Goal: Task Accomplishment & Management: Use online tool/utility

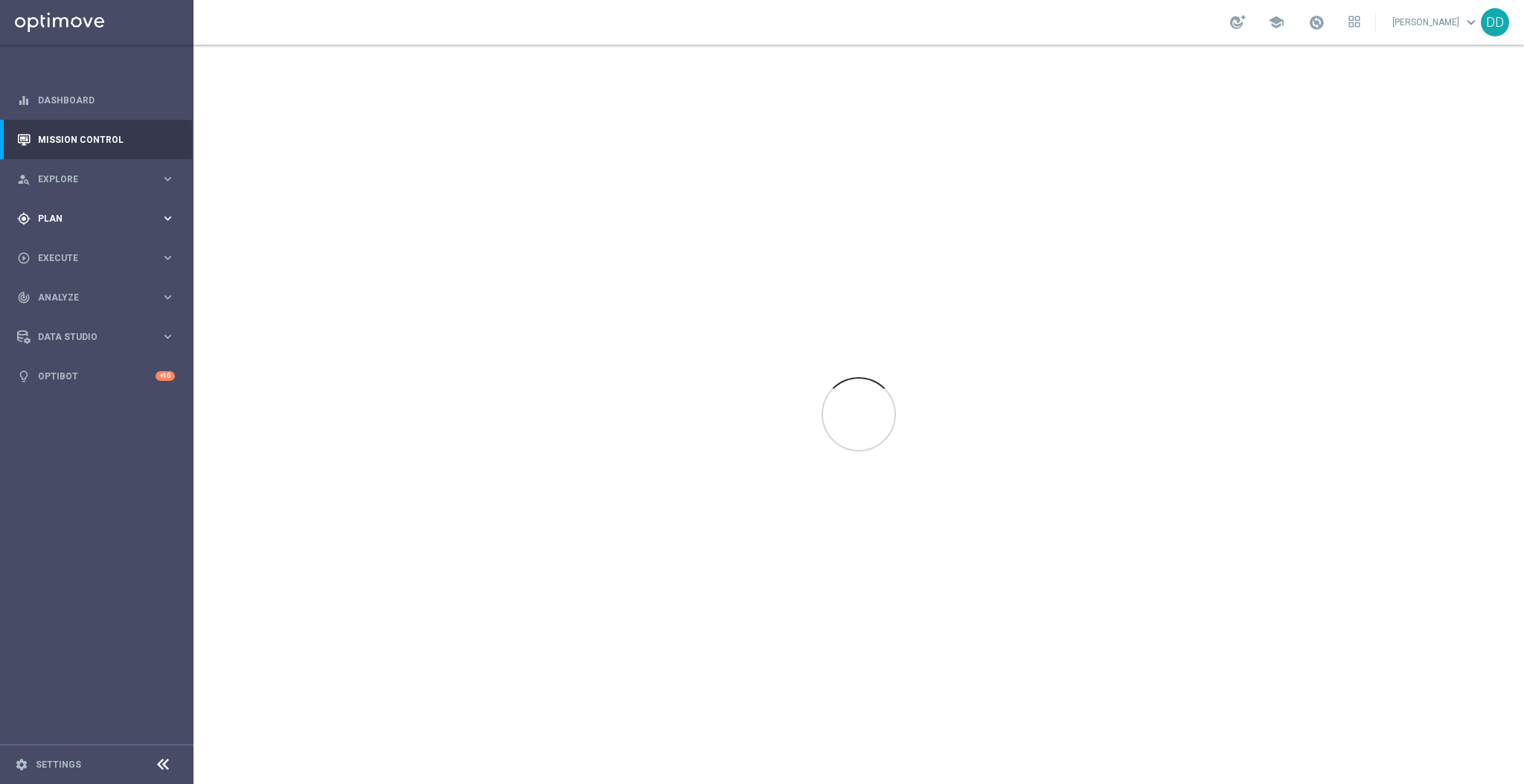
click at [136, 215] on span "Plan" at bounding box center [99, 219] width 123 height 9
click at [69, 241] on div "Target Groups" at bounding box center [115, 249] width 154 height 23
click at [68, 248] on link "Target Groups" at bounding box center [97, 249] width 116 height 12
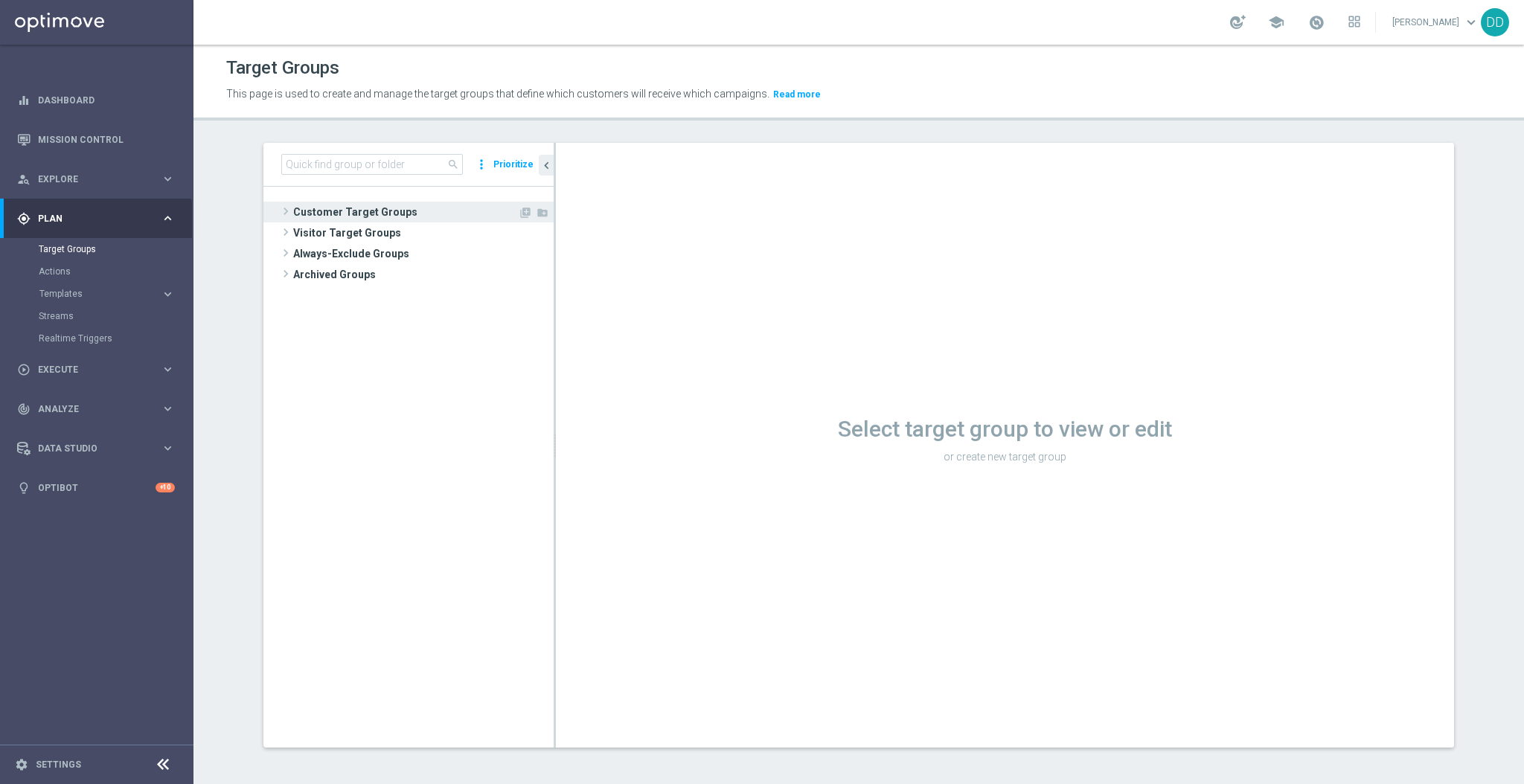
click at [343, 214] on span "Customer Target Groups" at bounding box center [406, 212] width 225 height 21
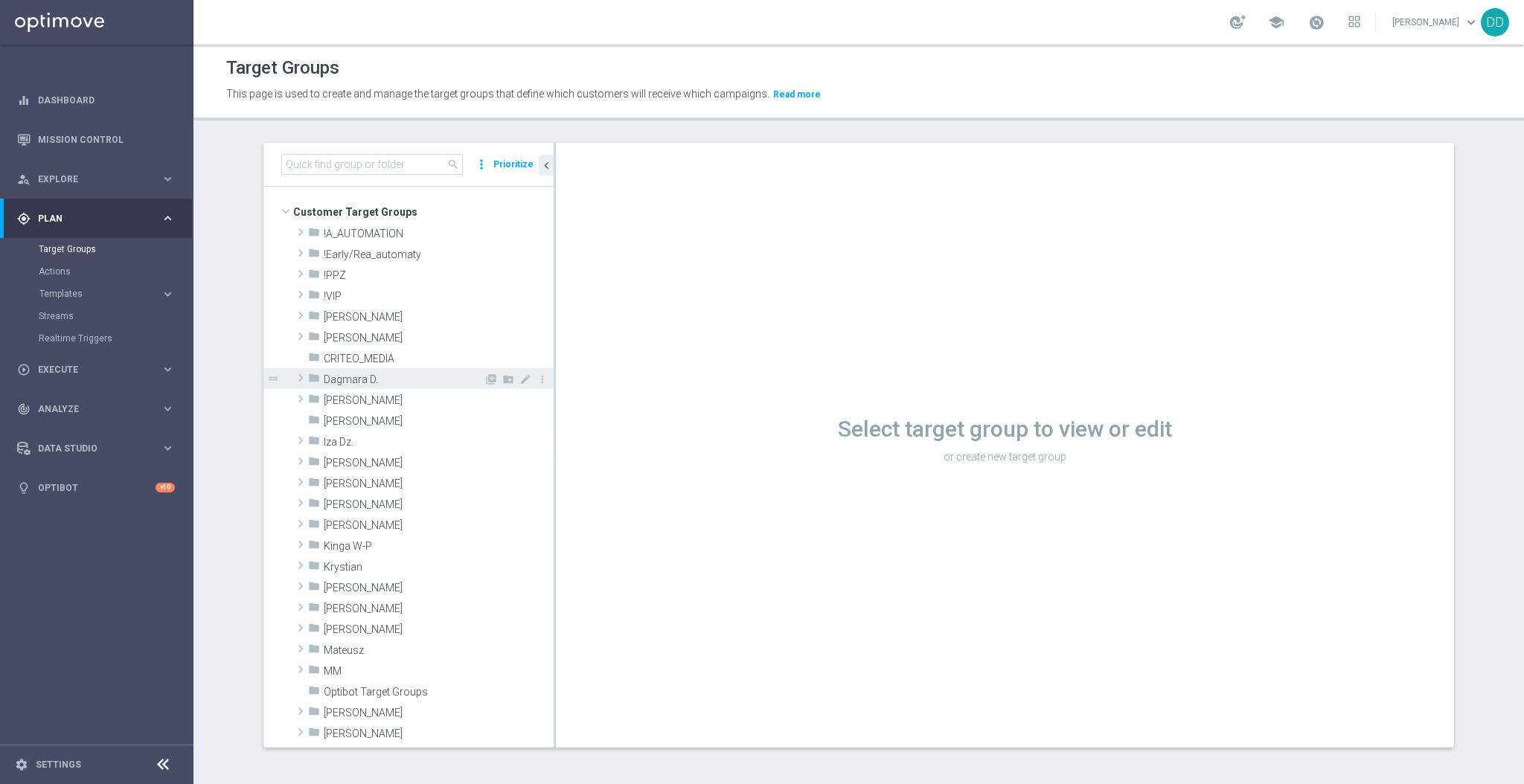
click at [335, 378] on span "Dagmara D." at bounding box center [404, 379] width 160 height 13
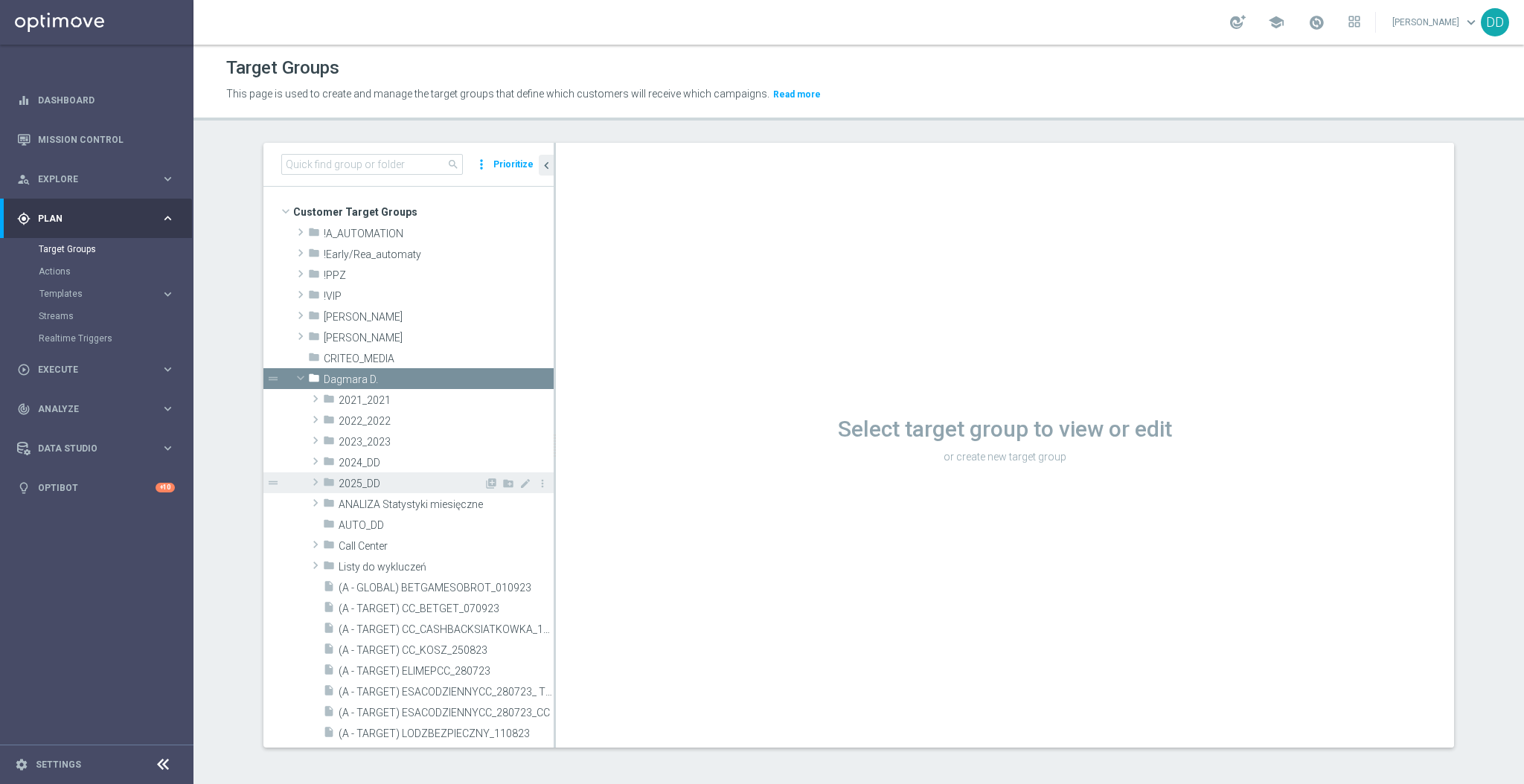
click at [375, 483] on span "2025_DD" at bounding box center [411, 484] width 145 height 13
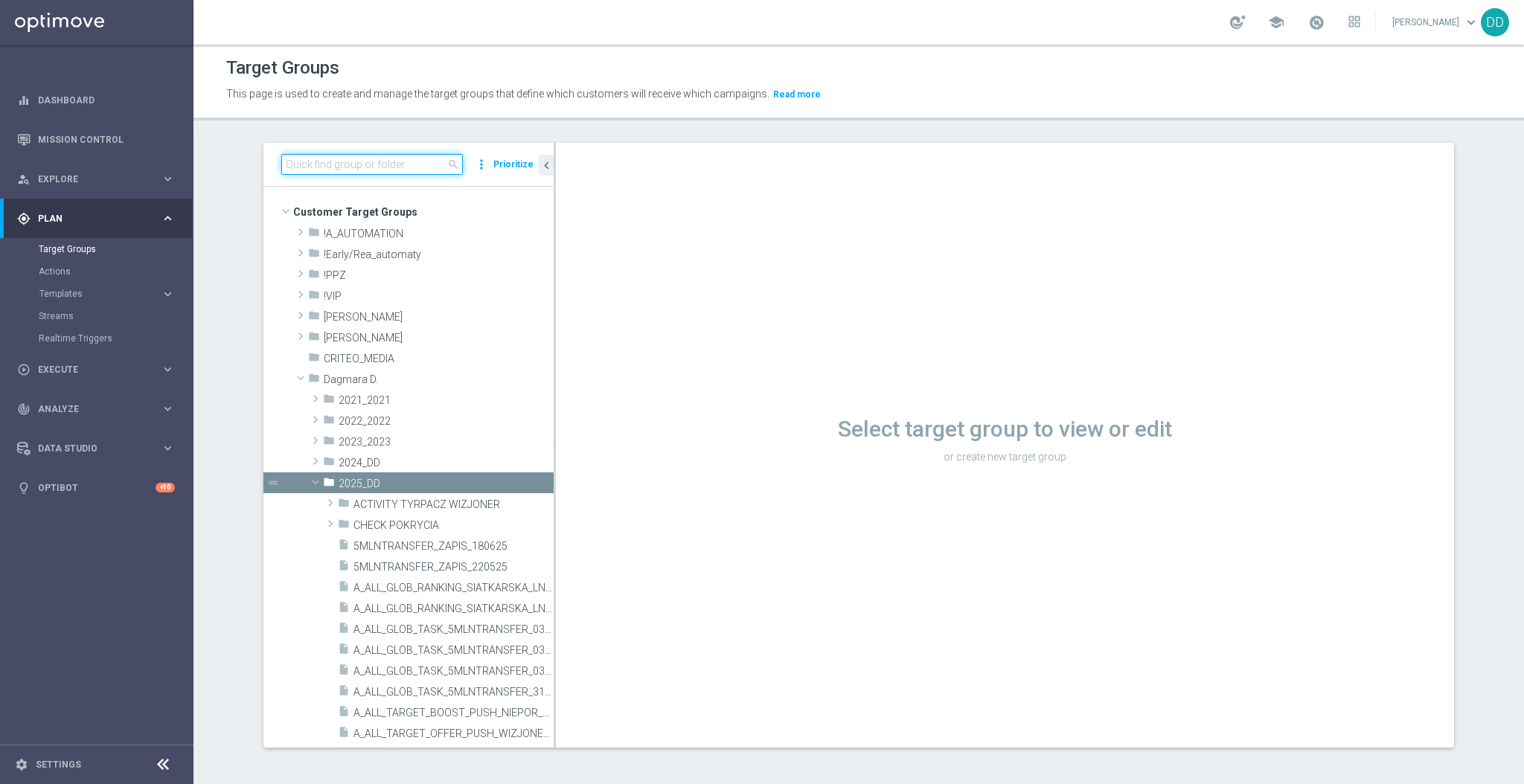
click at [338, 161] on input at bounding box center [372, 163] width 181 height 21
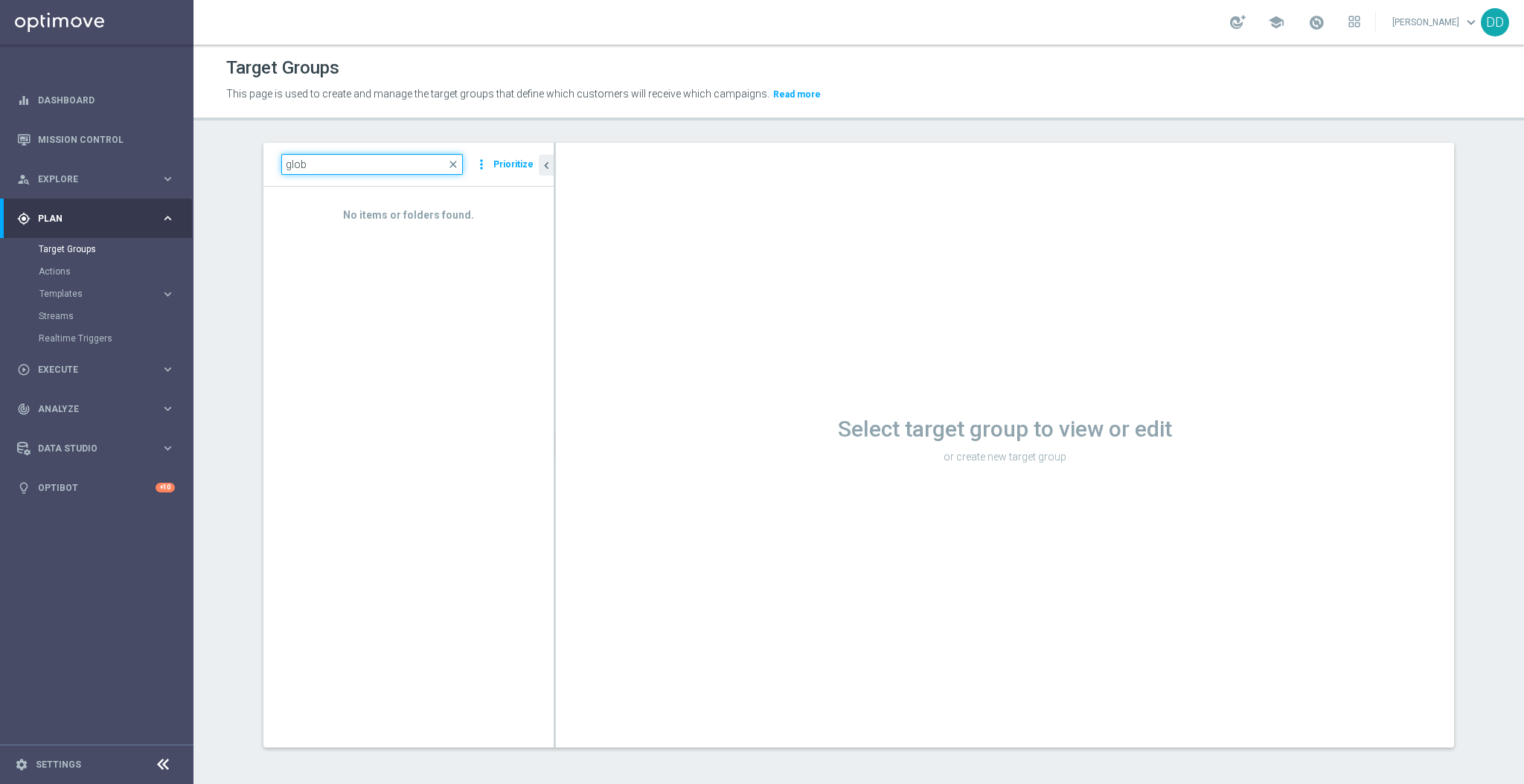
click at [347, 172] on input "glob" at bounding box center [372, 163] width 181 height 21
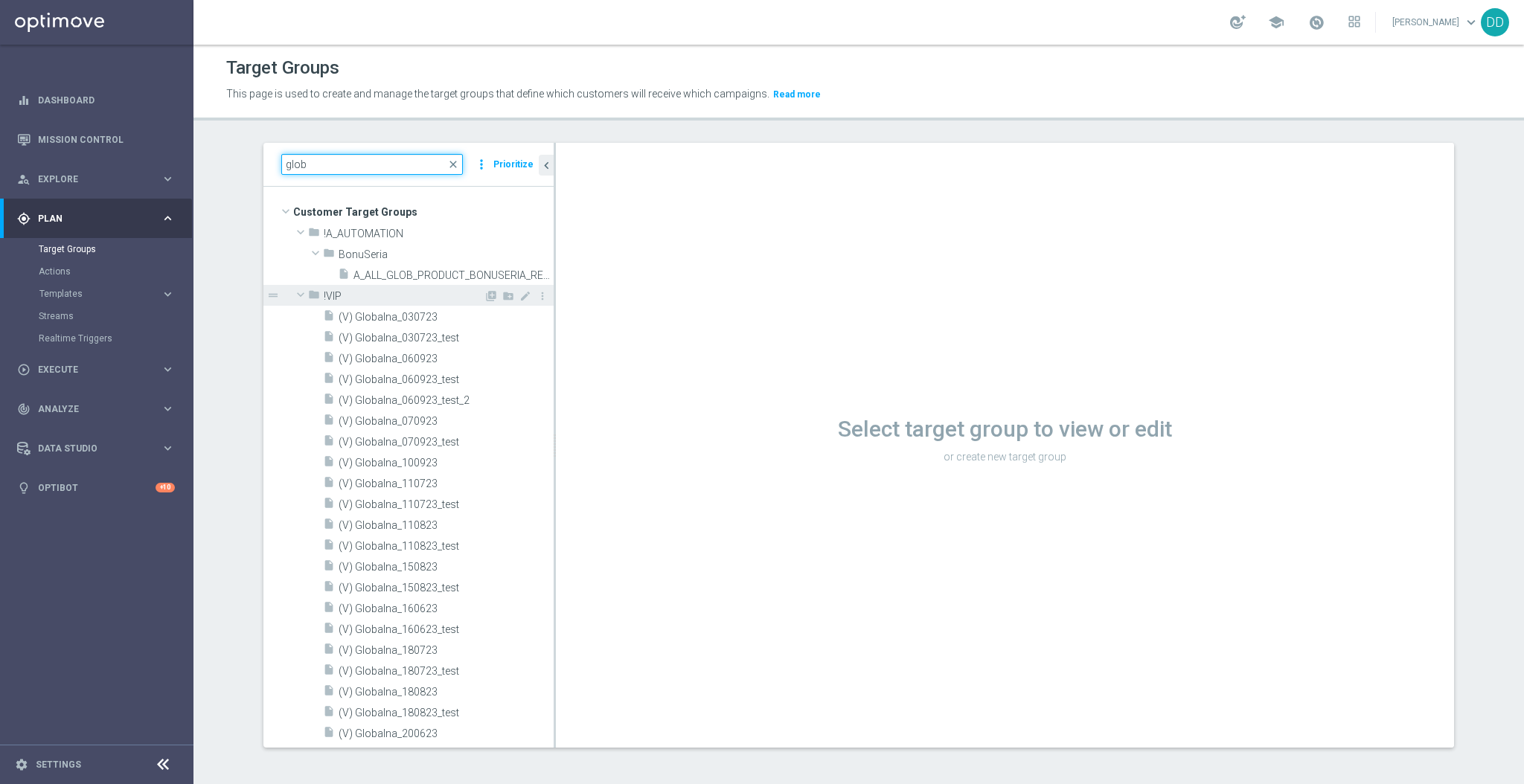
type input "glob"
click at [292, 299] on span at bounding box center [300, 294] width 18 height 15
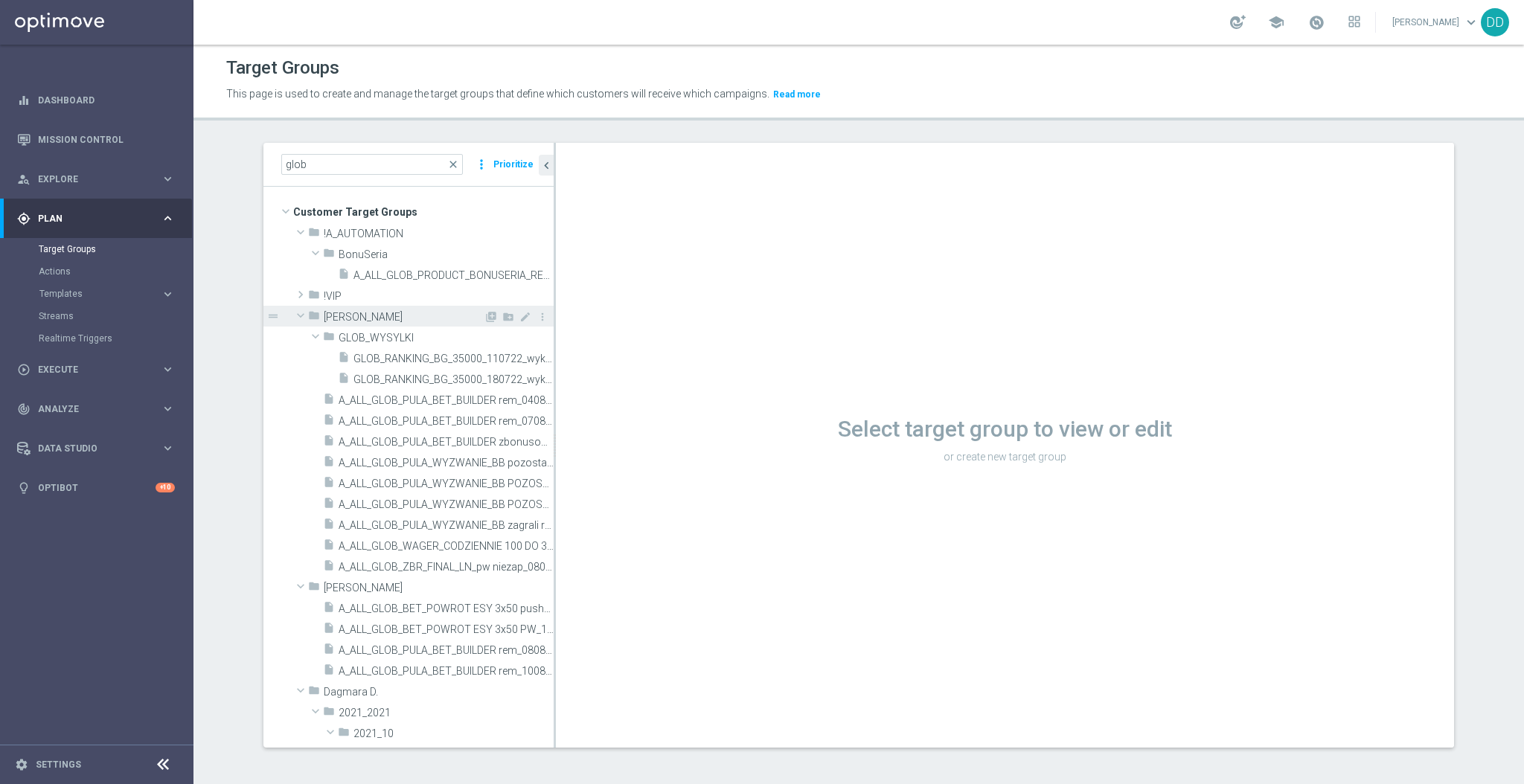
click at [295, 318] on span at bounding box center [300, 315] width 18 height 15
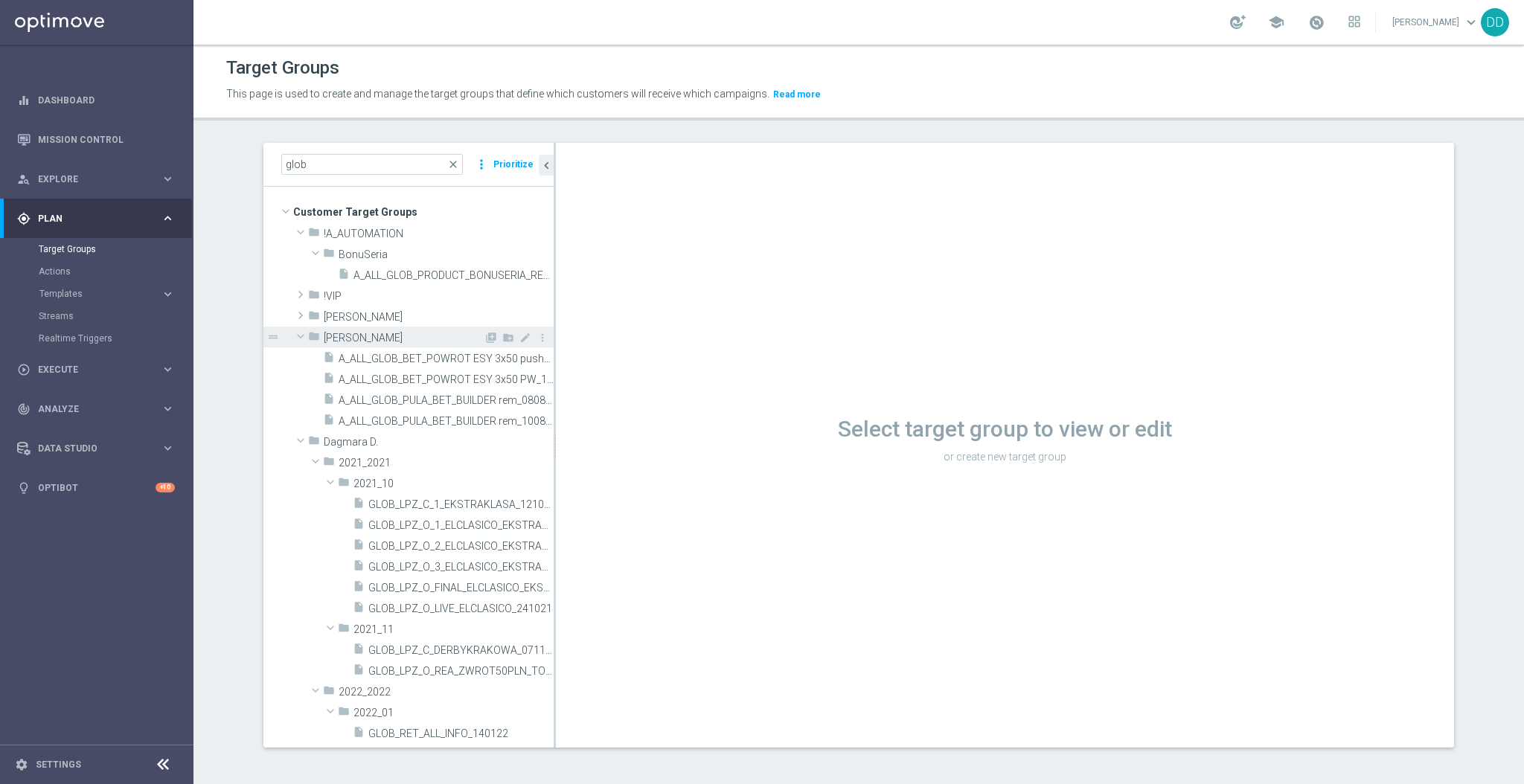
click at [297, 338] on span at bounding box center [300, 336] width 18 height 15
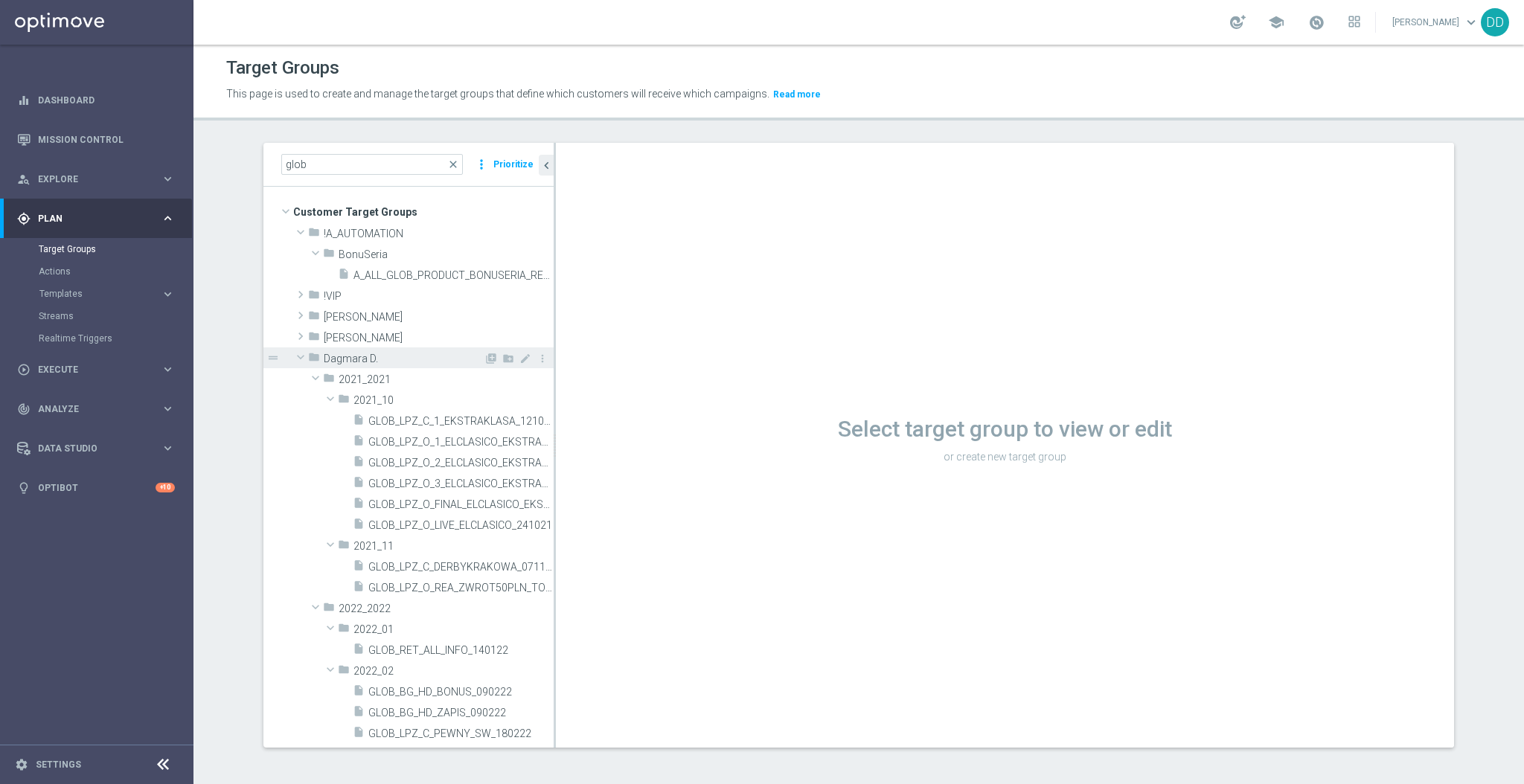
click at [296, 362] on span at bounding box center [300, 357] width 18 height 15
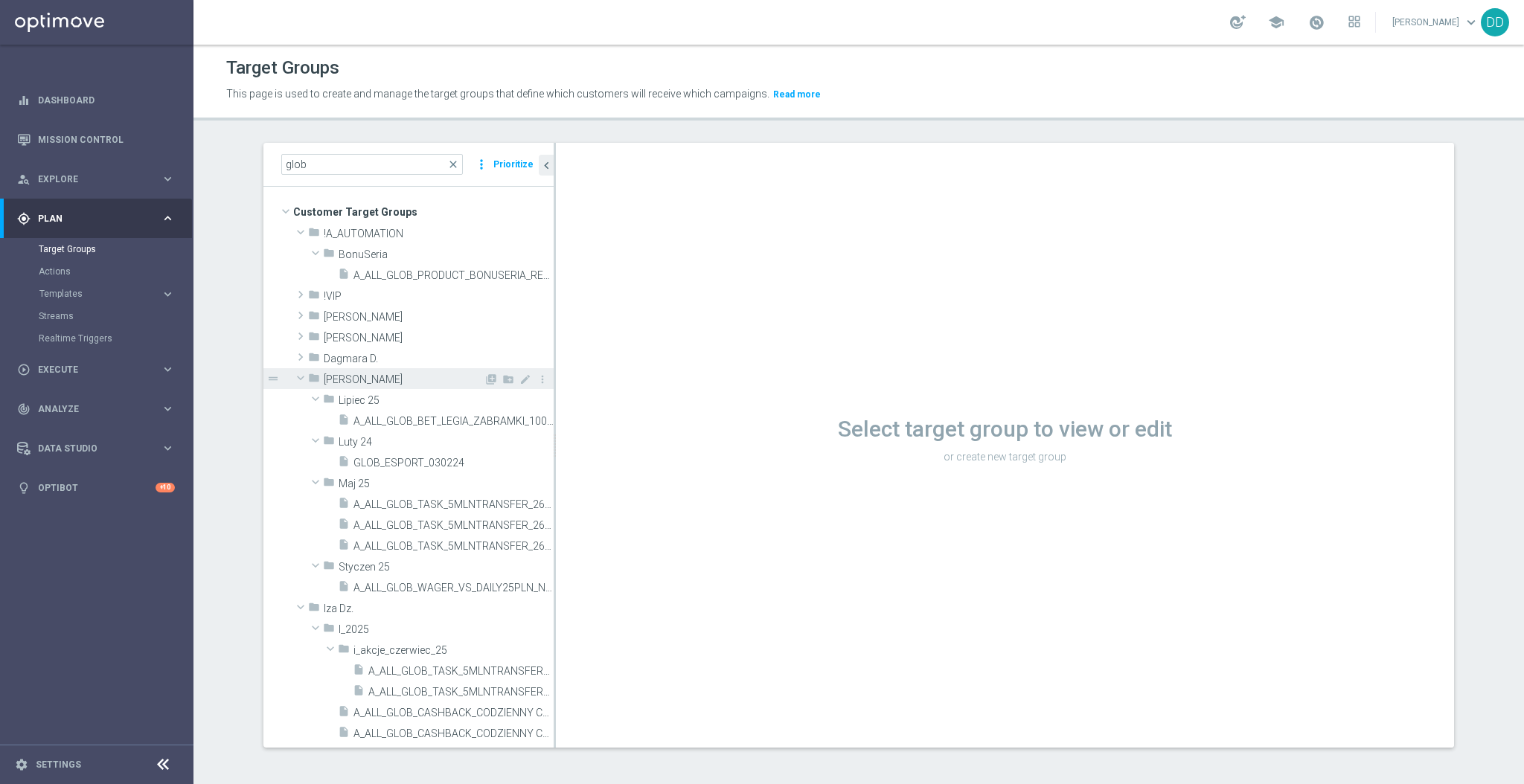
click at [292, 376] on span at bounding box center [300, 377] width 18 height 15
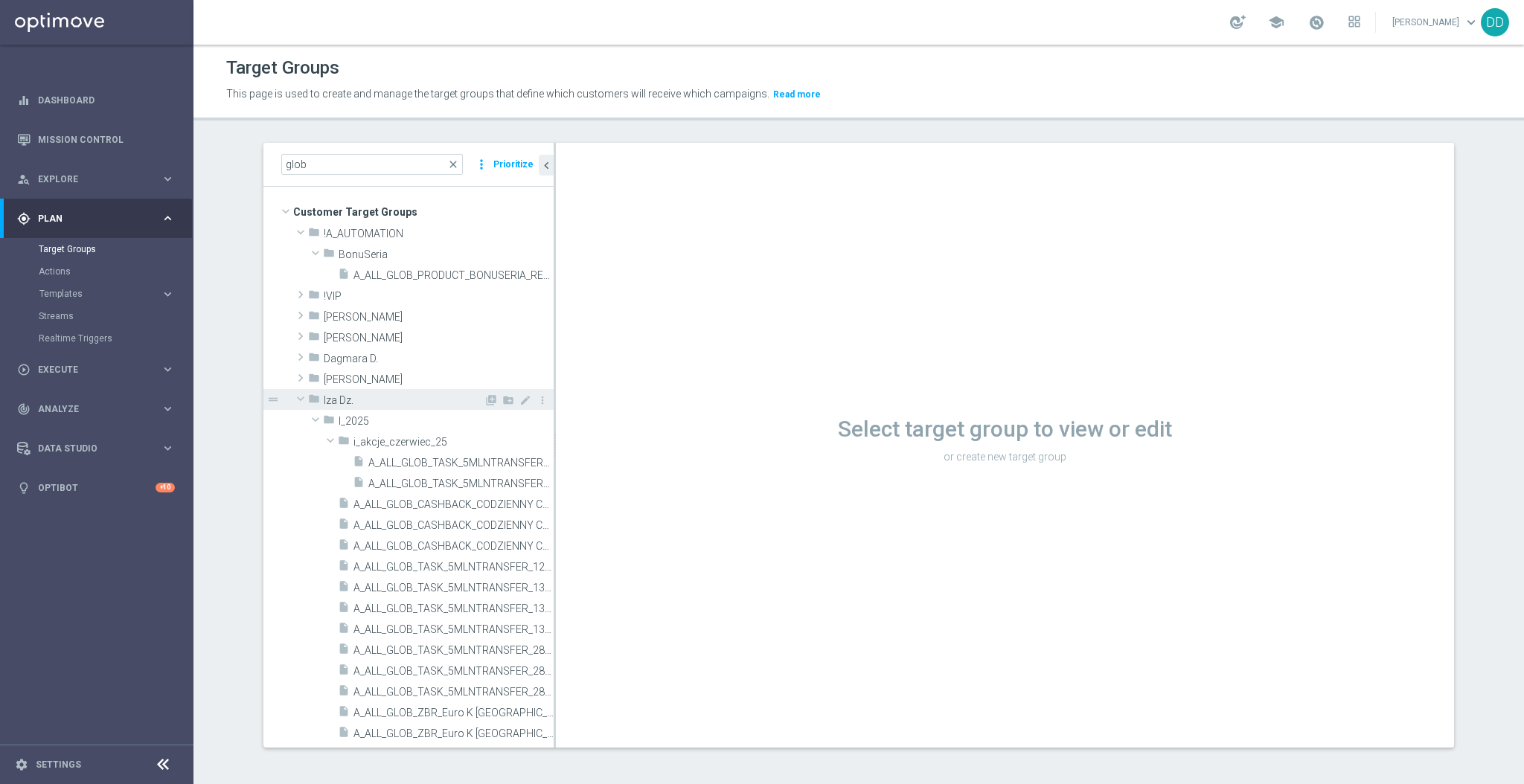
click at [296, 399] on span at bounding box center [300, 398] width 18 height 15
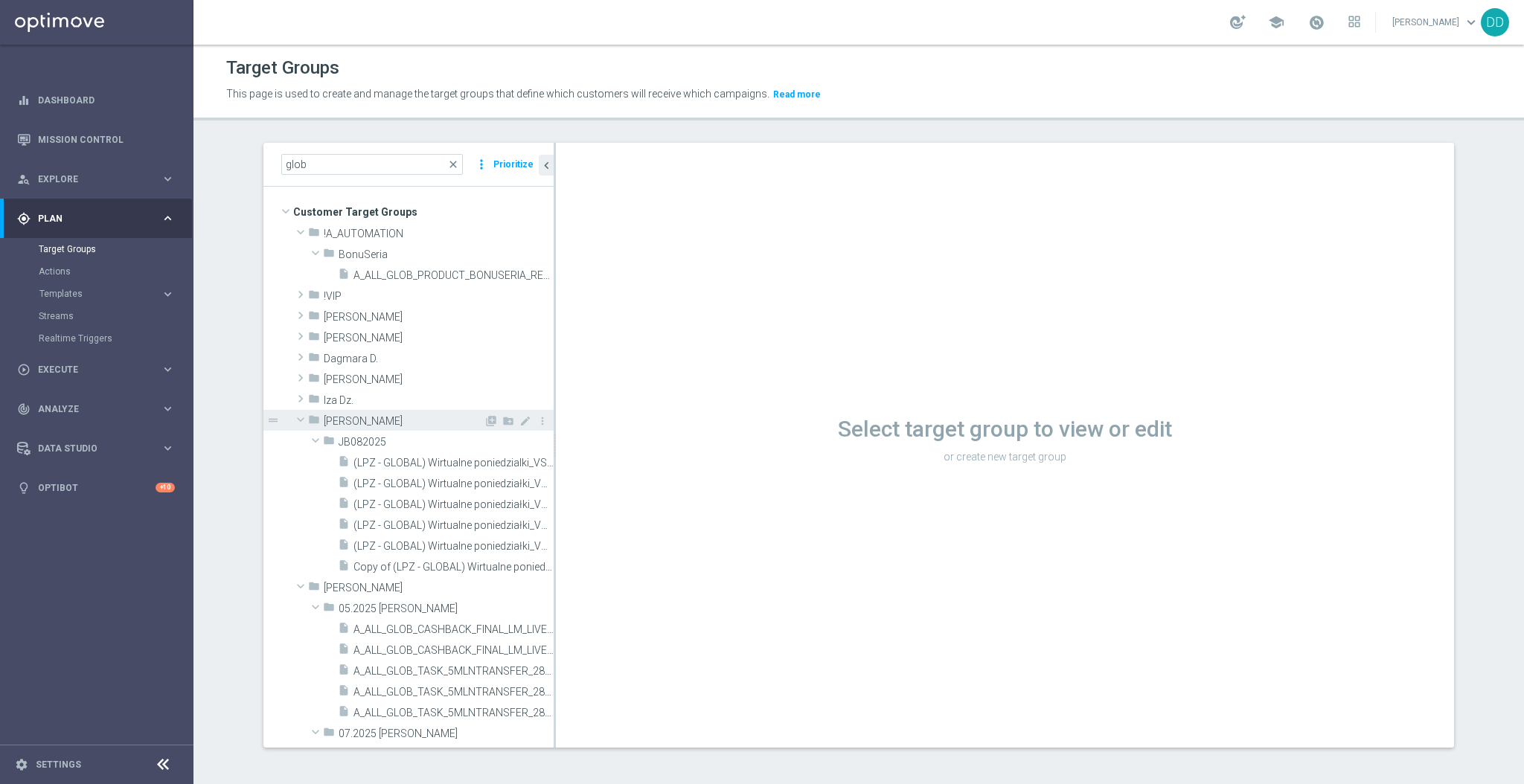
click at [298, 418] on span at bounding box center [300, 420] width 18 height 15
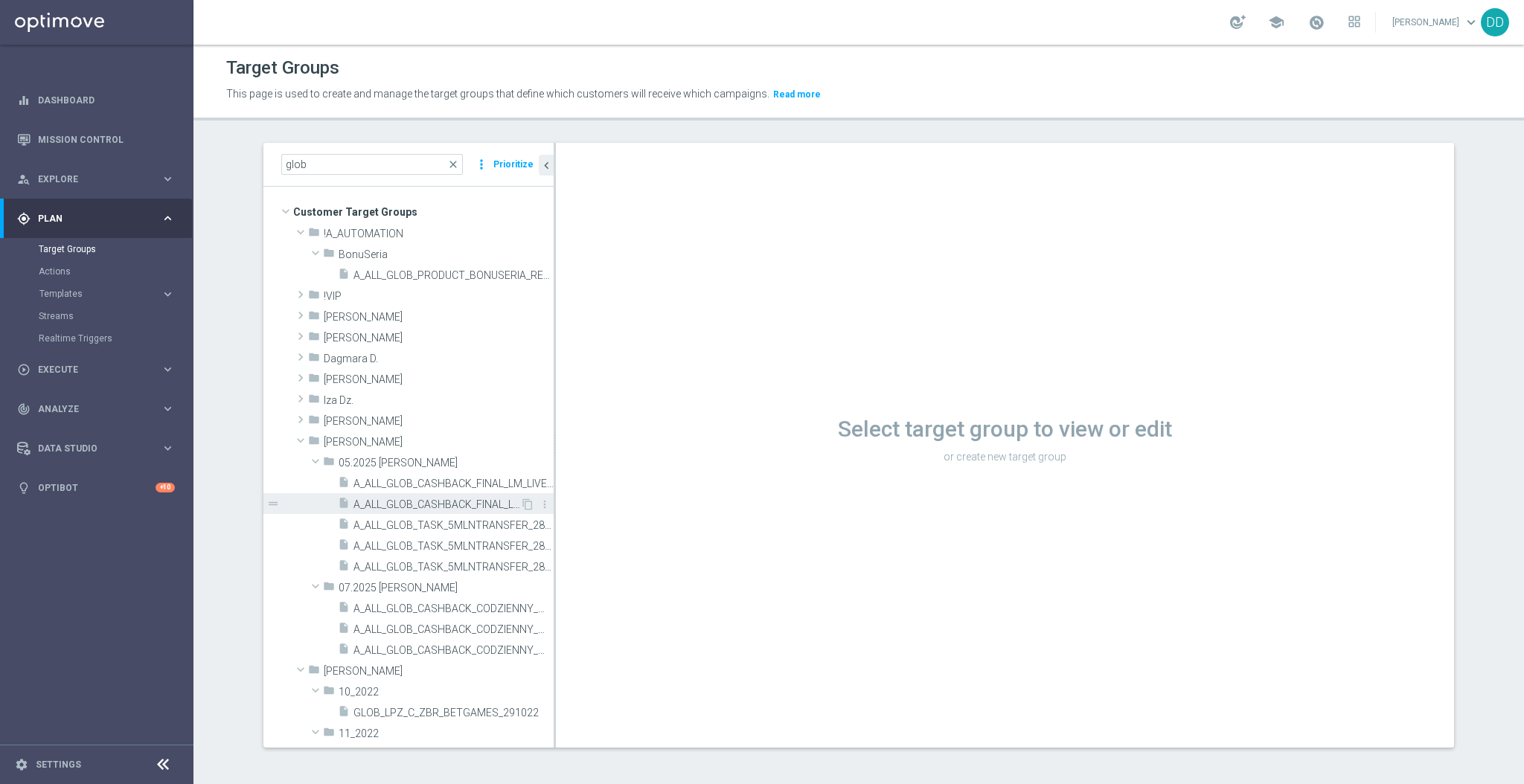
click at [450, 501] on span "A_ALL_GLOB_CASHBACK_FINAL_LM_LIVE_310525_INAPP" at bounding box center [436, 504] width 166 height 13
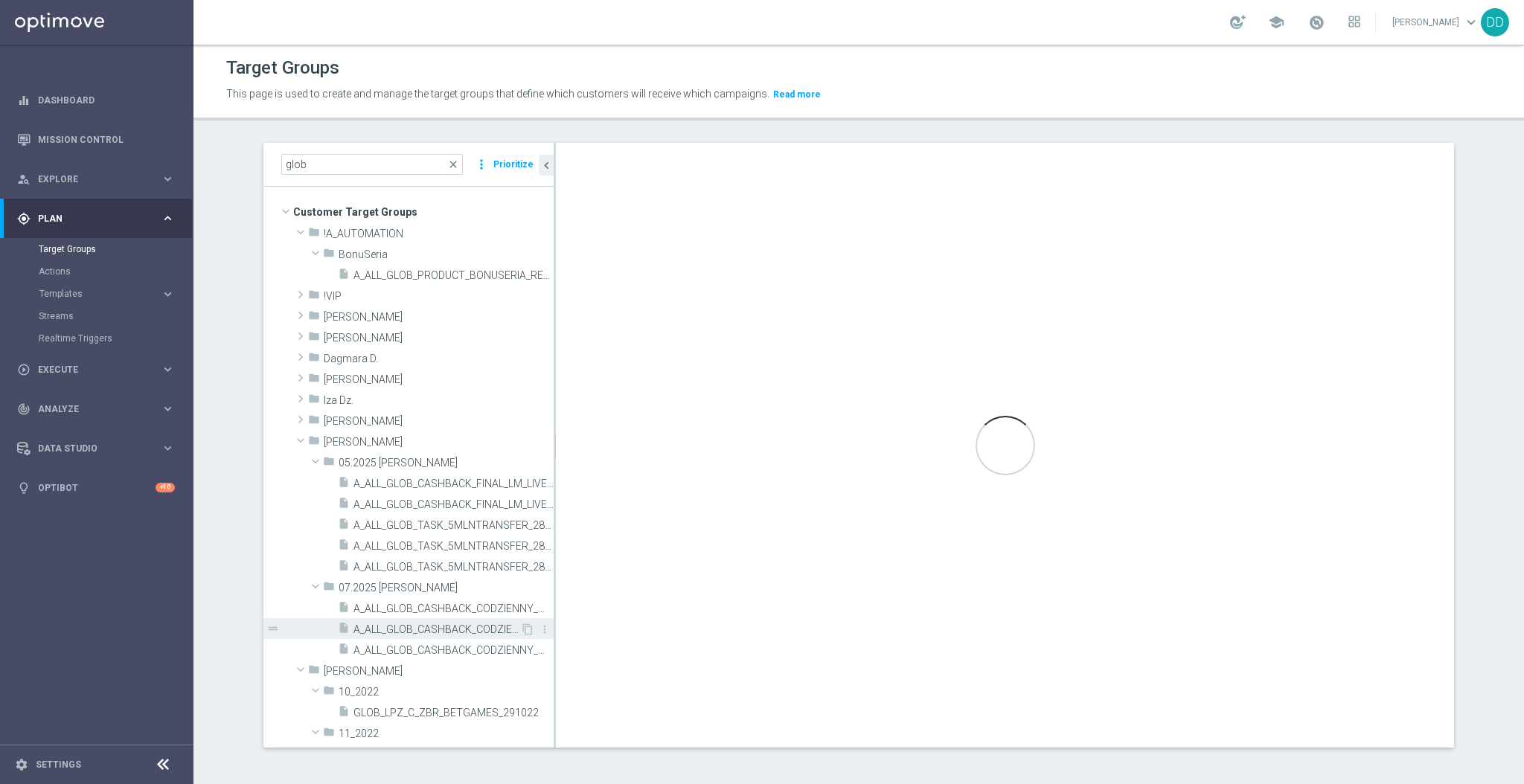
click at [452, 624] on span "A_ALL_GLOB_CASHBACK_CODZIENNY_WIMBLEDON_300625_PW" at bounding box center [436, 629] width 166 height 13
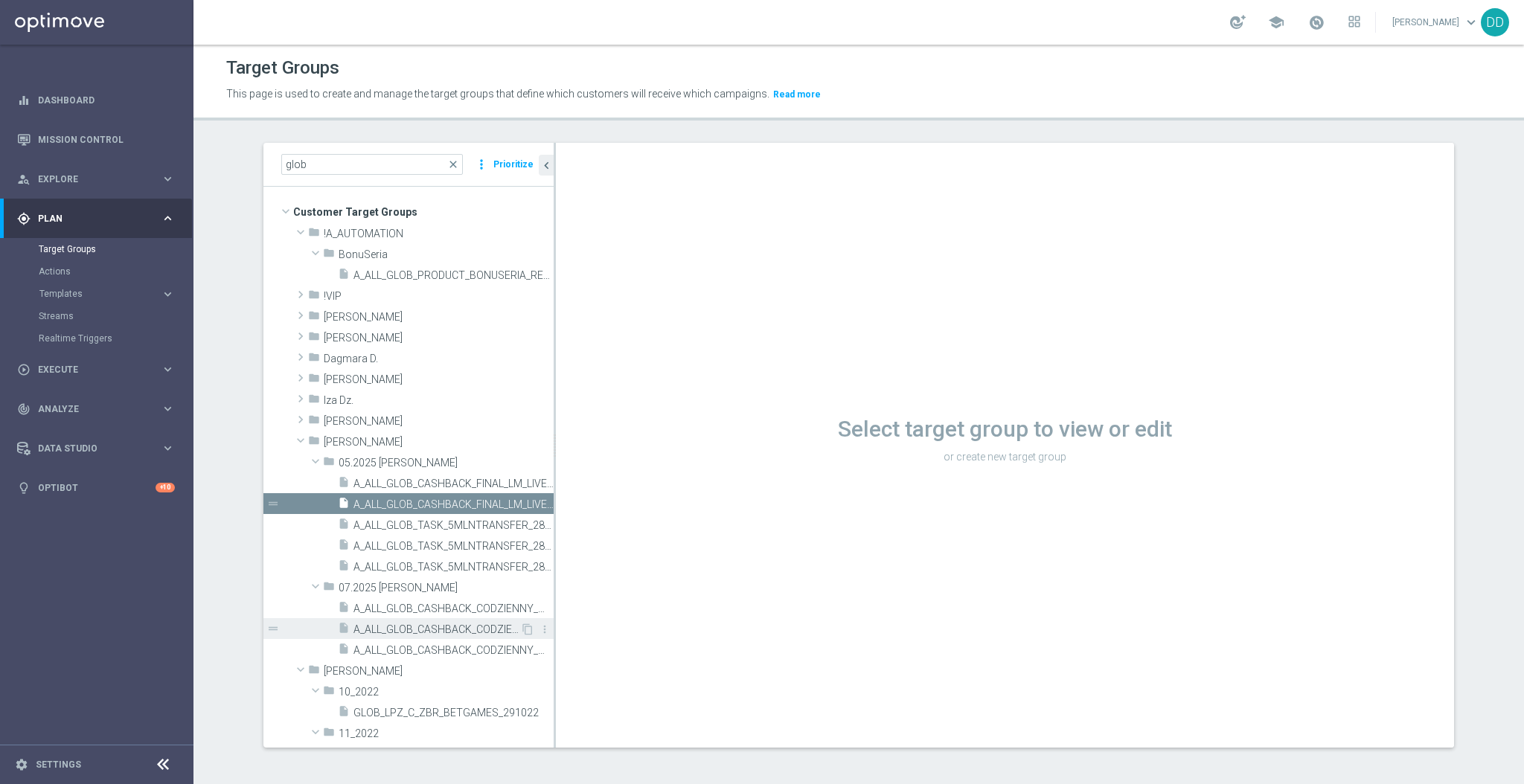
click at [452, 624] on span "A_ALL_GLOB_CASHBACK_CODZIENNY_WIMBLEDON_300625_PW" at bounding box center [436, 629] width 166 height 13
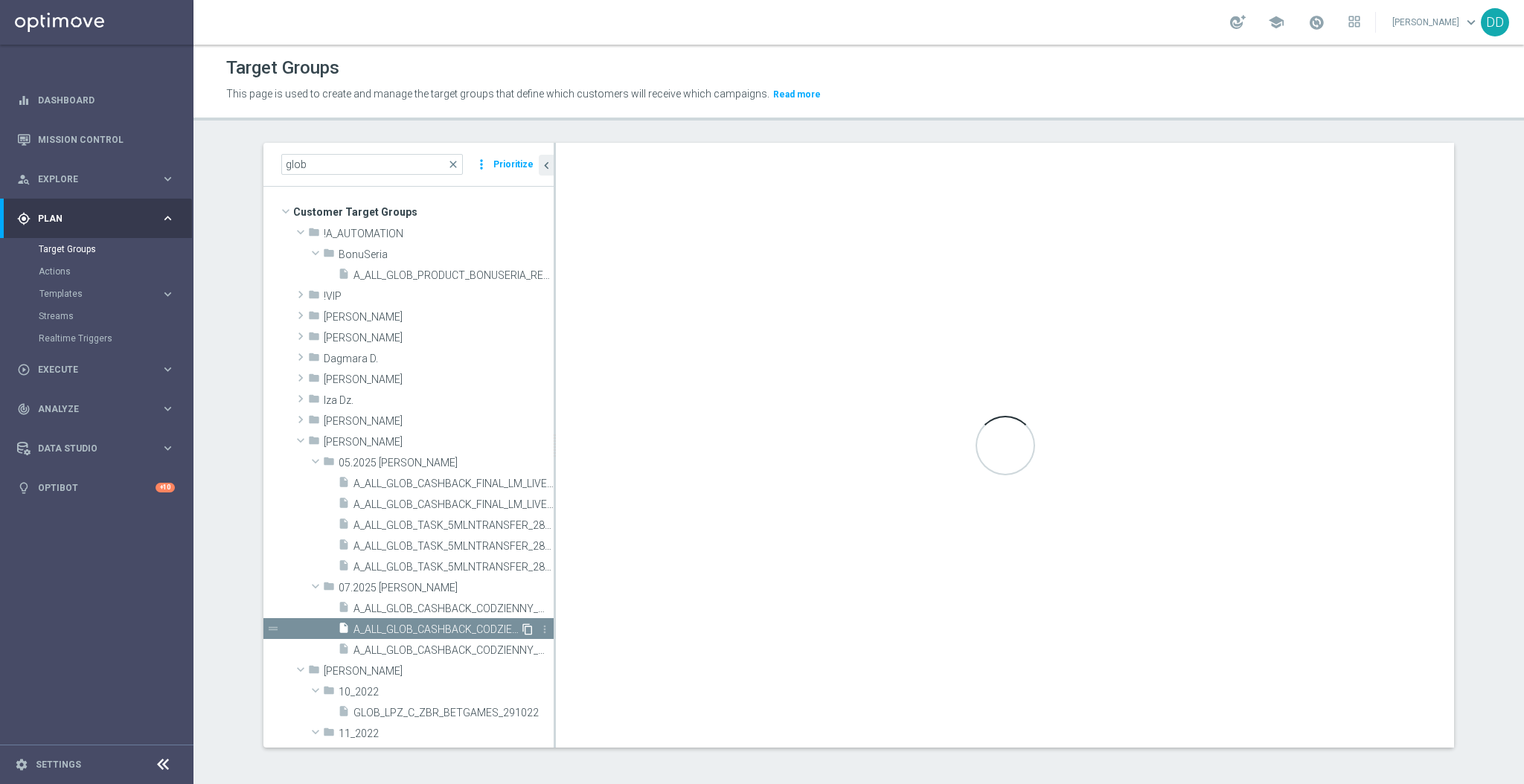
click at [522, 629] on icon "content_copy" at bounding box center [528, 629] width 12 height 12
click at [480, 668] on span "Copy of A_ALL_GLOB_CASHBACK_CODZIENNY_WIMBLEDON_300625_PW" at bounding box center [436, 671] width 166 height 13
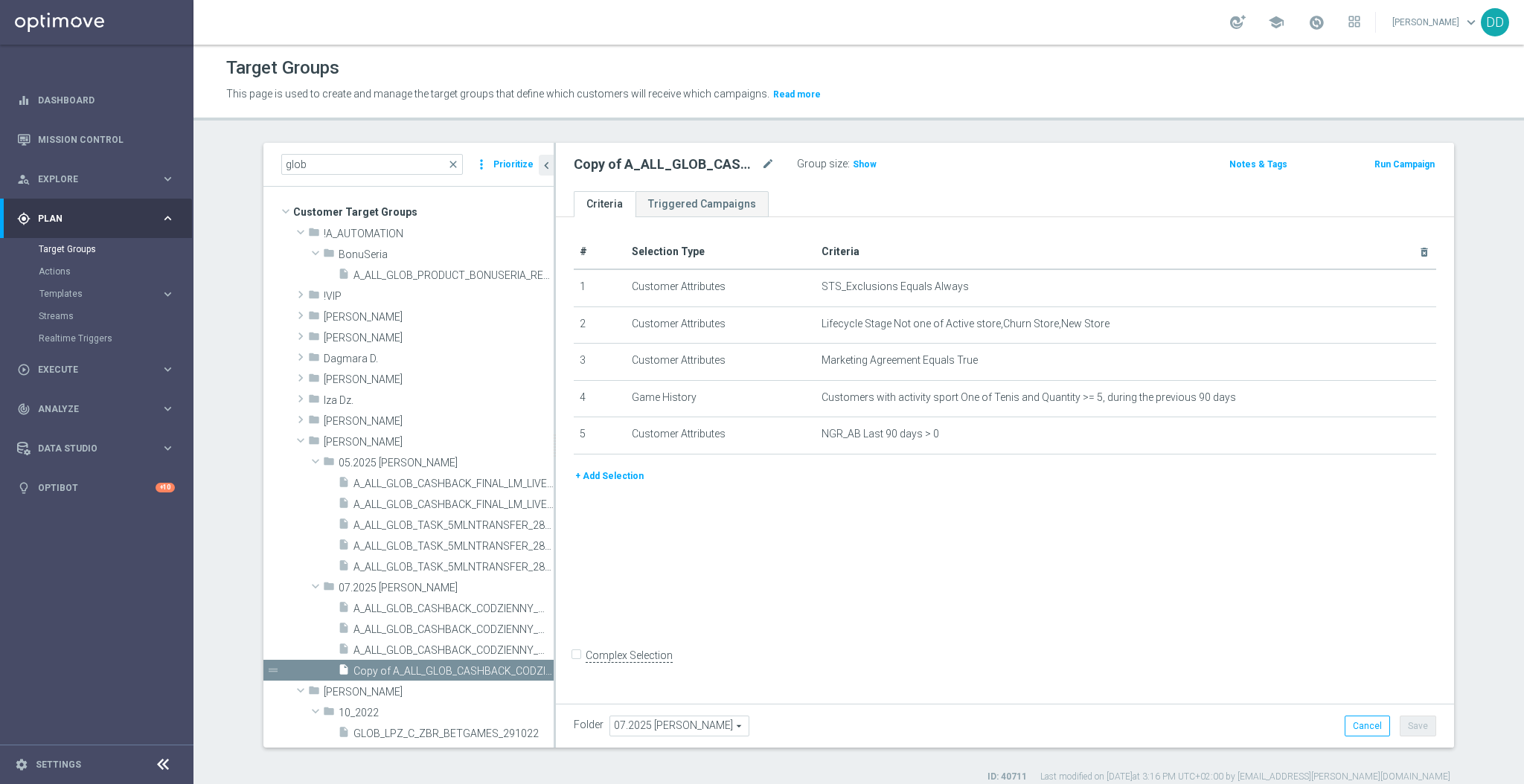
click at [688, 737] on div "Folder 07.2025 Kamil N. 07.2025 Kamil N. arrow_drop_down search Cancel Save Sav…" at bounding box center [1005, 726] width 898 height 44
click at [686, 731] on span "07.2025 Kamil N." at bounding box center [680, 727] width 139 height 20
click at [686, 731] on input "search" at bounding box center [679, 726] width 139 height 21
type input "DD"
click at [656, 686] on span "2025_DD" at bounding box center [678, 686] width 123 height 12
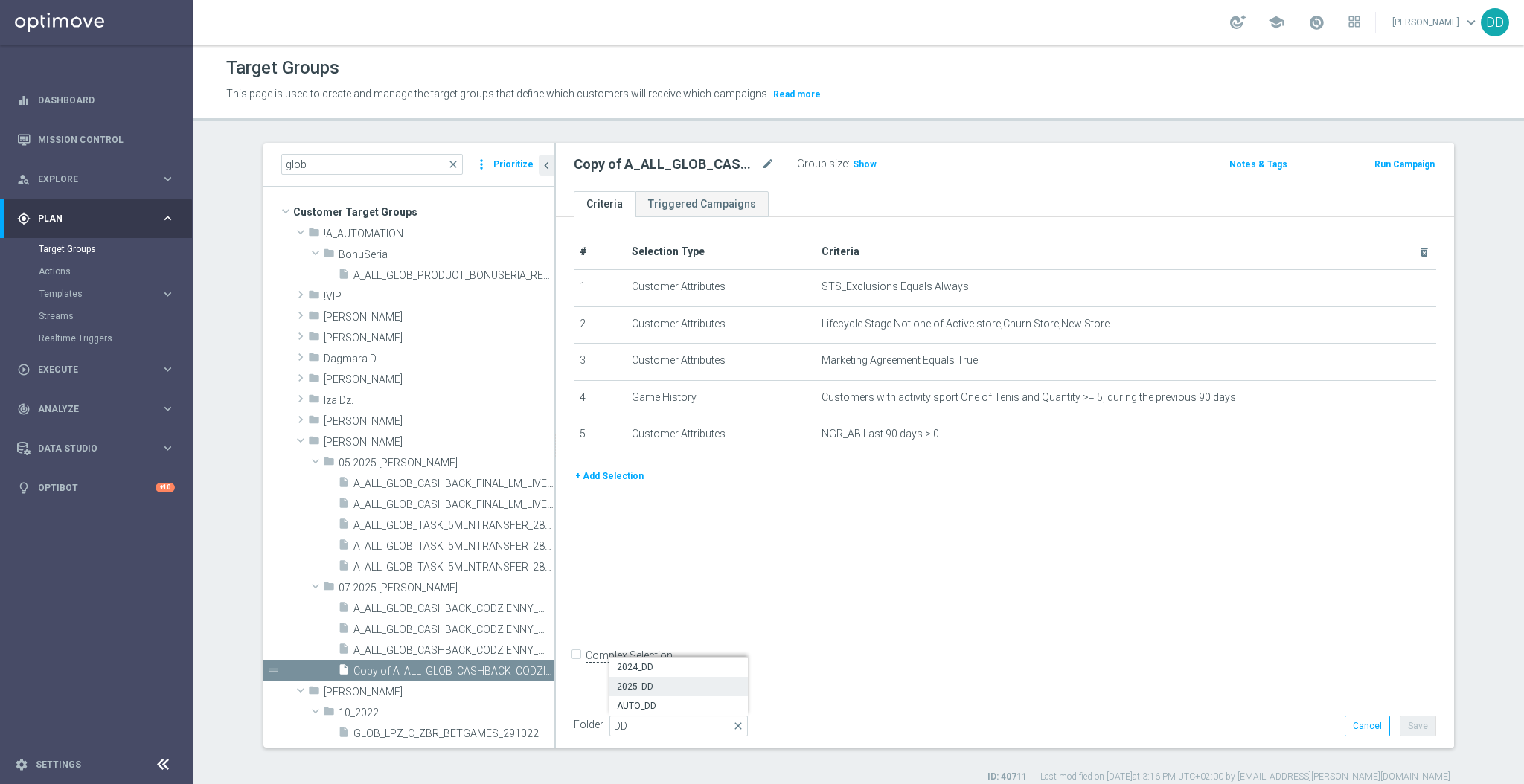
type input "2025_DD"
click at [1401, 729] on button "Save" at bounding box center [1418, 726] width 36 height 21
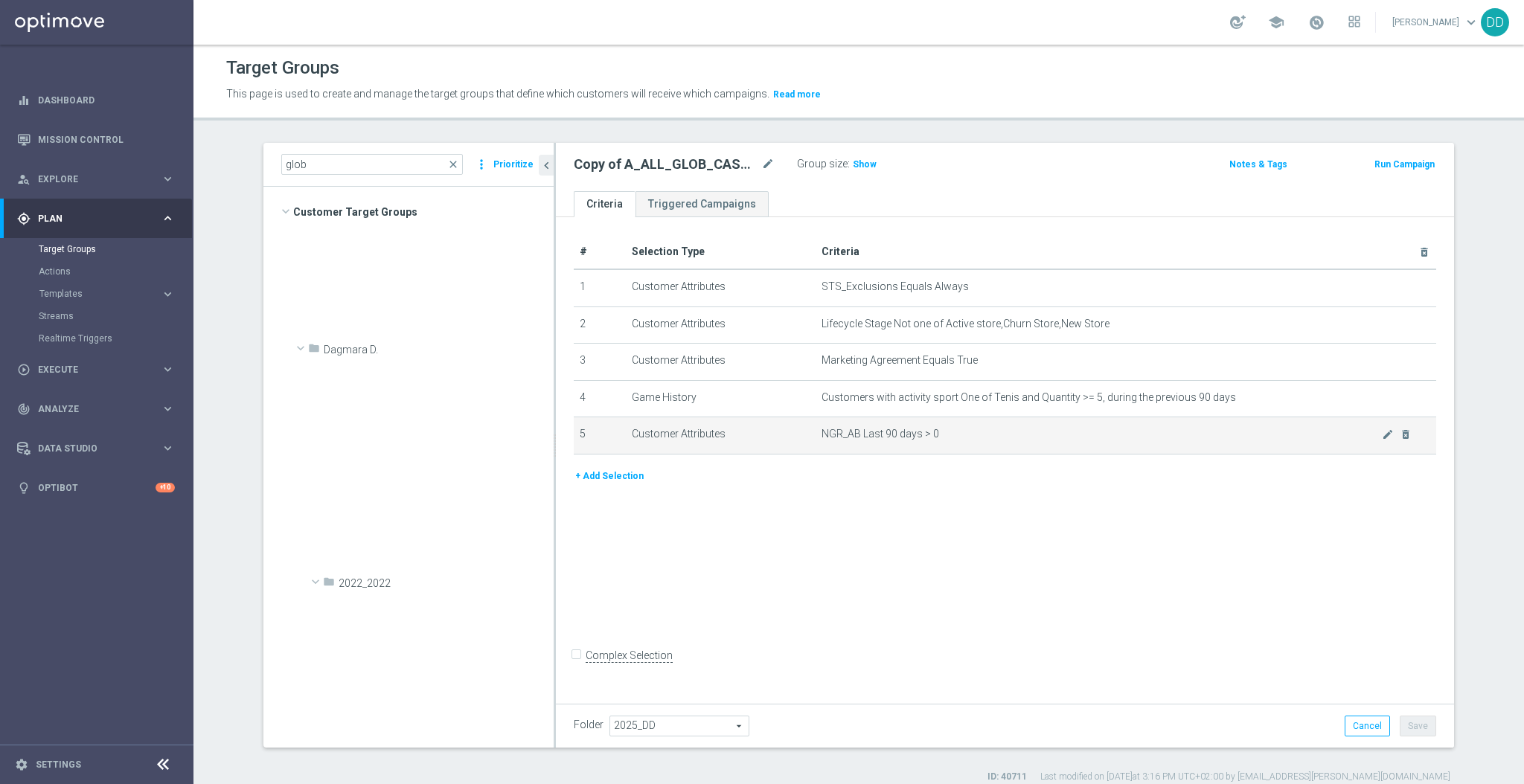
scroll to position [938, 0]
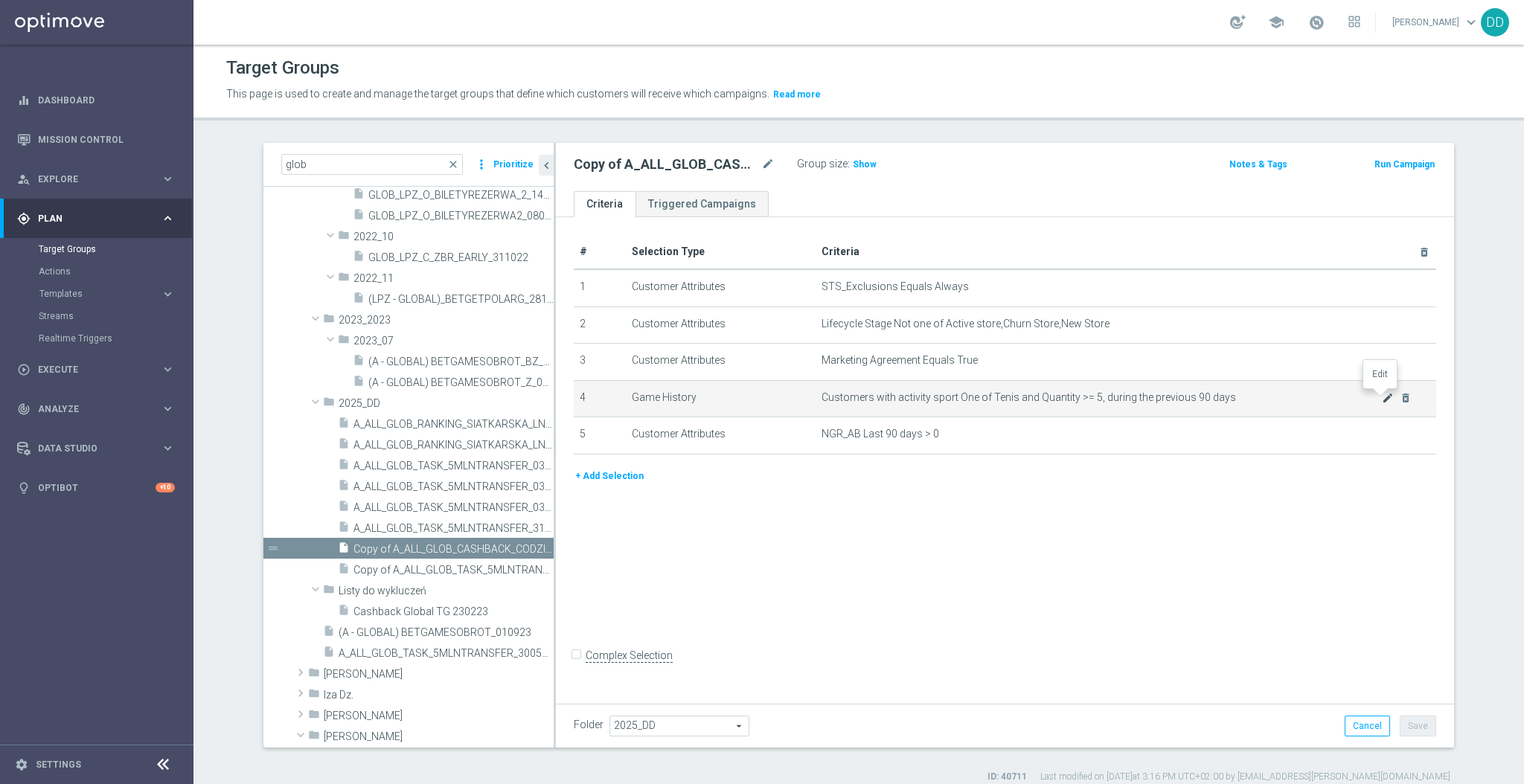
click at [1384, 397] on icon "mode_edit" at bounding box center [1388, 398] width 12 height 12
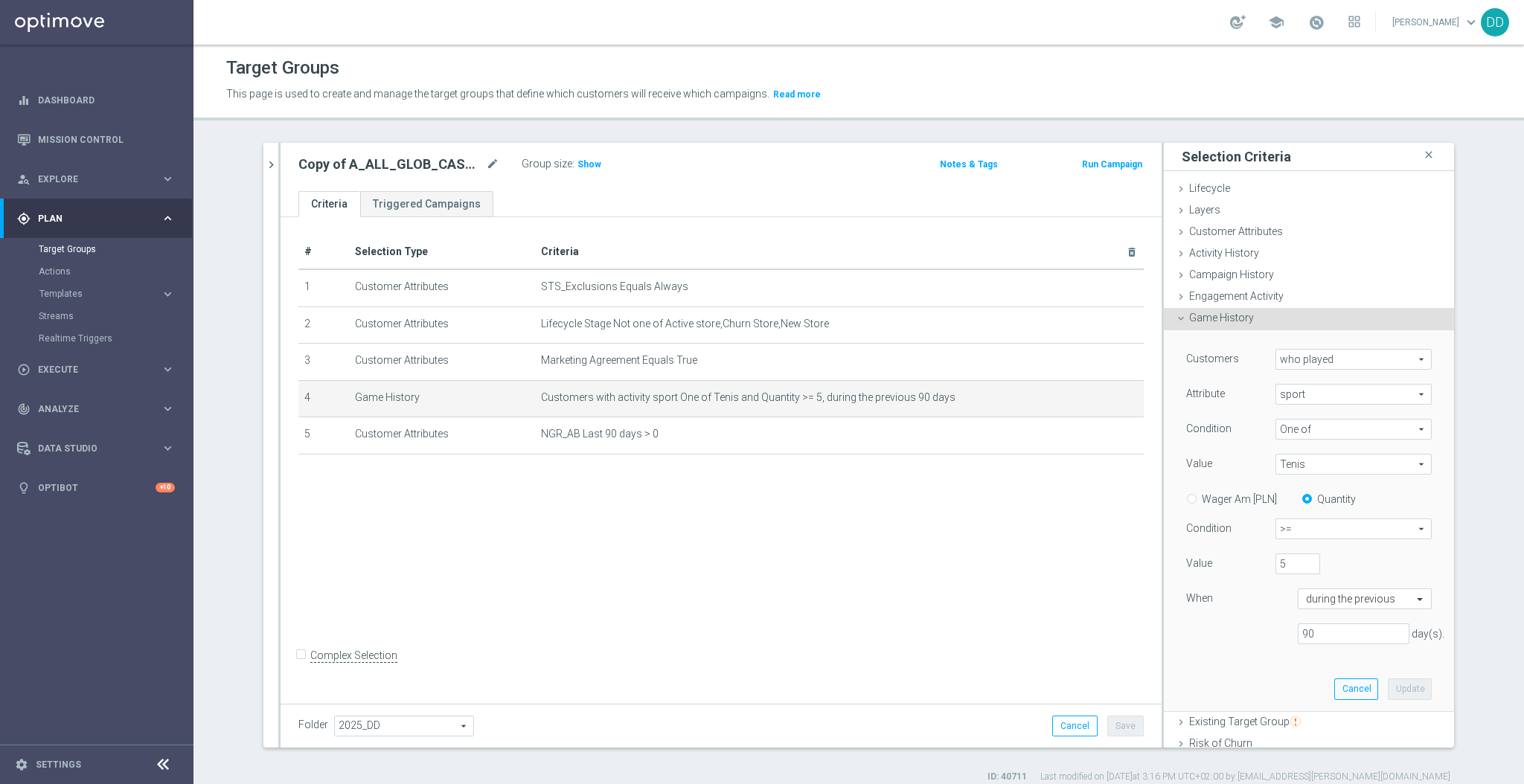
click at [1308, 468] on span "Tenis" at bounding box center [1354, 465] width 155 height 20
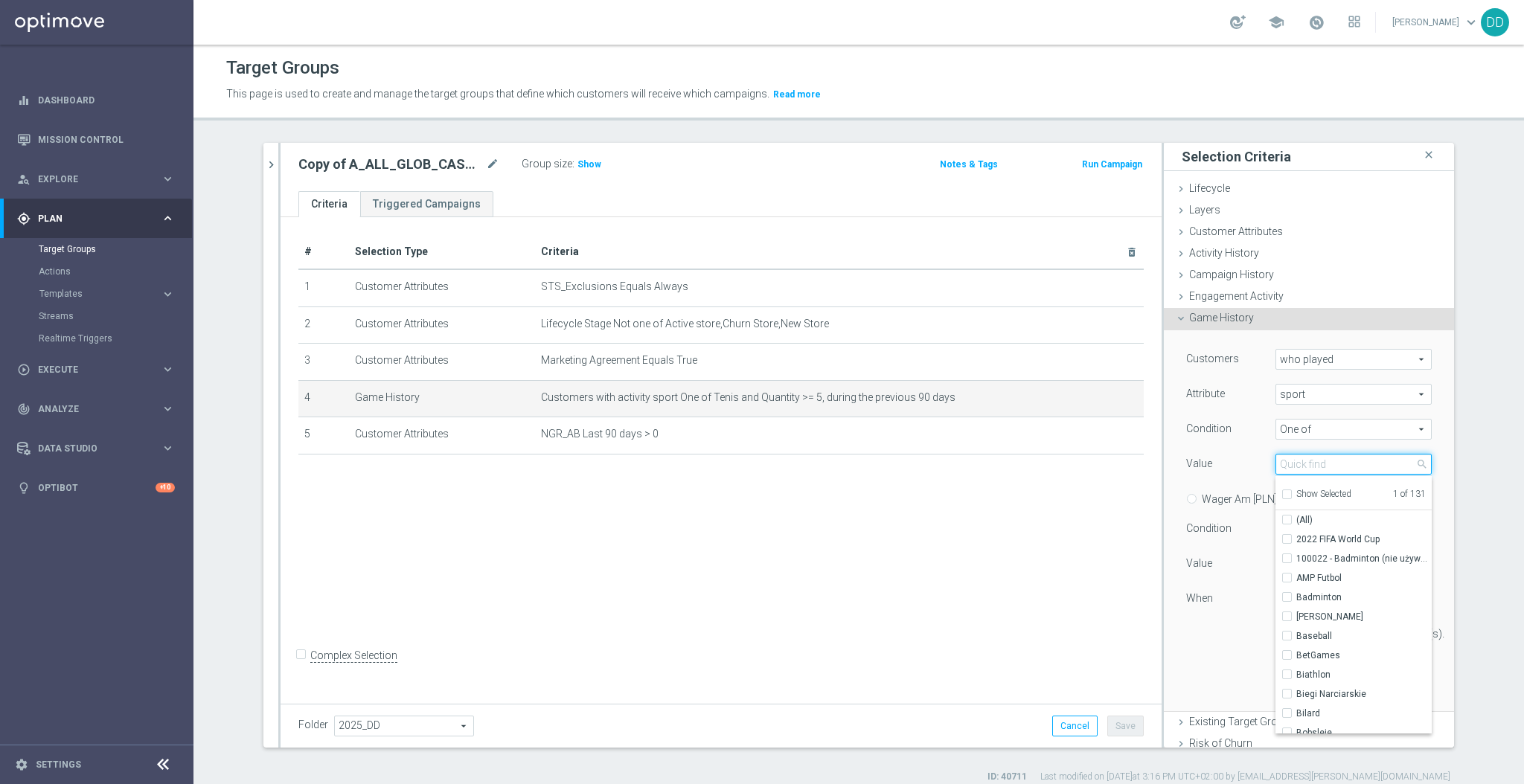
click at [1308, 468] on input "search" at bounding box center [1354, 464] width 157 height 21
type input "siat"
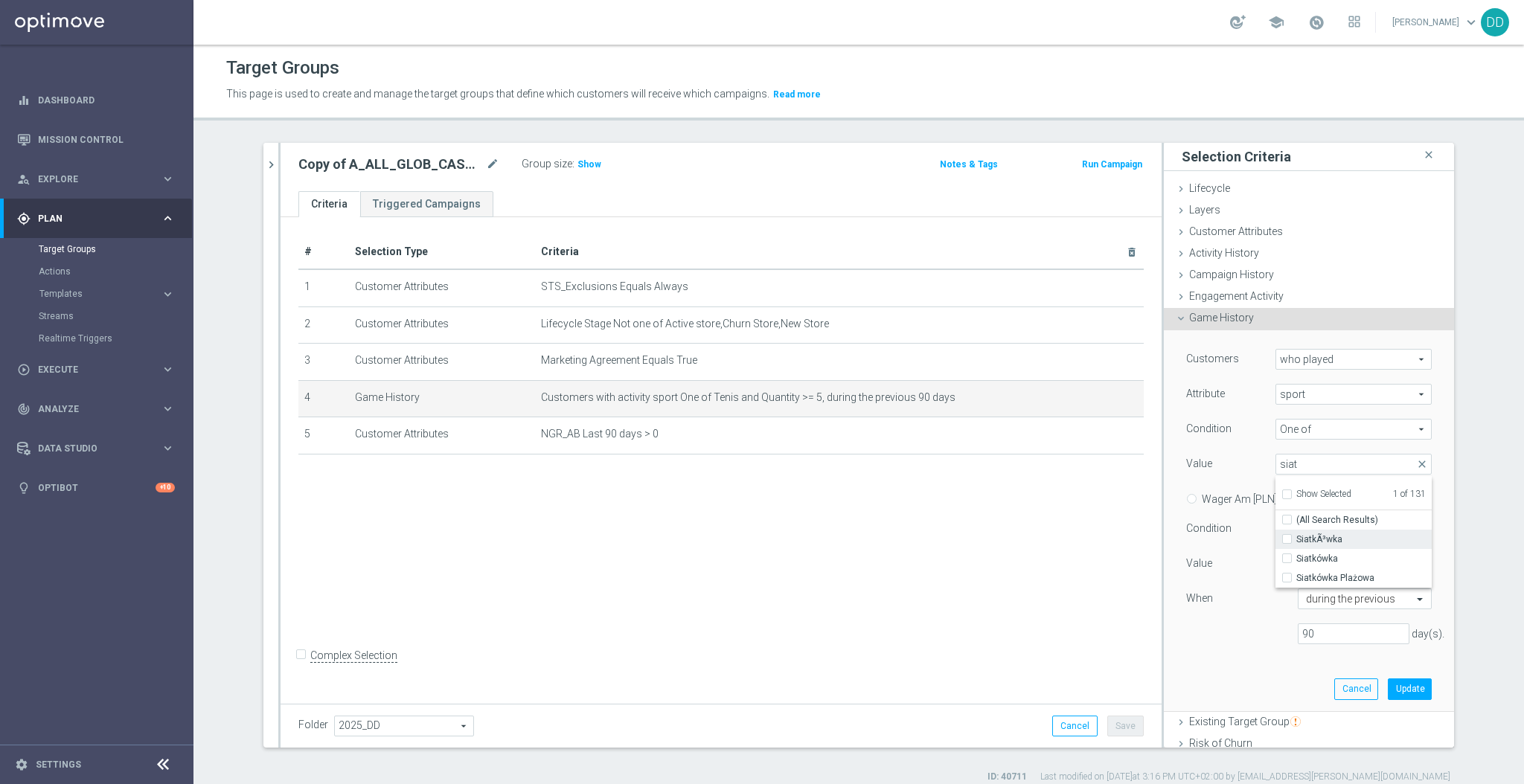
click at [1287, 537] on input "SiatkÃ³wka" at bounding box center [1292, 540] width 10 height 10
checkbox input "true"
type input "Selected 2 of 131"
click at [1287, 557] on input "Siatkówka" at bounding box center [1292, 559] width 10 height 10
checkbox input "true"
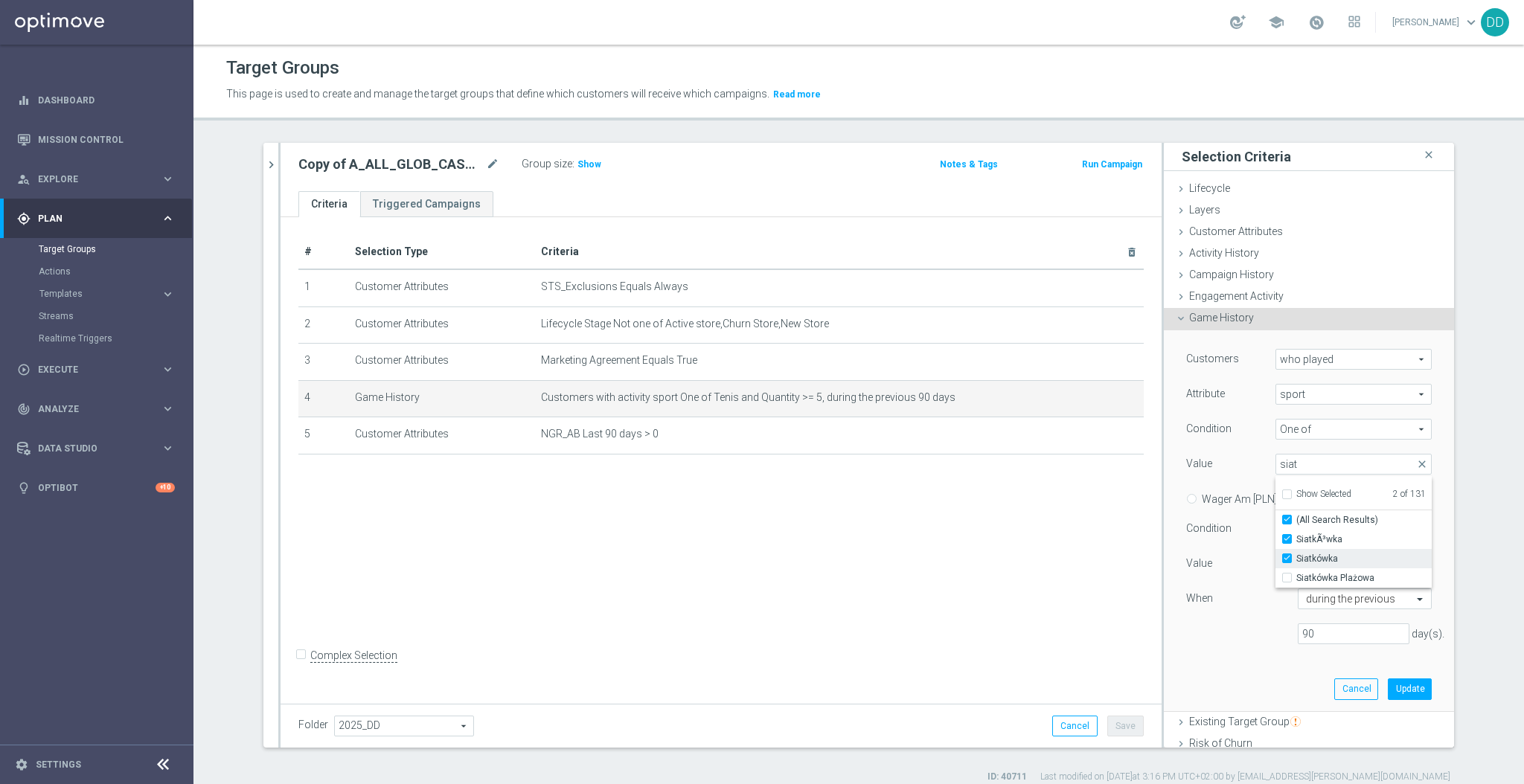
type input "Selected 3 of 131"
checkbox input "true"
click at [1282, 500] on input "Show Selected" at bounding box center [1287, 496] width 10 height 10
checkbox input "true"
checkbox input "false"
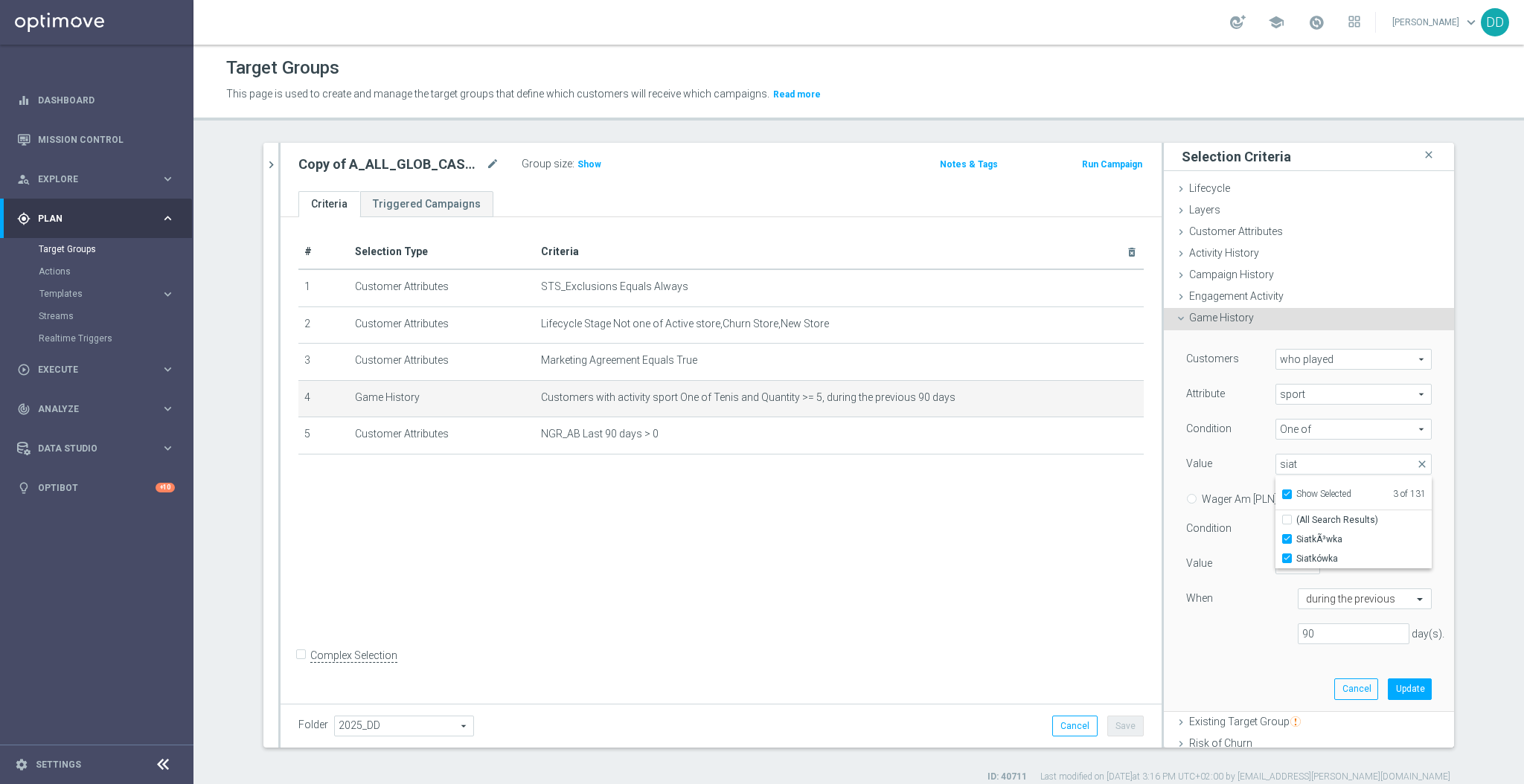
click at [1282, 492] on input "Show Selected" at bounding box center [1287, 496] width 10 height 10
checkbox input "false"
checkbox input "true"
click at [1241, 470] on div "Value" at bounding box center [1220, 466] width 90 height 24
drag, startPoint x: 1288, startPoint y: 465, endPoint x: 1285, endPoint y: 474, distance: 9.5
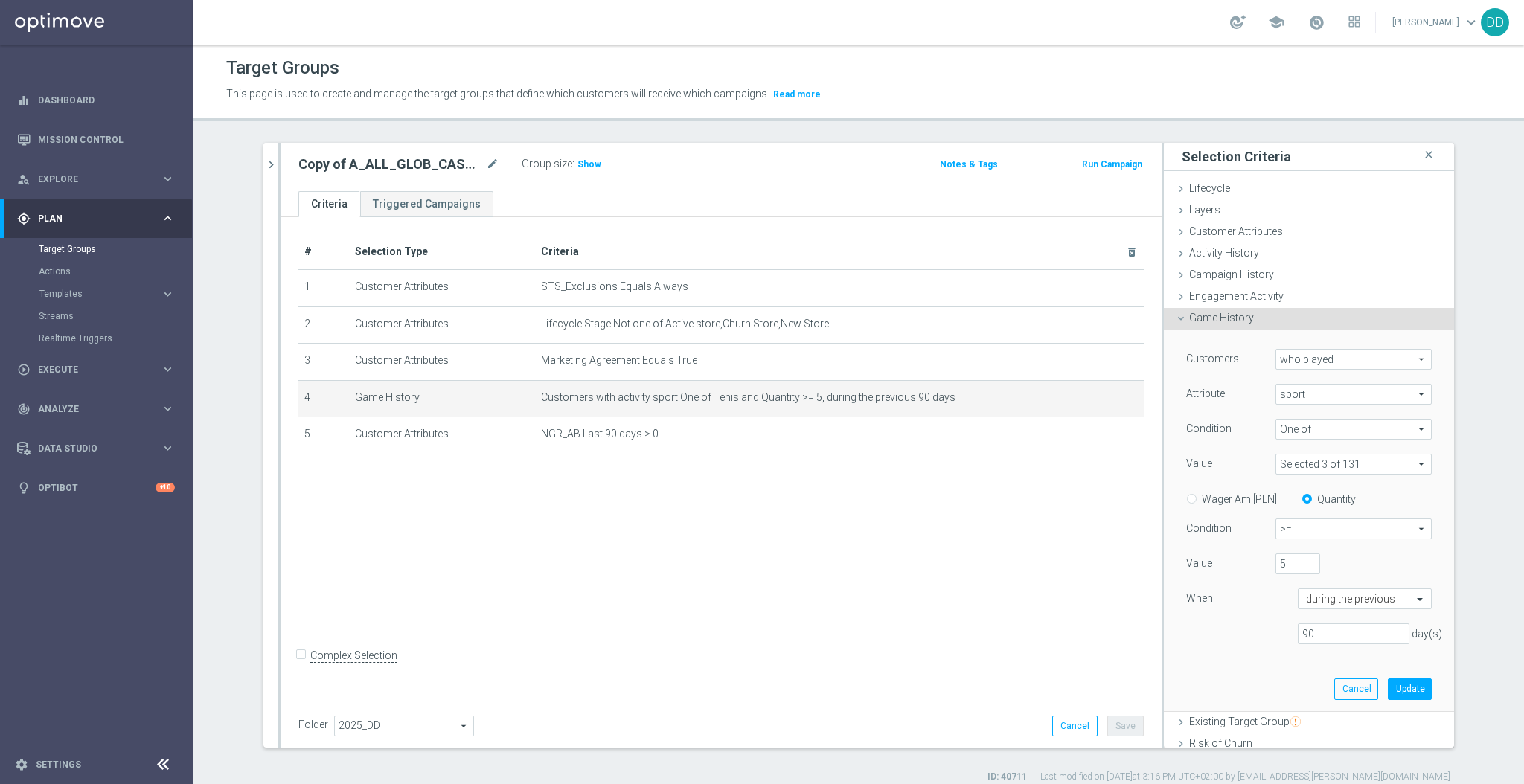
click at [1287, 465] on span at bounding box center [1354, 465] width 155 height 20
click at [1282, 491] on input "Show Selected" at bounding box center [1287, 496] width 10 height 10
checkbox input "true"
click at [1296, 578] on label "Tenis" at bounding box center [1364, 578] width 136 height 20
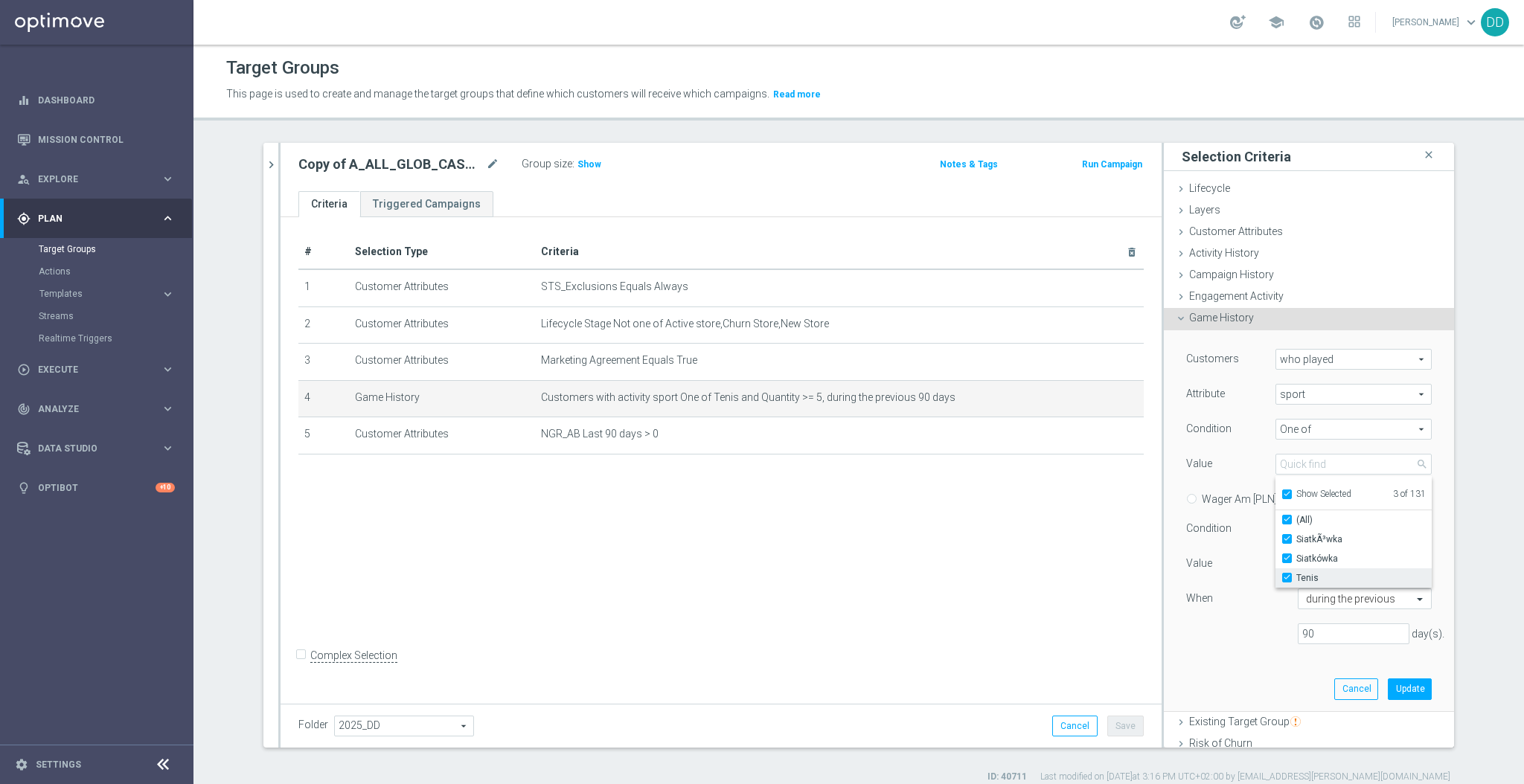
click at [1287, 578] on input "Tenis" at bounding box center [1292, 579] width 10 height 10
checkbox input "false"
type input "Selected 2 of 131"
checkbox input "false"
click at [1247, 464] on div "Value" at bounding box center [1220, 466] width 90 height 24
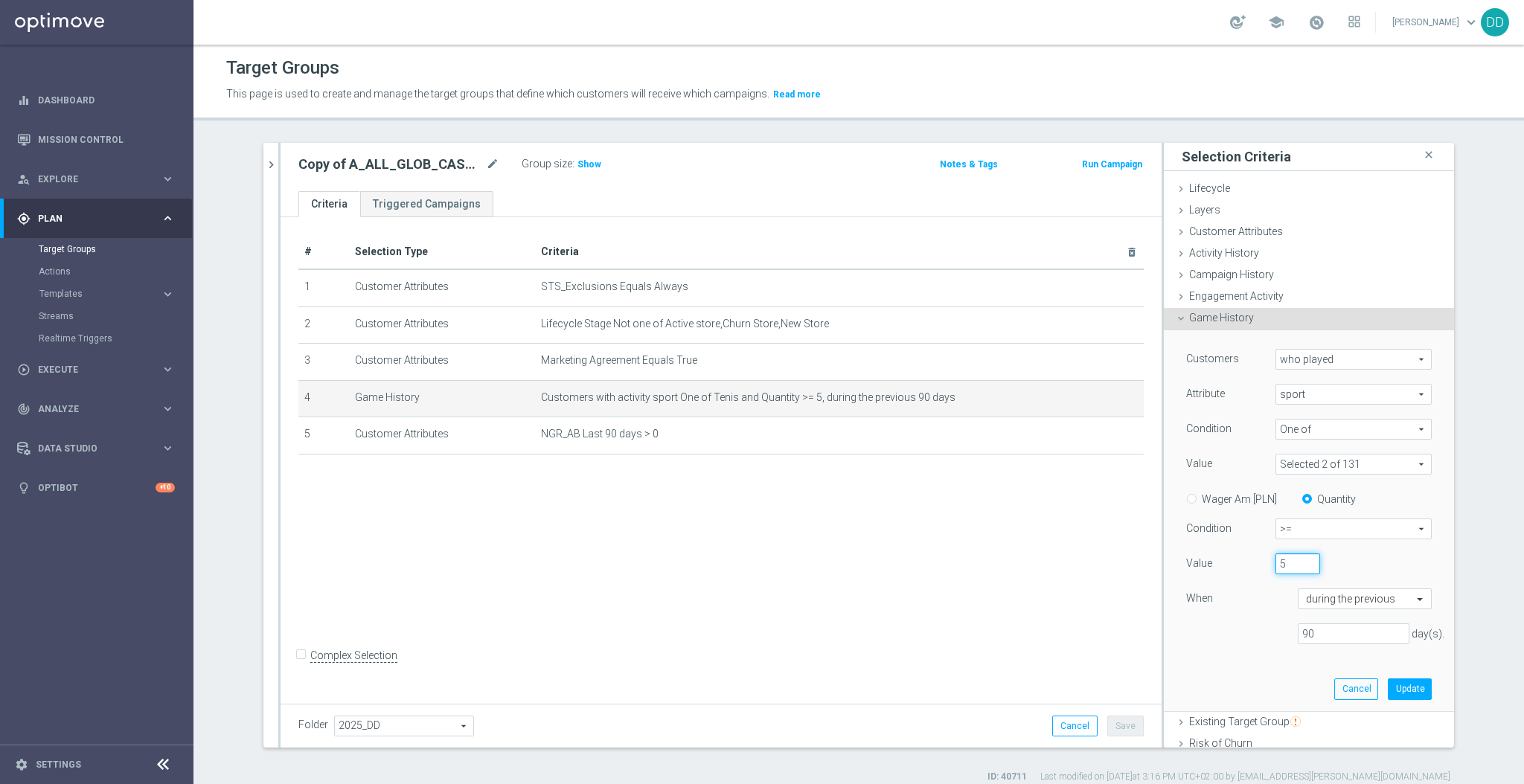
drag, startPoint x: 1275, startPoint y: 565, endPoint x: 1247, endPoint y: 562, distance: 28.2
click at [1247, 562] on div "Value 5" at bounding box center [1309, 565] width 268 height 24
click at [1388, 692] on button "Update" at bounding box center [1410, 688] width 44 height 21
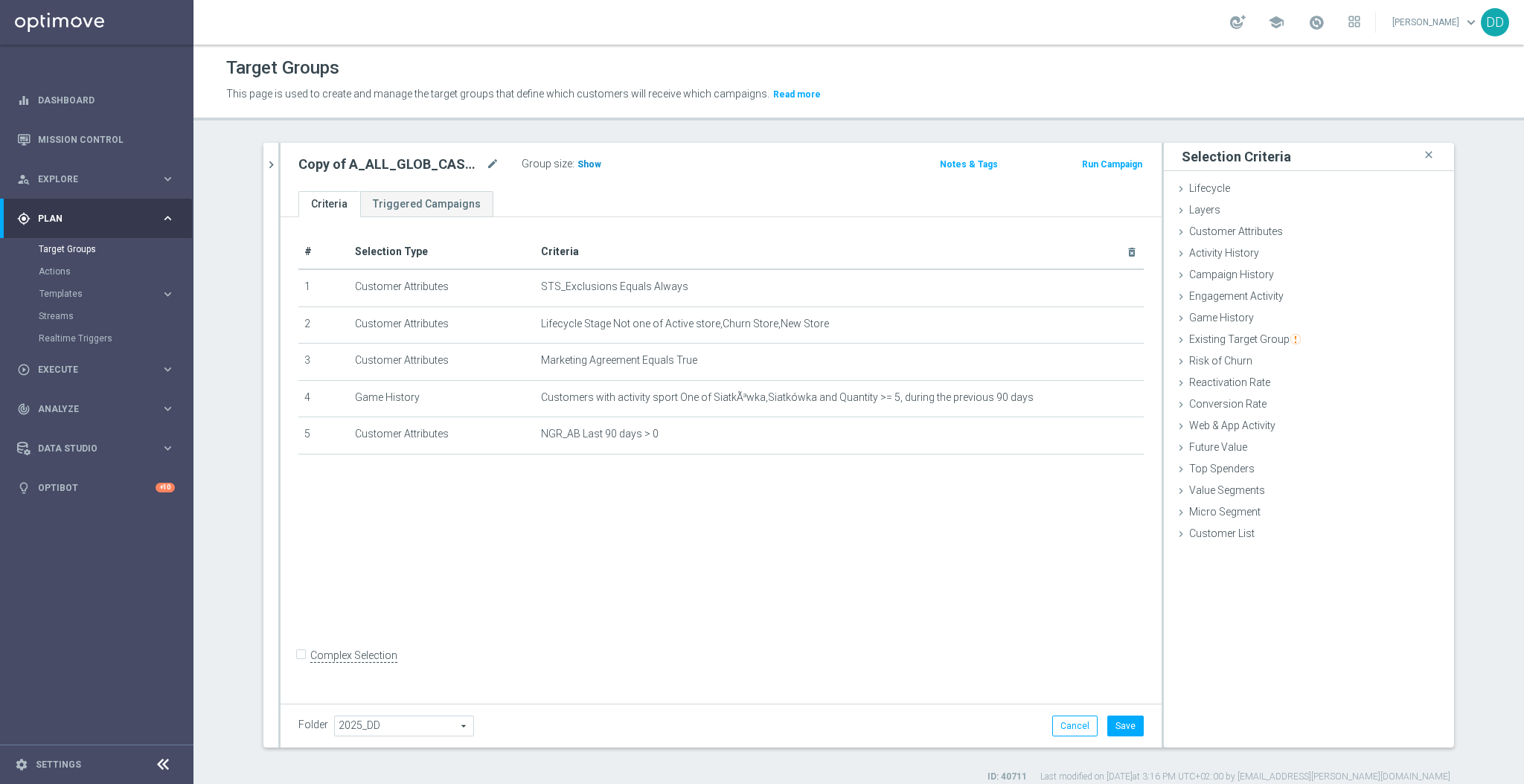
click at [577, 165] on span "Show" at bounding box center [589, 164] width 24 height 11
click at [475, 163] on div "Copy of A_ALL_GLOB_CASHBACK_CODZIENNY_WIMBLEDON_300625_PW mode_edit" at bounding box center [399, 164] width 201 height 18
click at [486, 163] on icon "mode_edit" at bounding box center [493, 164] width 14 height 18
type input "A_ALL_GLOB_CASHBACK_DAILY_SIATKA_EUROBASKET_220825"
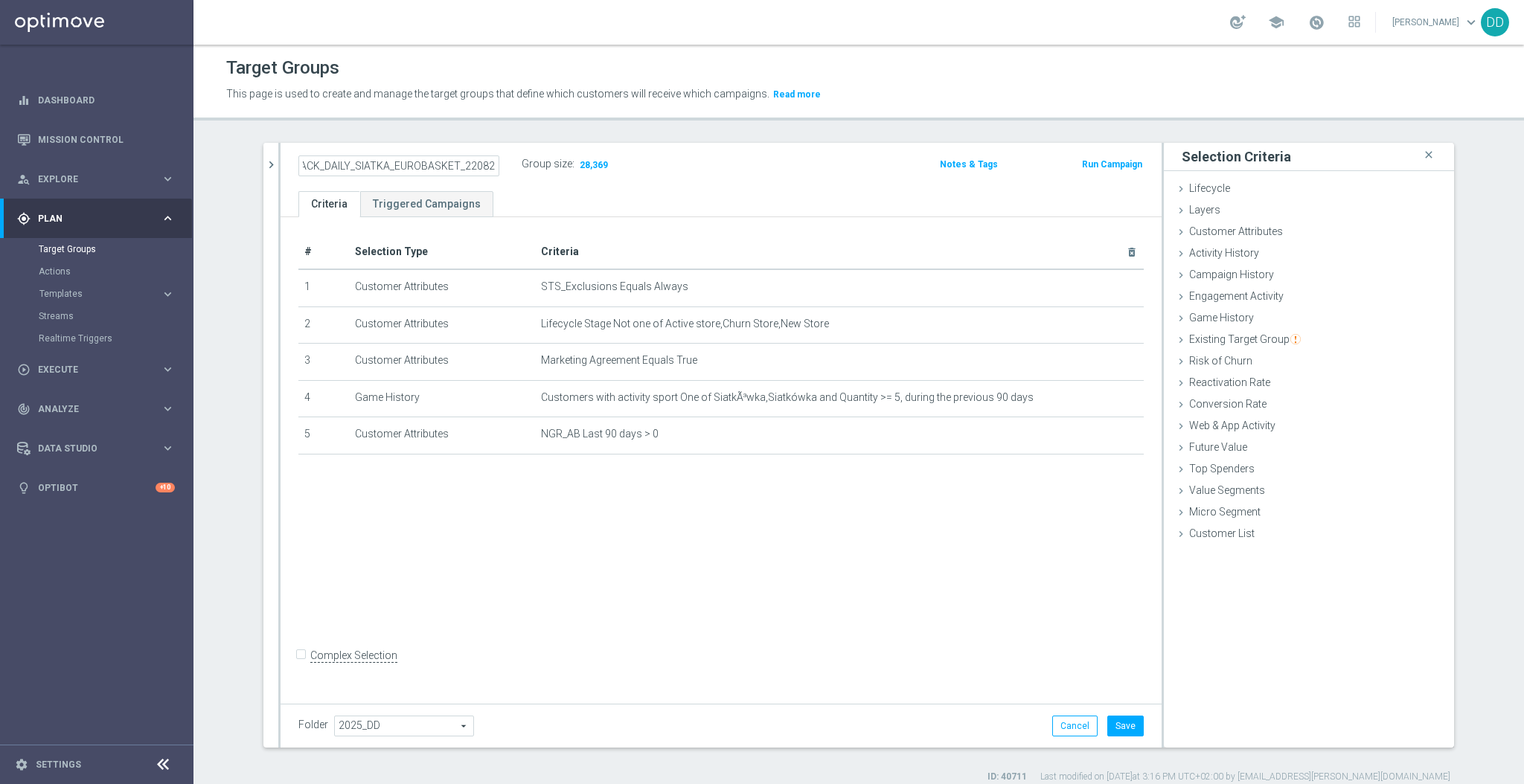
click at [528, 209] on ul "Criteria Triggered Campaigns" at bounding box center [721, 204] width 882 height 26
click at [1121, 722] on button "Save" at bounding box center [1125, 726] width 36 height 21
click at [486, 163] on icon "mode_edit" at bounding box center [493, 164] width 14 height 18
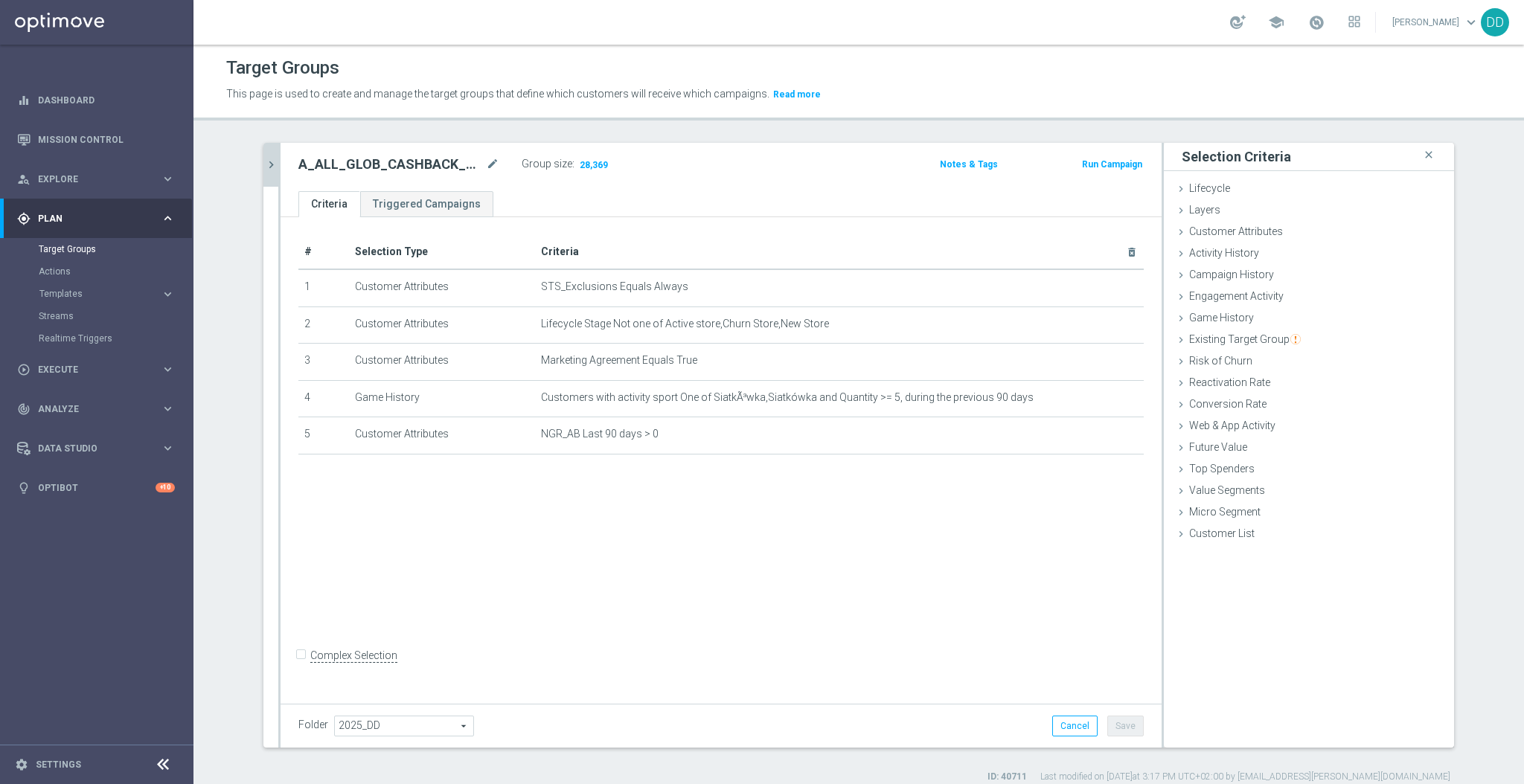
click at [266, 163] on icon "chevron_right" at bounding box center [271, 164] width 14 height 14
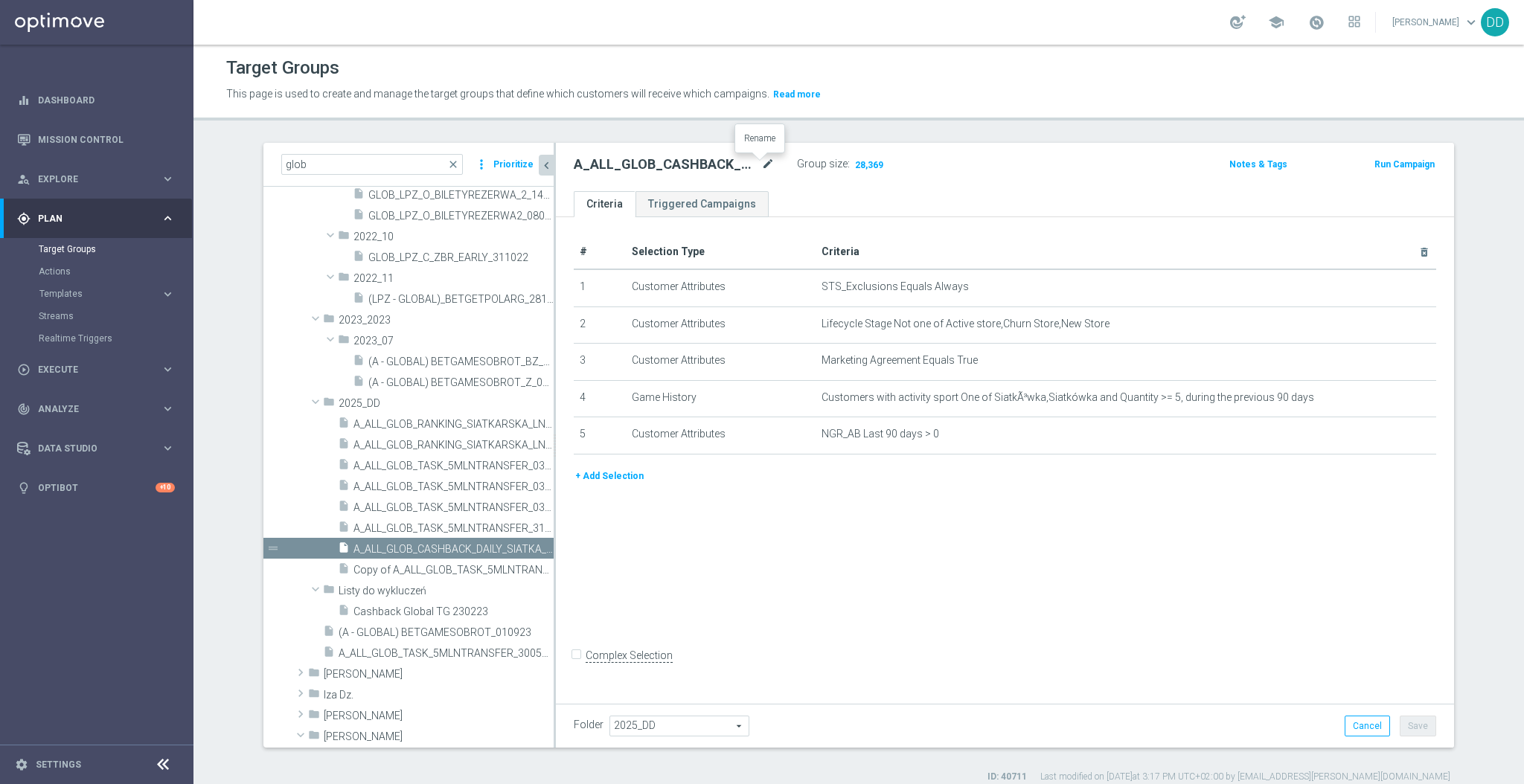
click at [762, 160] on icon "mode_edit" at bounding box center [768, 164] width 14 height 18
click at [131, 376] on div "play_circle_outline Execute" at bounding box center [89, 370] width 144 height 14
click at [78, 291] on link "Campaign Builder" at bounding box center [97, 289] width 116 height 12
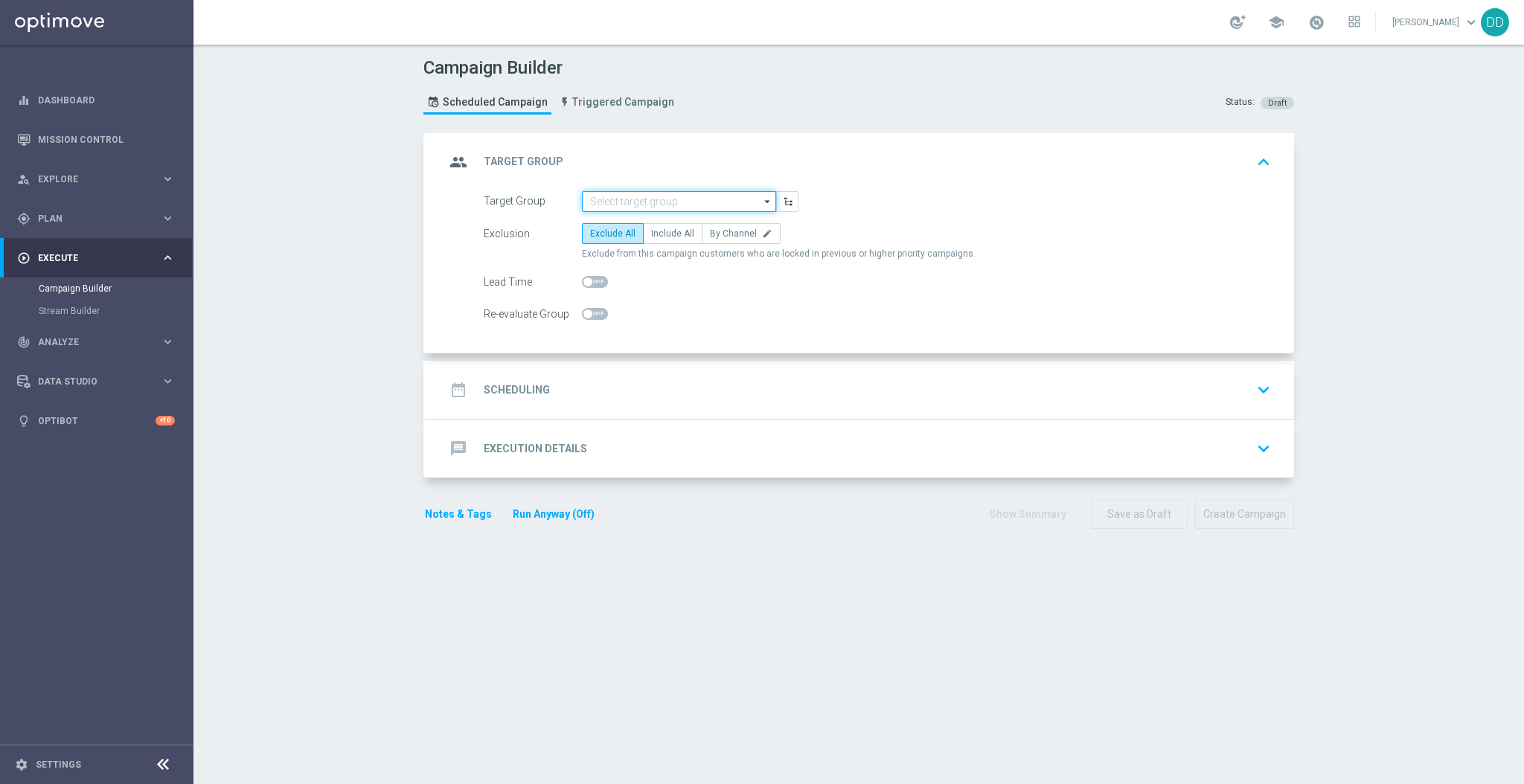
click at [629, 191] on input at bounding box center [679, 201] width 194 height 21
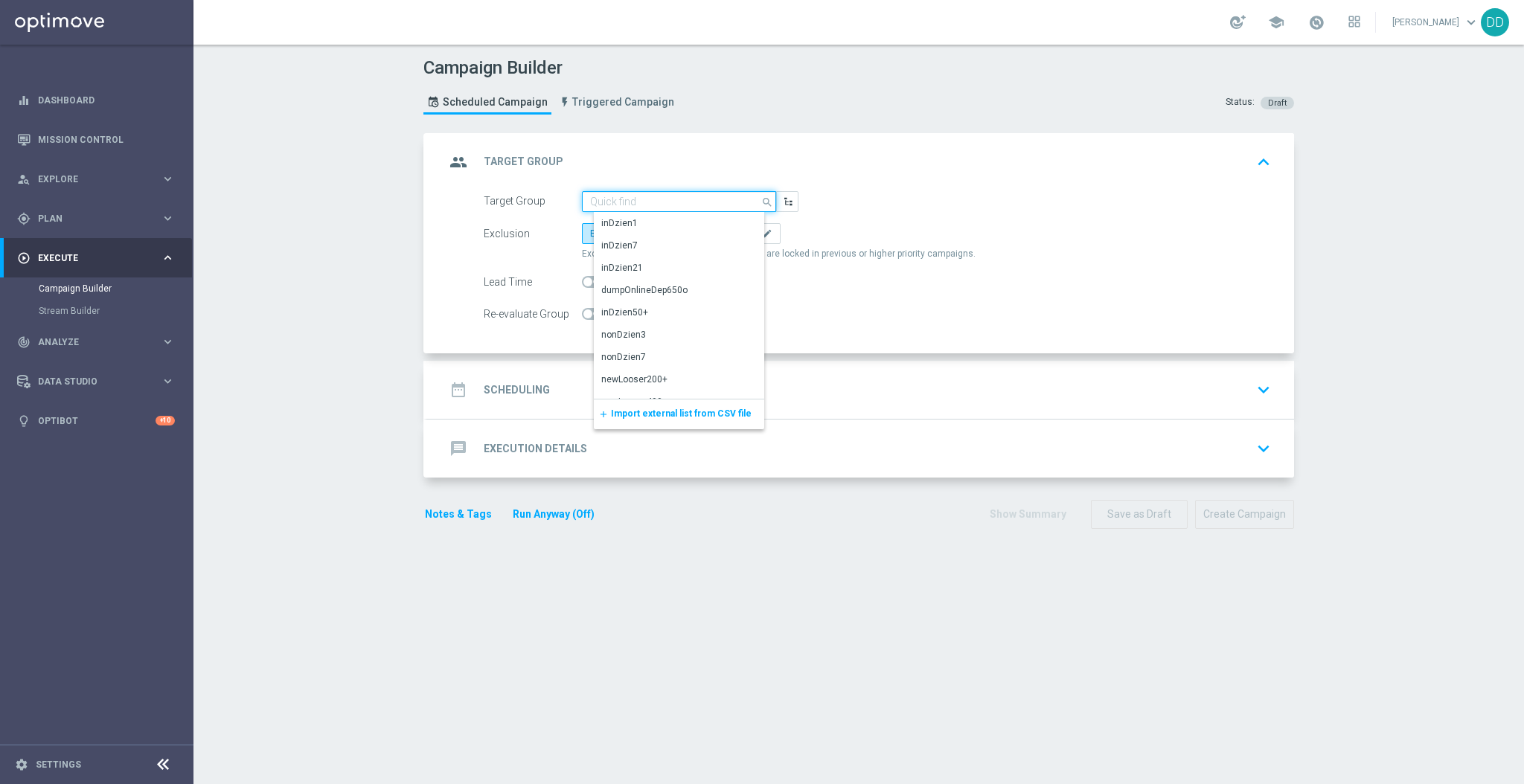
paste input "A_ALL_GLOB_CASHBACK_DAILY_SIATKA_EUROBASKET_220825"
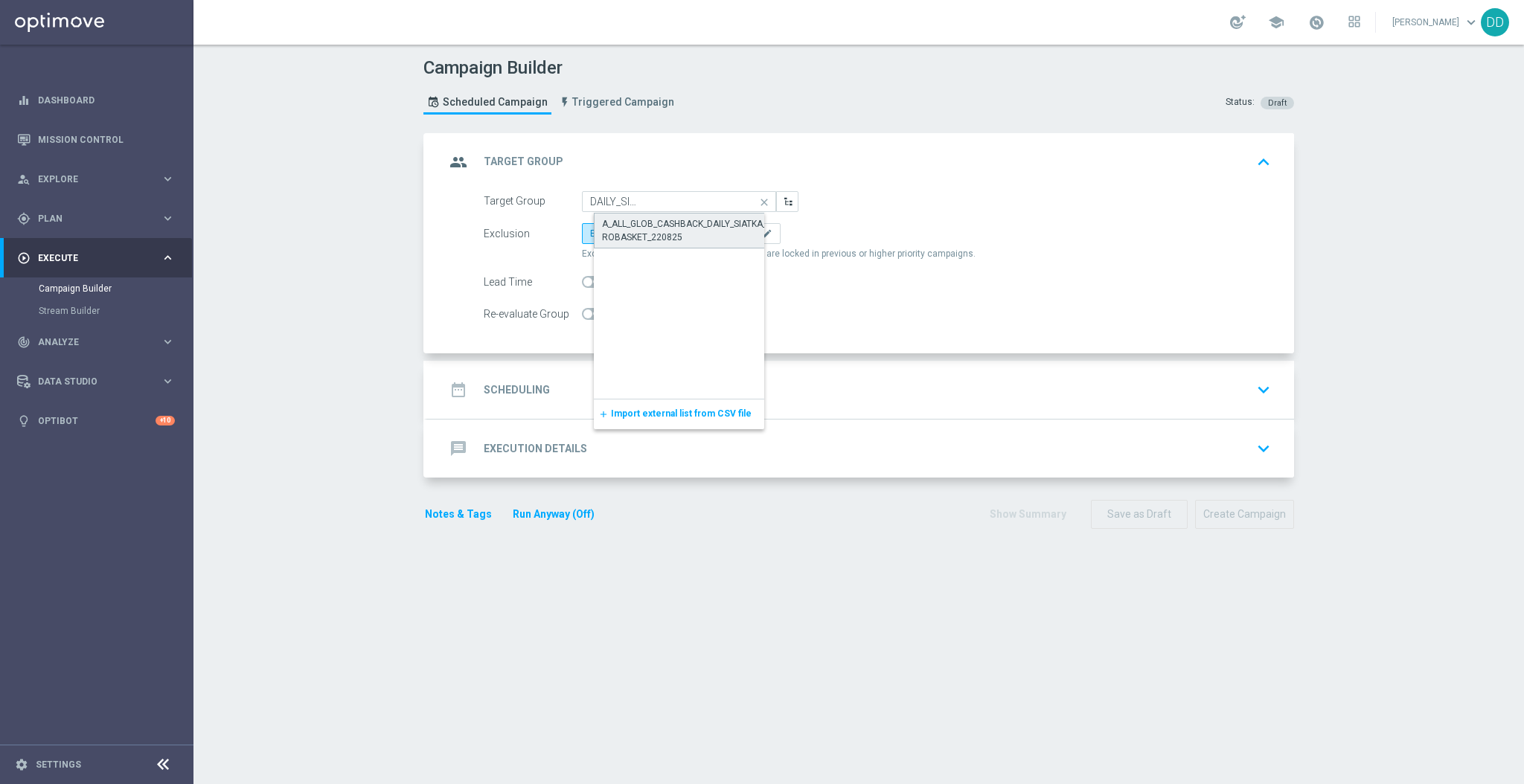
click at [644, 220] on div "A_ALL_GLOB_CASHBACK_DAILY_SIATKA_EUROBASKET_220825" at bounding box center [691, 230] width 178 height 27
type input "A_ALL_GLOB_CASHBACK_DAILY_SIATKA_EUROBASKET_220825"
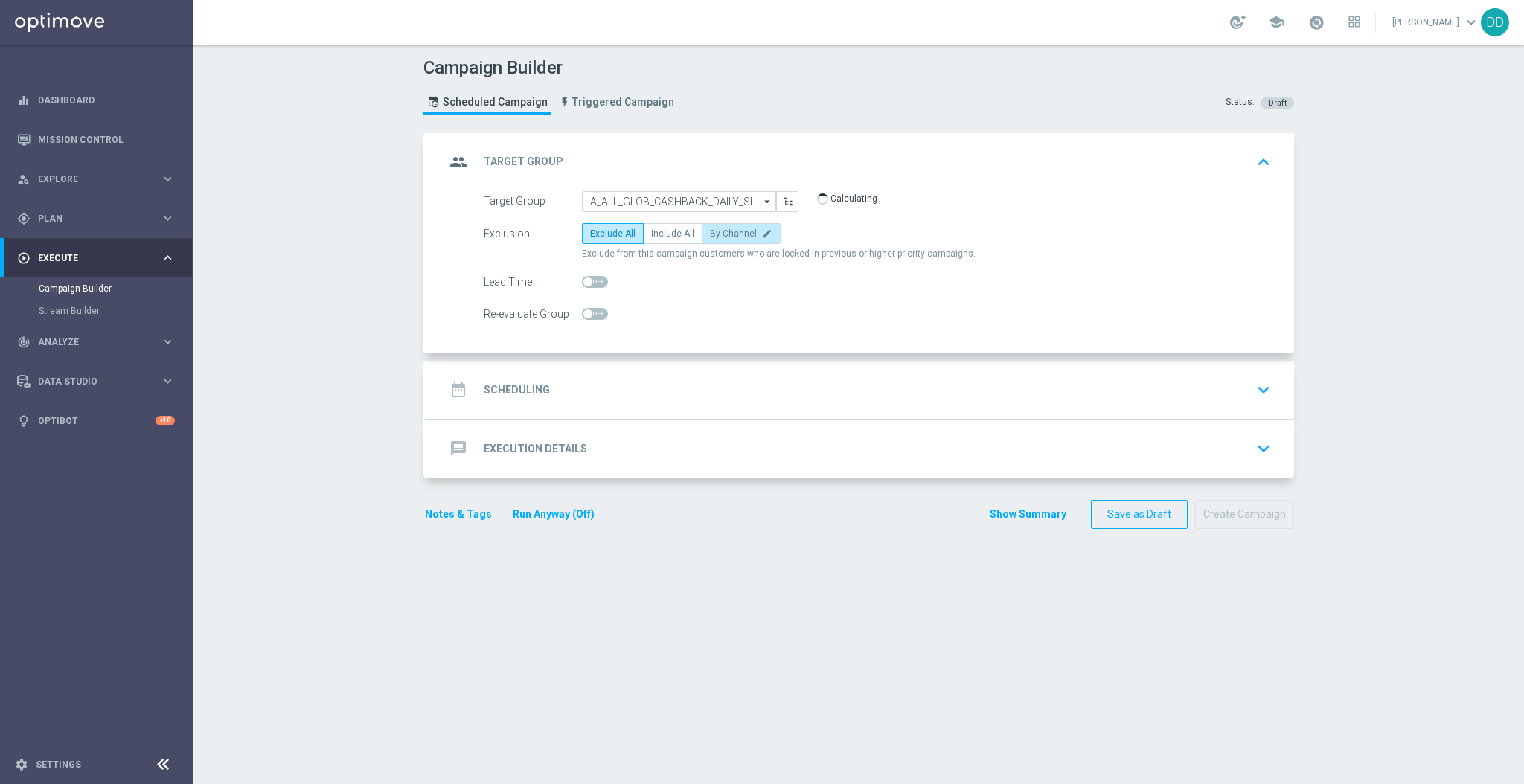
click at [734, 231] on span "By Channel" at bounding box center [734, 233] width 47 height 11
click at [720, 231] on input "By Channel edit" at bounding box center [715, 236] width 10 height 10
radio input "true"
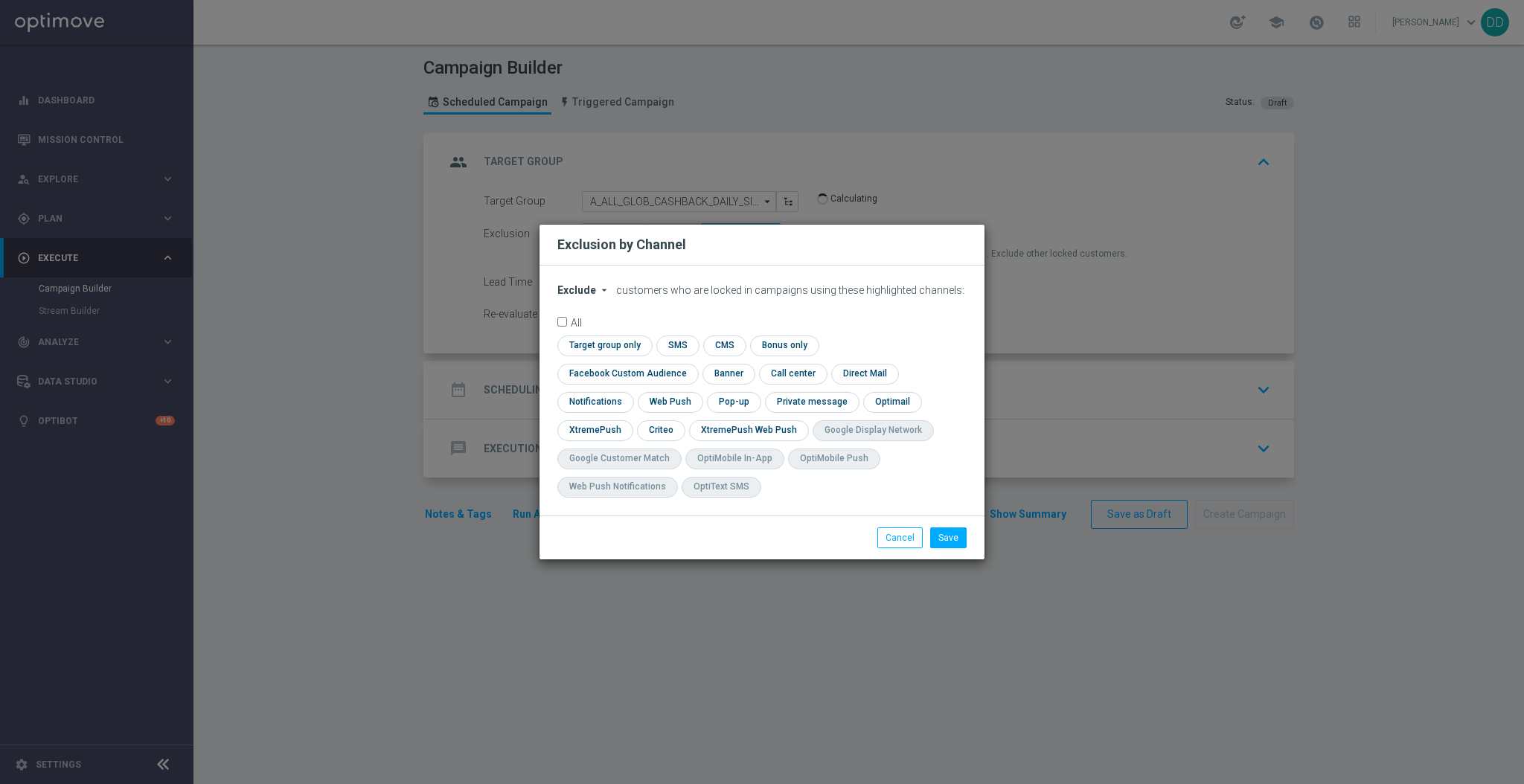
click at [585, 296] on span "Exclude" at bounding box center [576, 291] width 38 height 12
click at [0, 0] on span "Include" at bounding box center [0, 0] width 0 height 0
click at [596, 351] on input "checkbox" at bounding box center [603, 346] width 91 height 20
checkbox input "true"
click at [605, 376] on input "checkbox" at bounding box center [625, 373] width 135 height 20
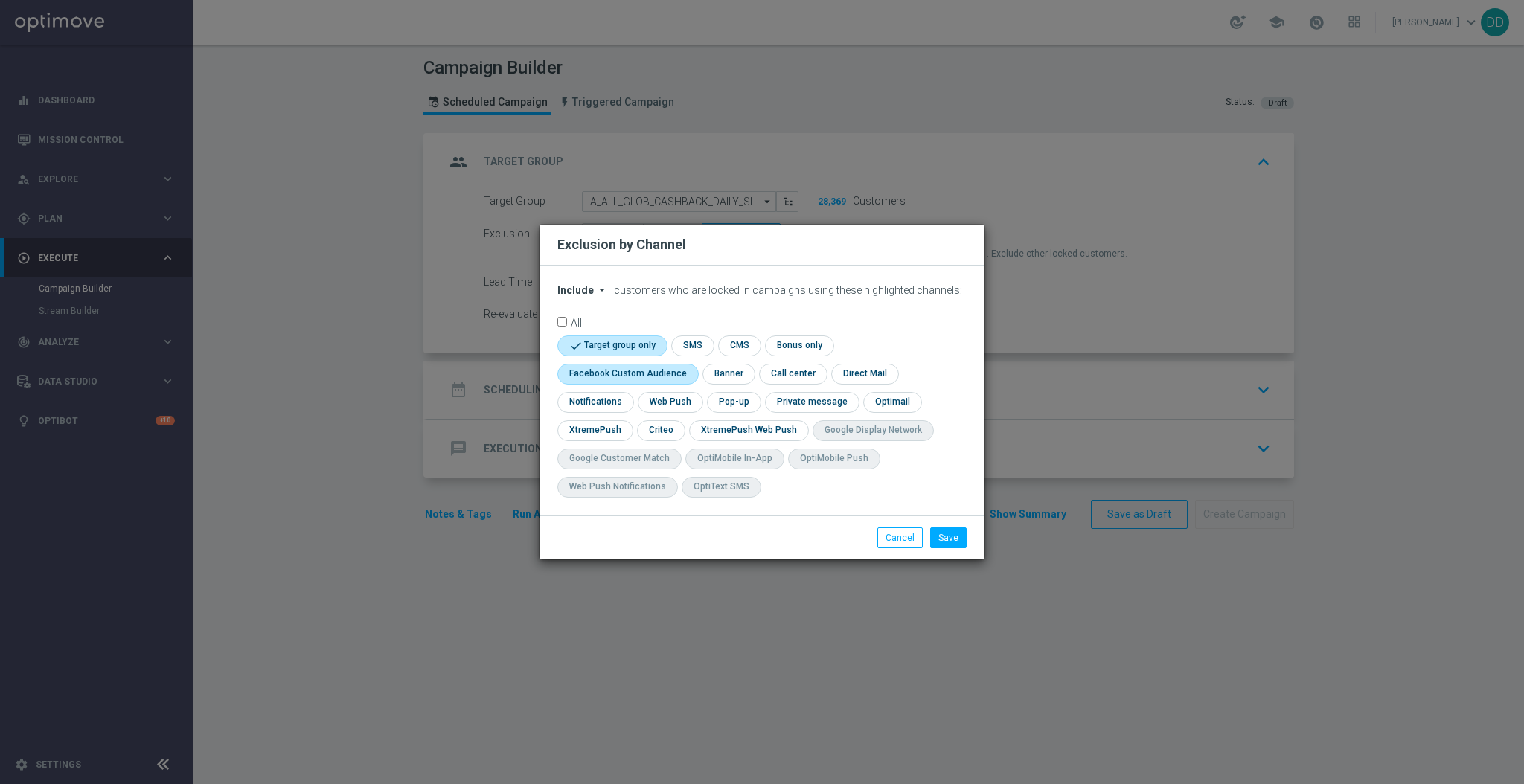
checkbox input "true"
click at [612, 423] on input "checkbox" at bounding box center [593, 430] width 72 height 20
checkbox input "true"
drag, startPoint x: 646, startPoint y: 430, endPoint x: 661, endPoint y: 429, distance: 15.0
click at [647, 430] on div "check Target group only check SMS check CMS check Bonus only check Facebook Cus…" at bounding box center [762, 421] width 410 height 169
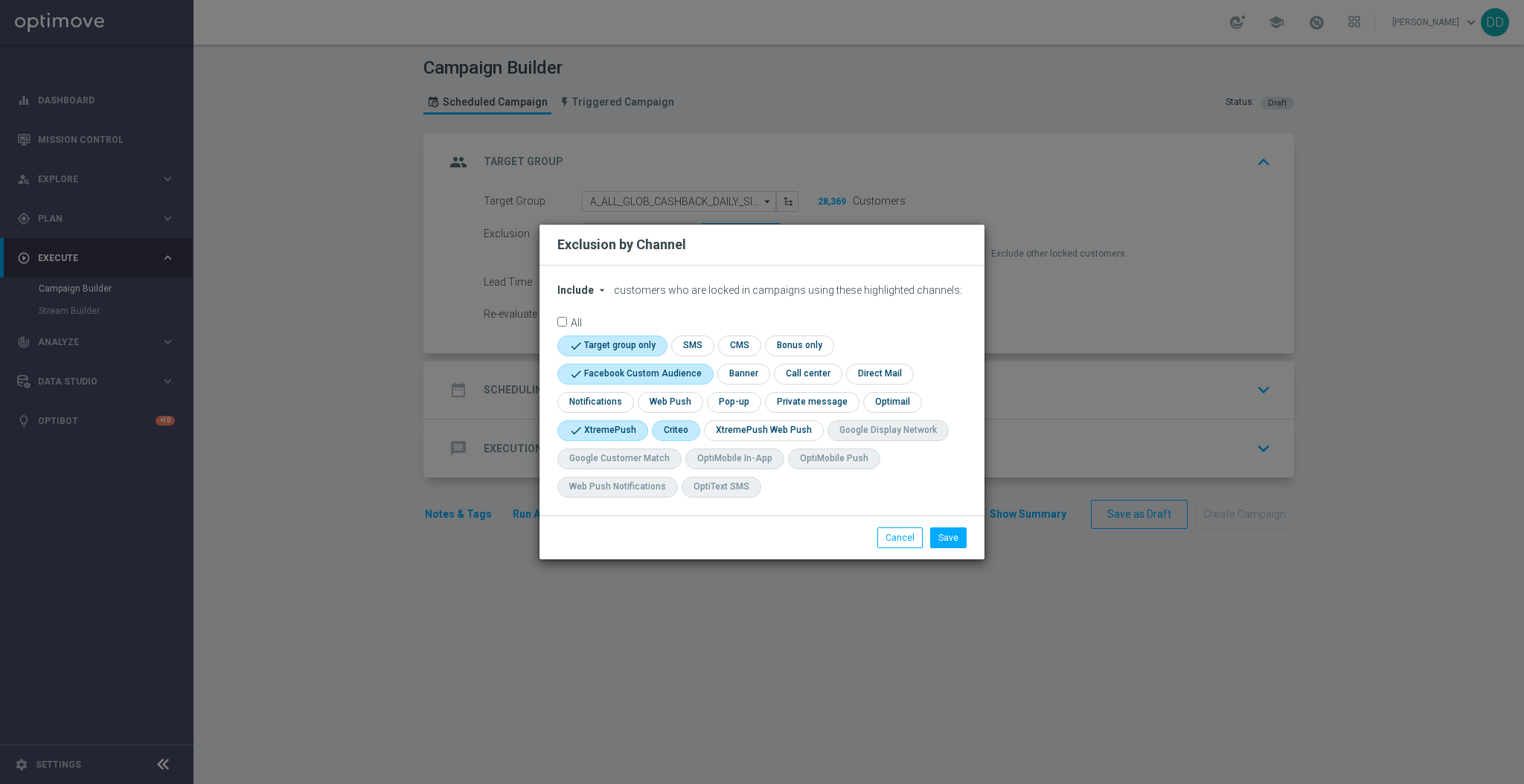
drag, startPoint x: 672, startPoint y: 427, endPoint x: 684, endPoint y: 430, distance: 12.4
click at [673, 427] on input "checkbox" at bounding box center [675, 430] width 46 height 20
checkbox input "true"
click at [952, 540] on button "Save" at bounding box center [948, 538] width 36 height 21
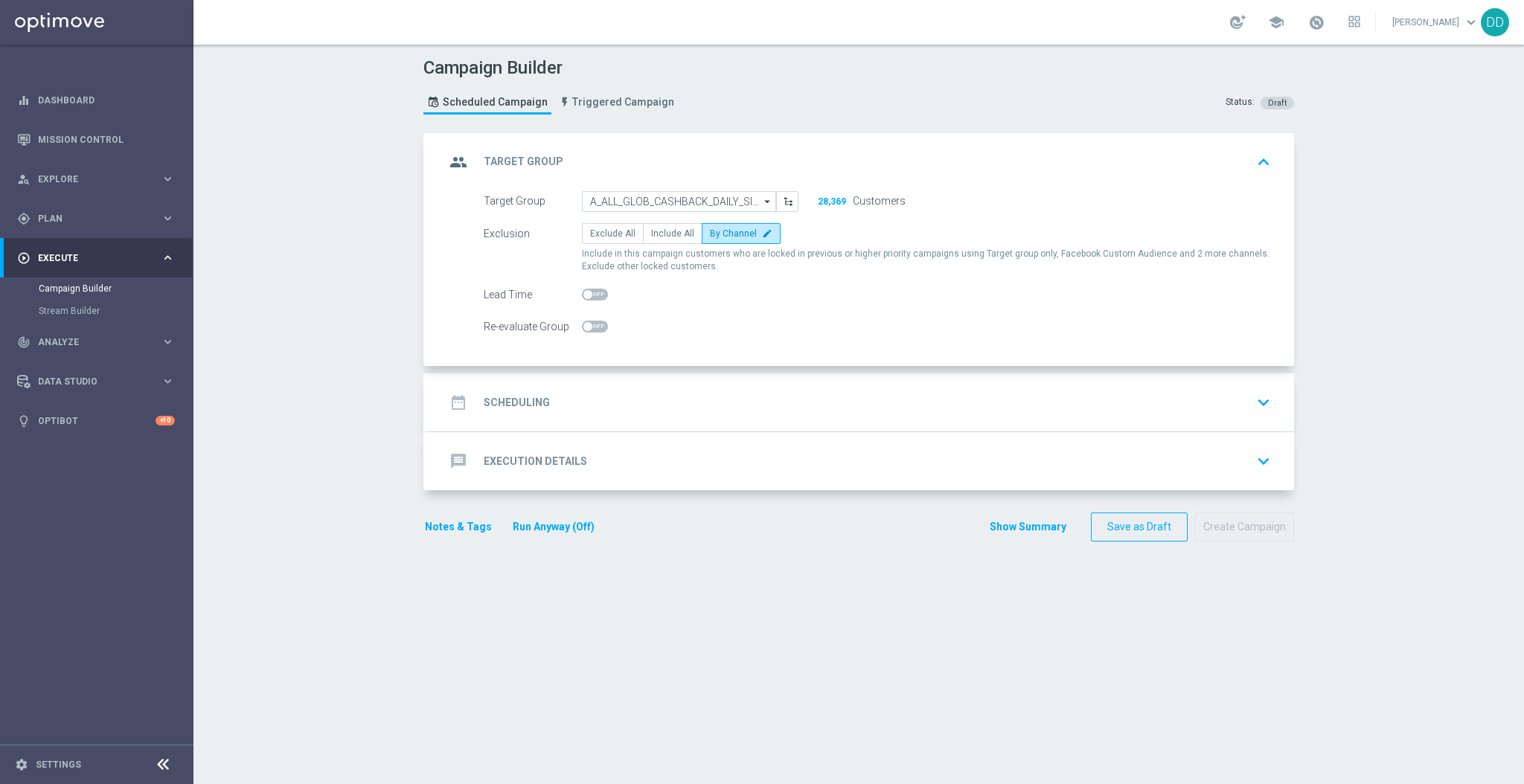
click at [664, 381] on div "date_range Scheduling keyboard_arrow_down" at bounding box center [861, 402] width 867 height 58
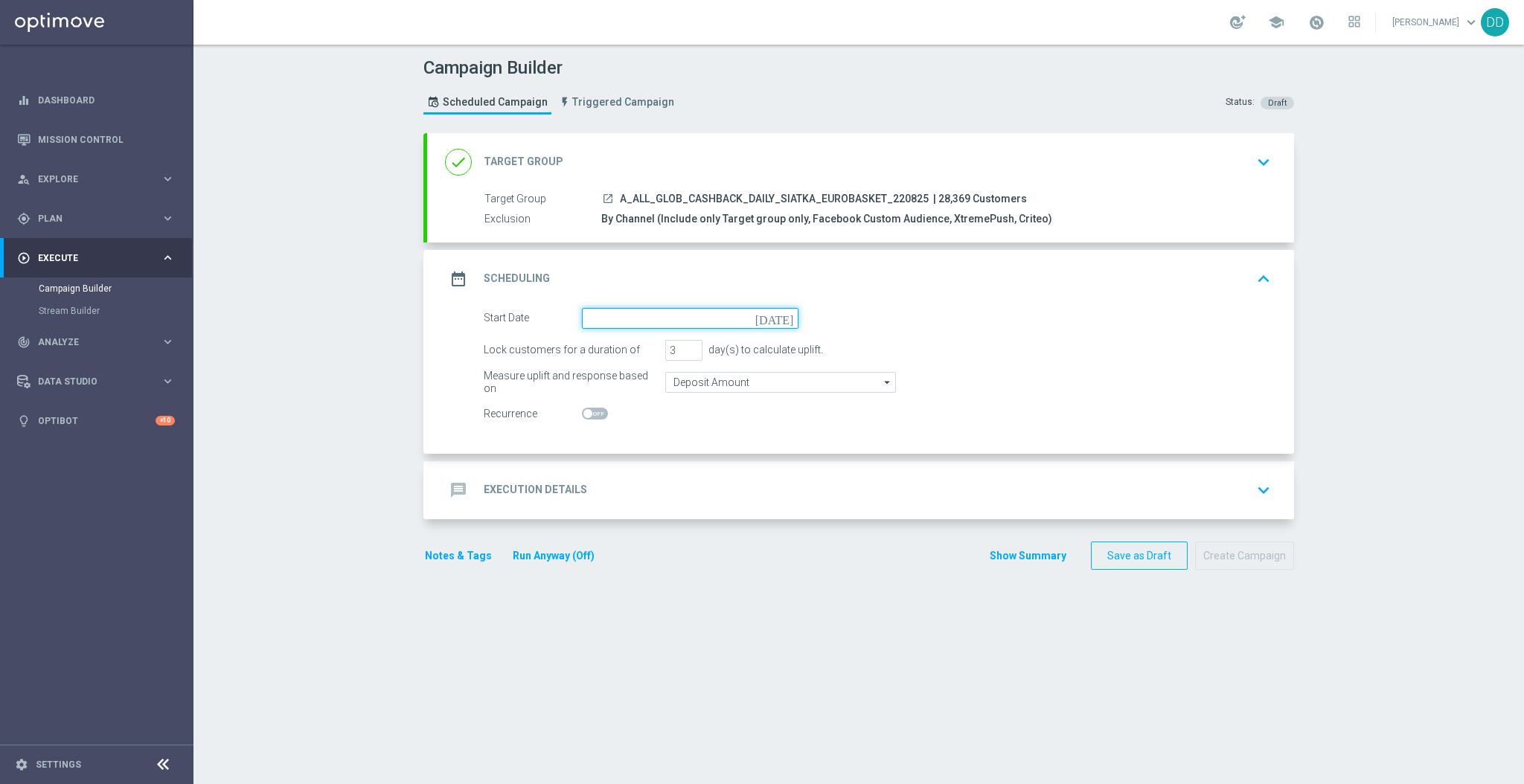
click at [625, 326] on input at bounding box center [691, 318] width 217 height 21
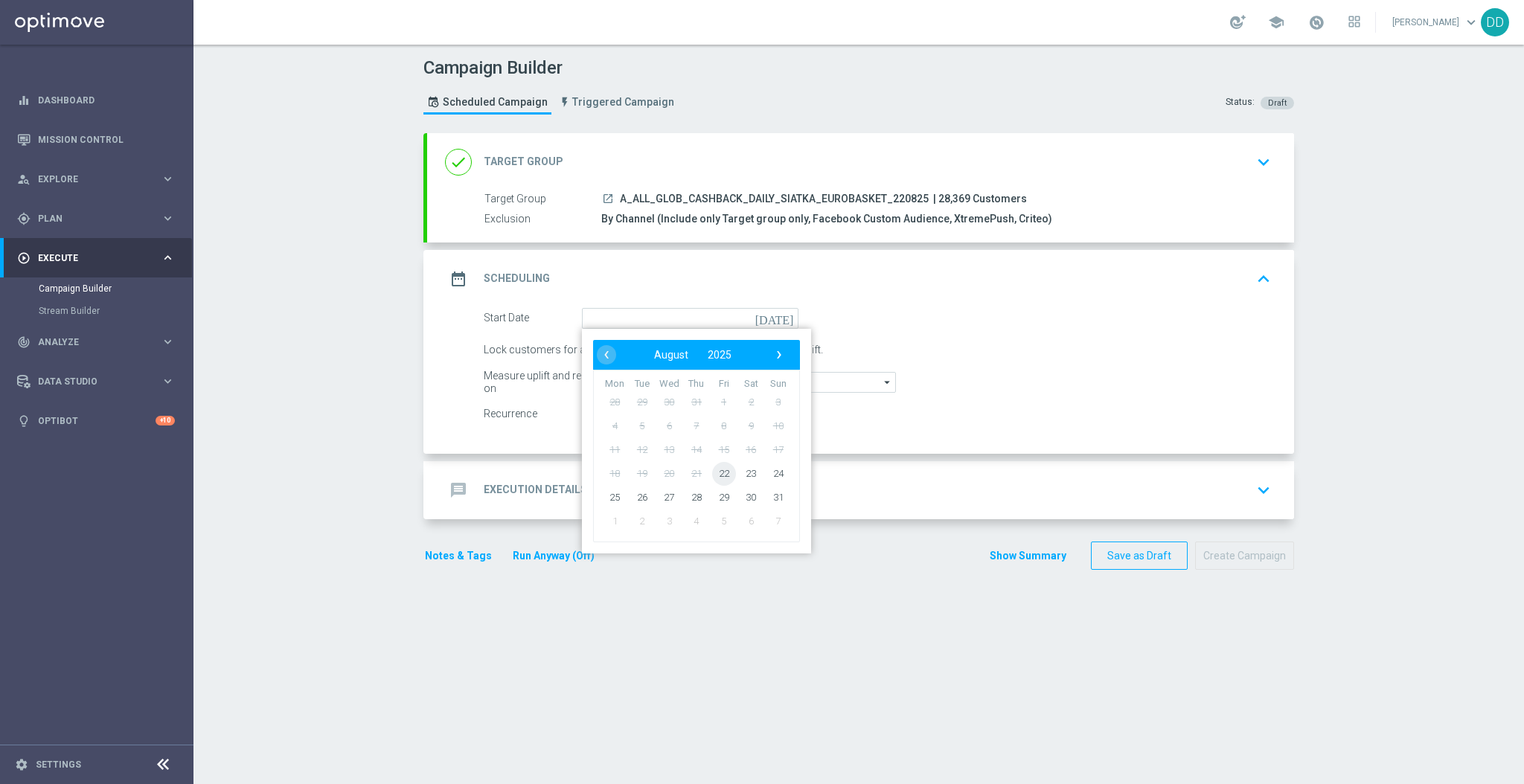
click at [712, 465] on span "22" at bounding box center [724, 473] width 24 height 24
type input "22 Aug 2025"
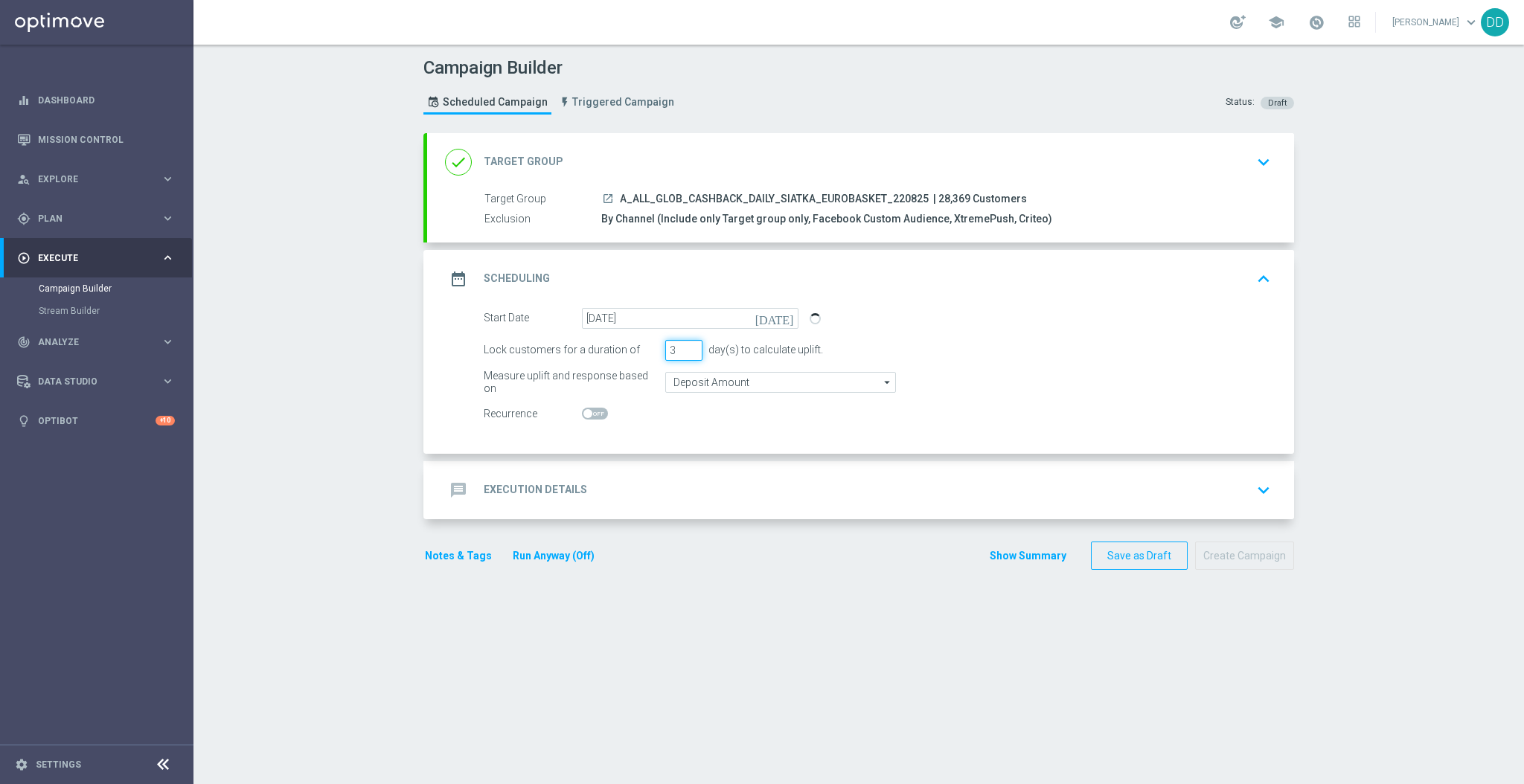
drag, startPoint x: 660, startPoint y: 350, endPoint x: 620, endPoint y: 339, distance: 41.5
click at [620, 340] on div "Lock customers for a duration of 3 day(s) to calculate uplift." at bounding box center [878, 350] width 810 height 21
drag, startPoint x: 670, startPoint y: 349, endPoint x: 640, endPoint y: 349, distance: 30.0
click at [640, 349] on div "Lock customers for a duration of 13 day(s) to calculate uplift." at bounding box center [878, 350] width 810 height 21
drag, startPoint x: 651, startPoint y: 349, endPoint x: 638, endPoint y: 349, distance: 13.0
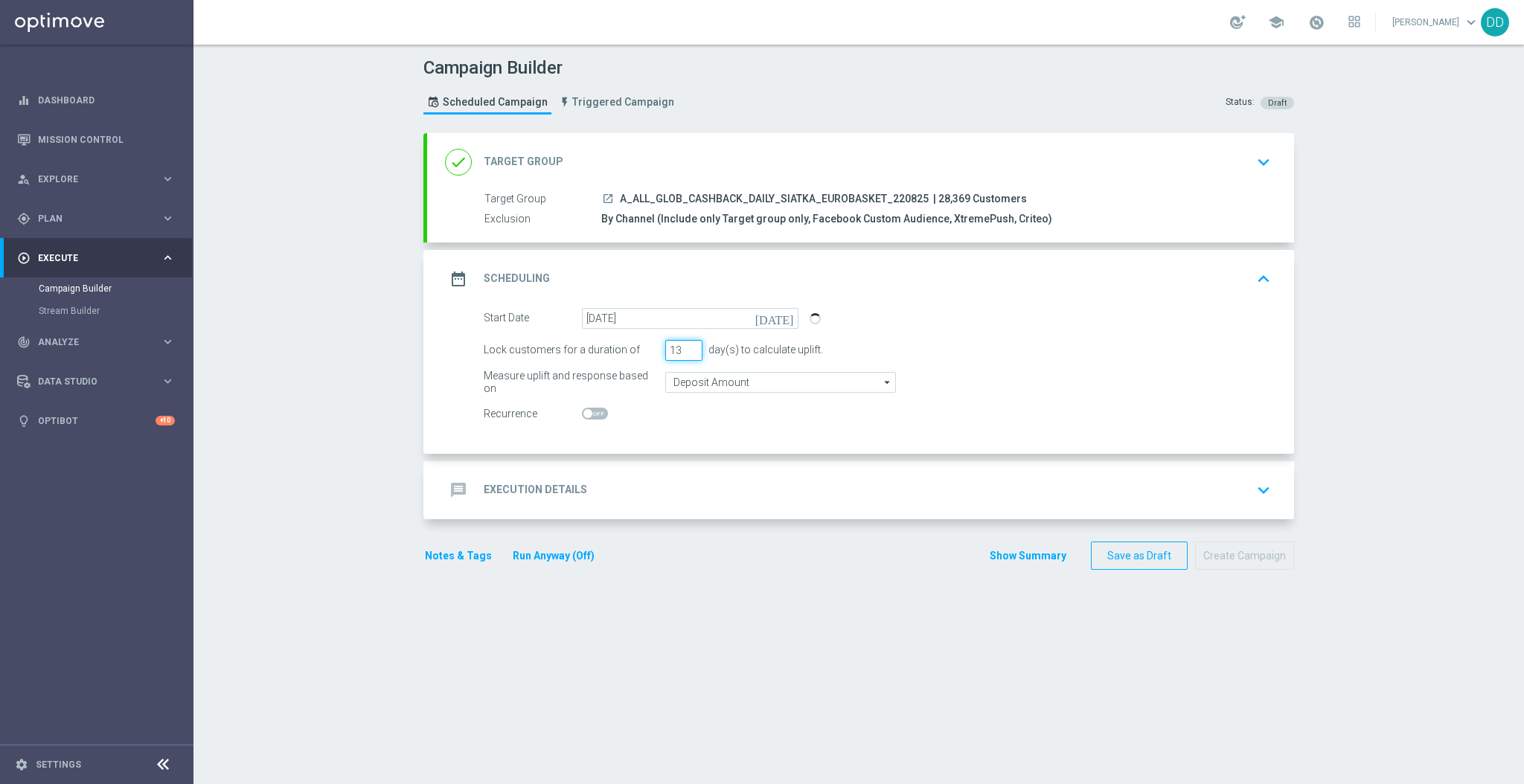
click at [638, 349] on div "Lock customers for a duration of 13 day(s) to calculate uplift." at bounding box center [878, 350] width 810 height 21
type input "2"
click at [696, 385] on input "Deposit Amount" at bounding box center [780, 382] width 231 height 21
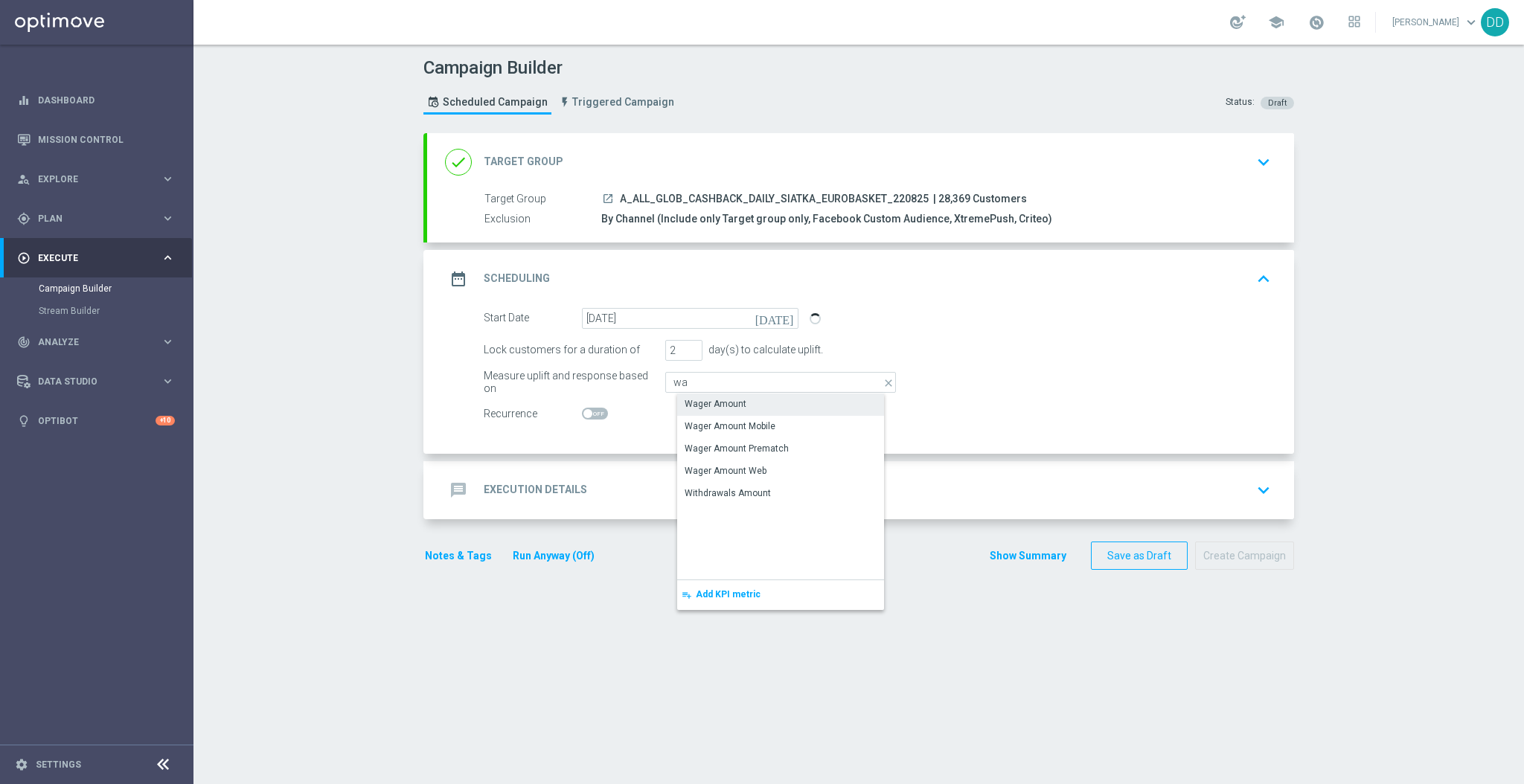
click at [699, 409] on div "Wager Amount" at bounding box center [715, 404] width 62 height 14
type input "Wager Amount"
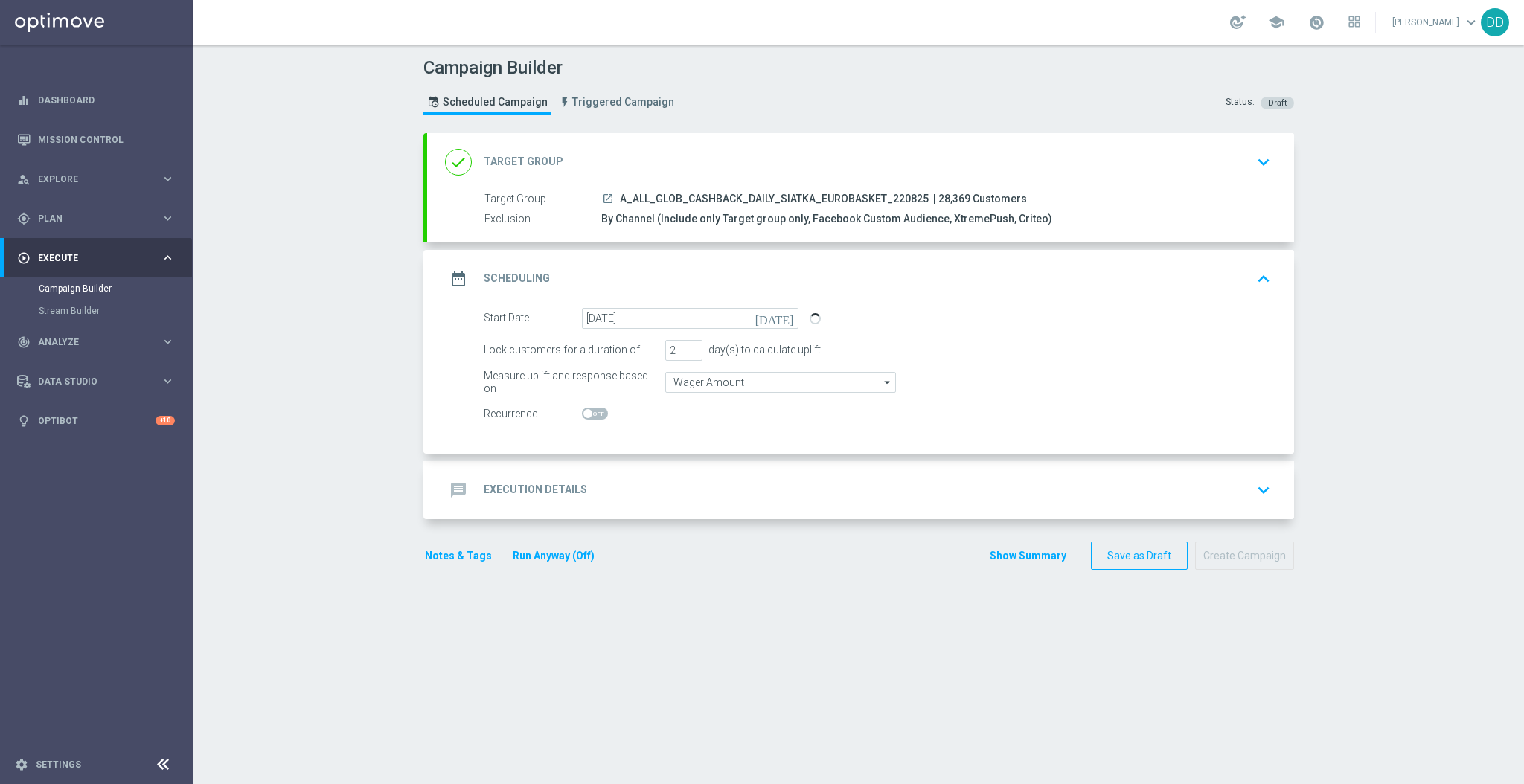
click at [684, 504] on div "message Execution Details keyboard_arrow_down" at bounding box center [861, 490] width 867 height 58
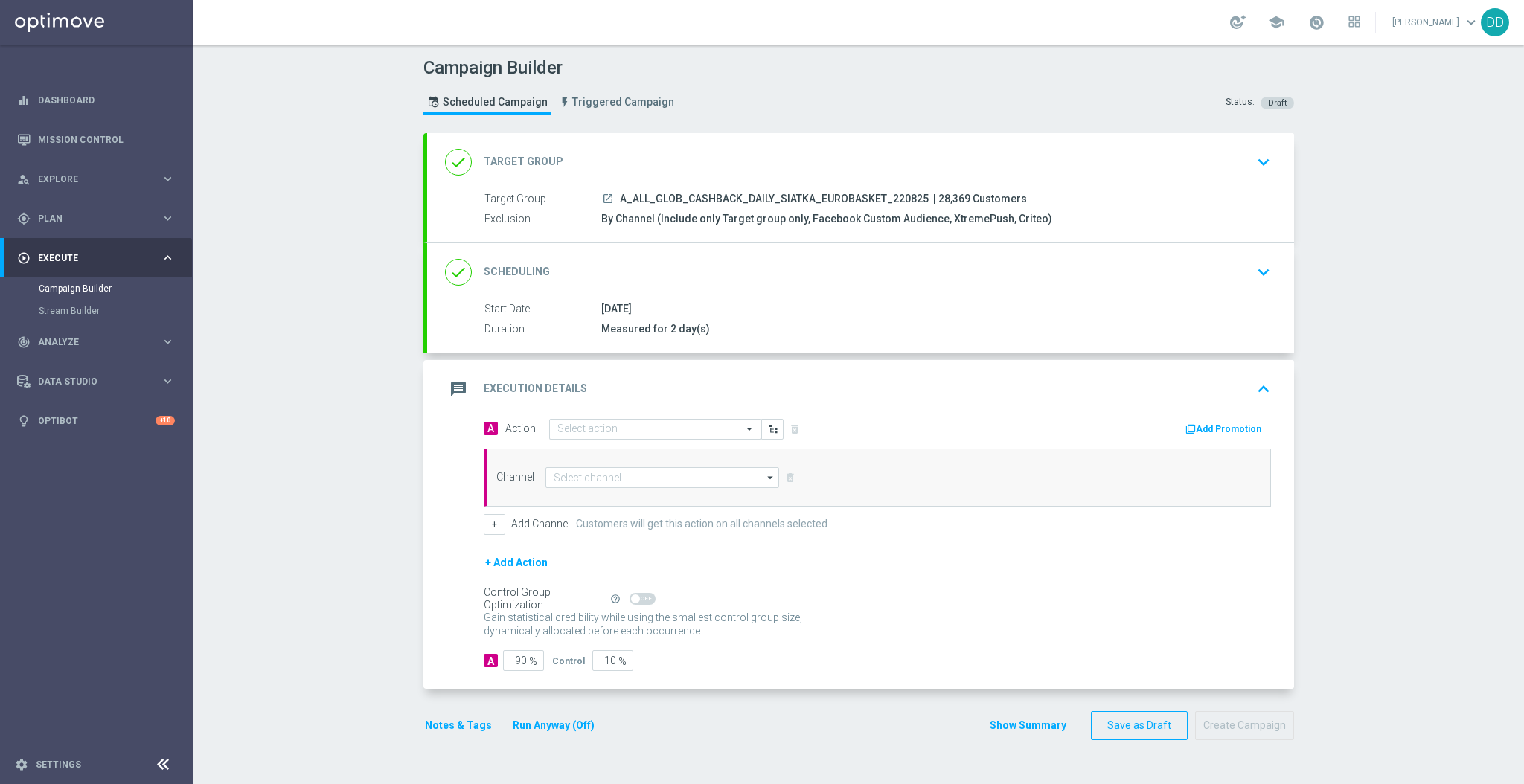
click at [644, 427] on input "text" at bounding box center [640, 429] width 166 height 13
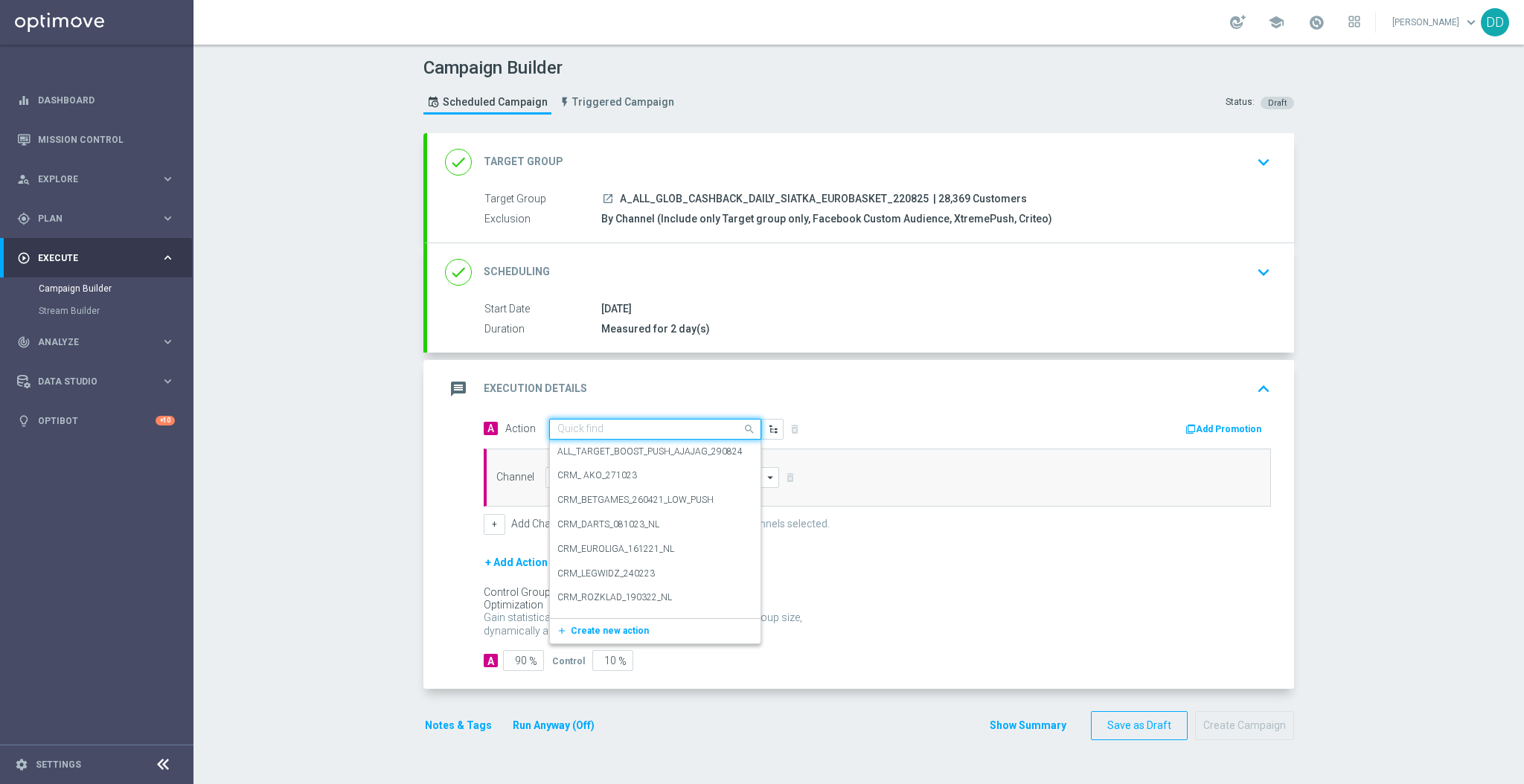
click at [644, 425] on input "text" at bounding box center [640, 429] width 166 height 13
paste input "A_ALL_GLOB_CASHBACK_DAILY_SIATKA_EUROBASKET_220825"
type input "A_ALL_GLOB_CASHBACK_DAILY_SIATKA_EUROBASKET_220825"
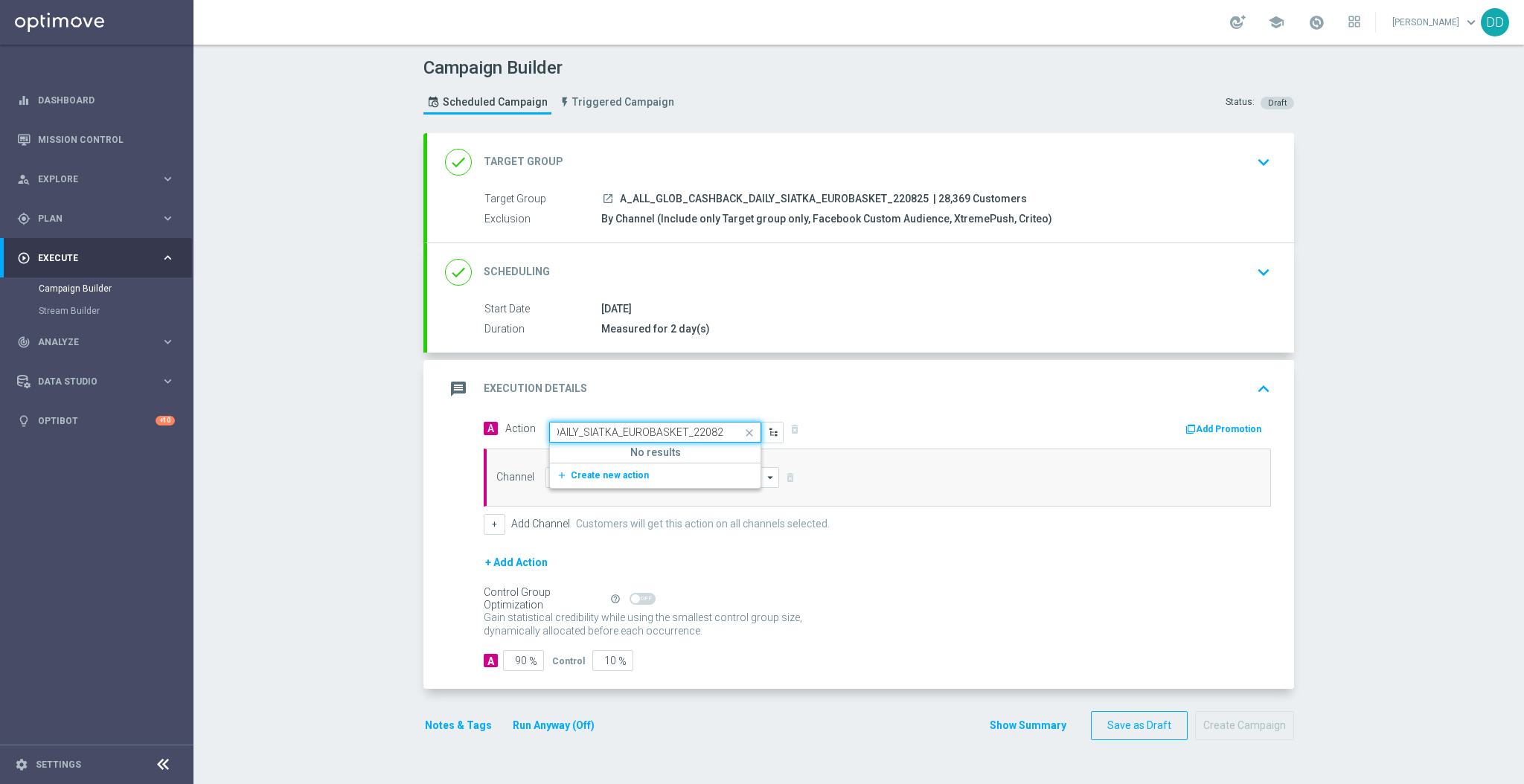
click at [601, 471] on span "Create new action" at bounding box center [610, 476] width 78 height 11
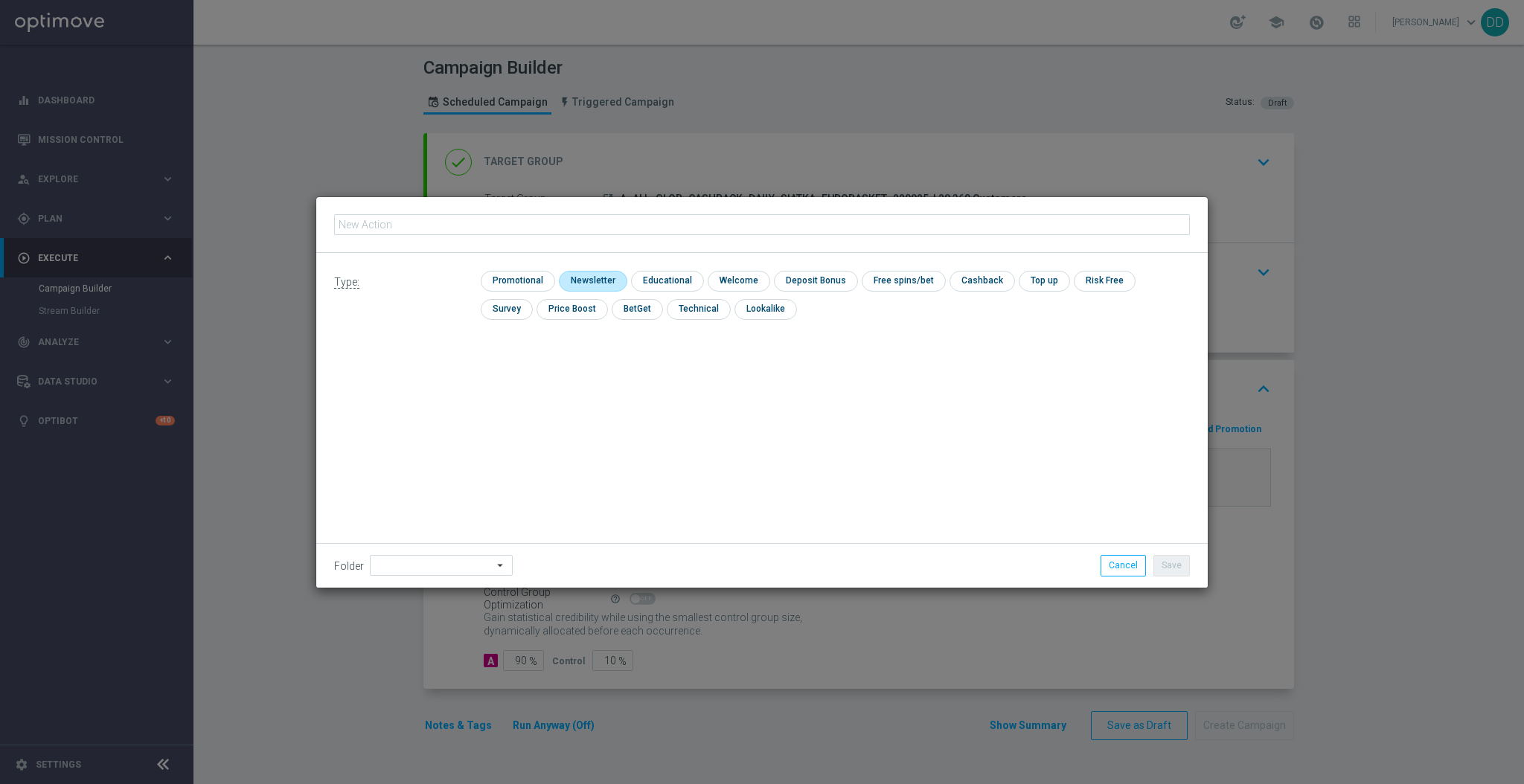
type input "A_ALL_GLOB_CASHBACK_DAILY_SIATKA_EUROBASKET_220825"
click at [535, 280] on input "checkbox" at bounding box center [516, 281] width 71 height 20
checkbox input "true"
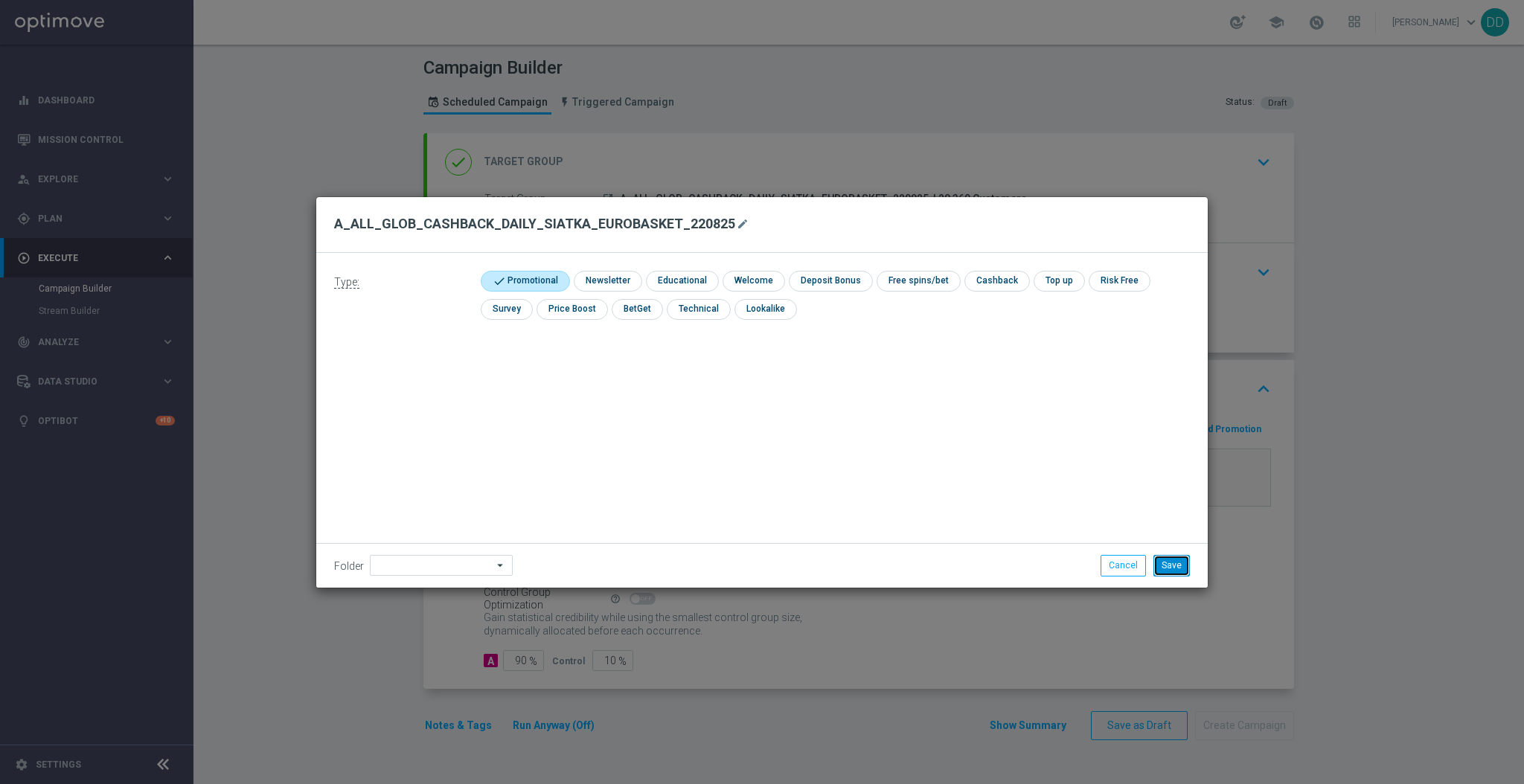
click at [1160, 560] on button "Save" at bounding box center [1171, 565] width 36 height 21
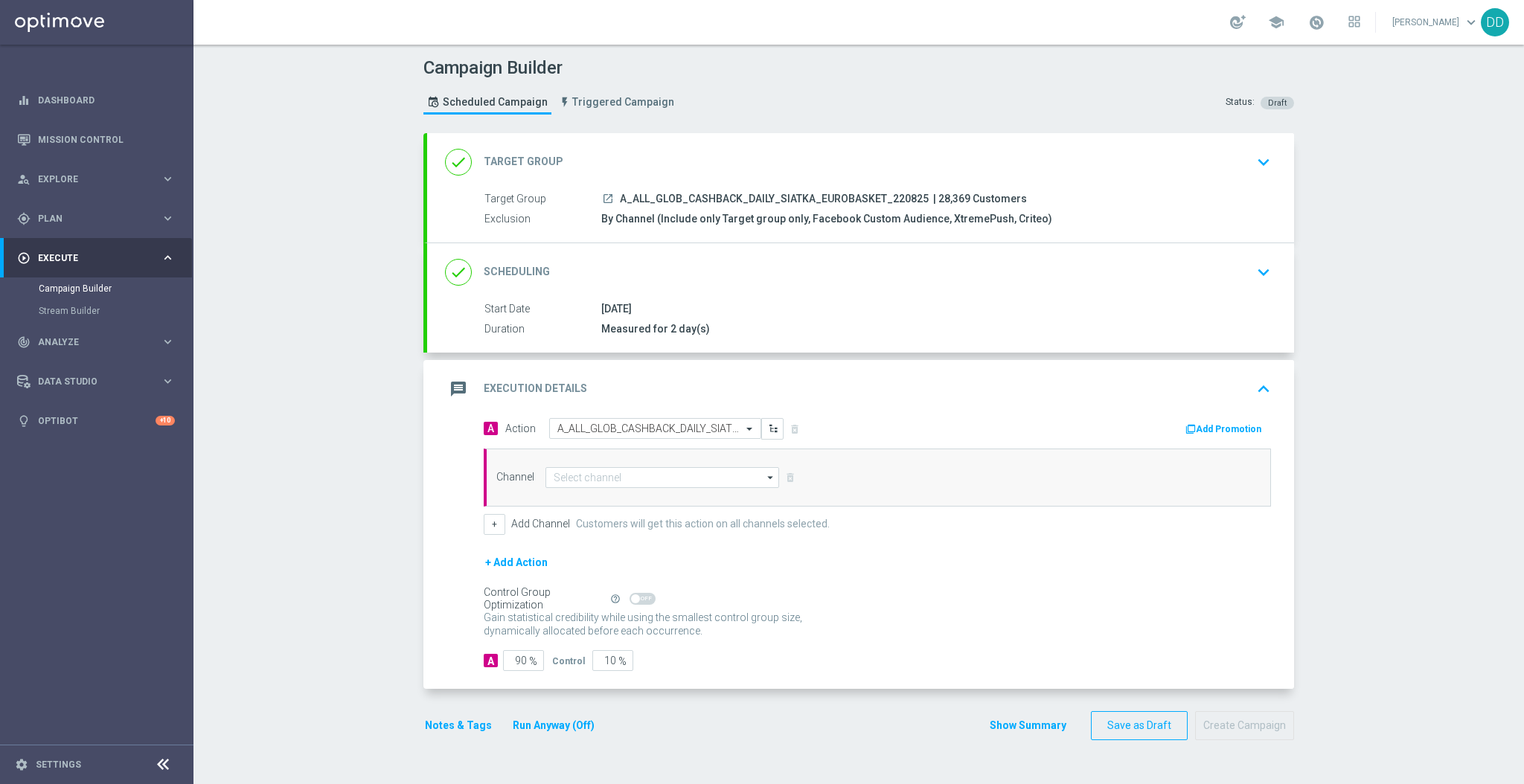
click at [599, 275] on div "done Scheduling keyboard_arrow_down" at bounding box center [861, 272] width 831 height 29
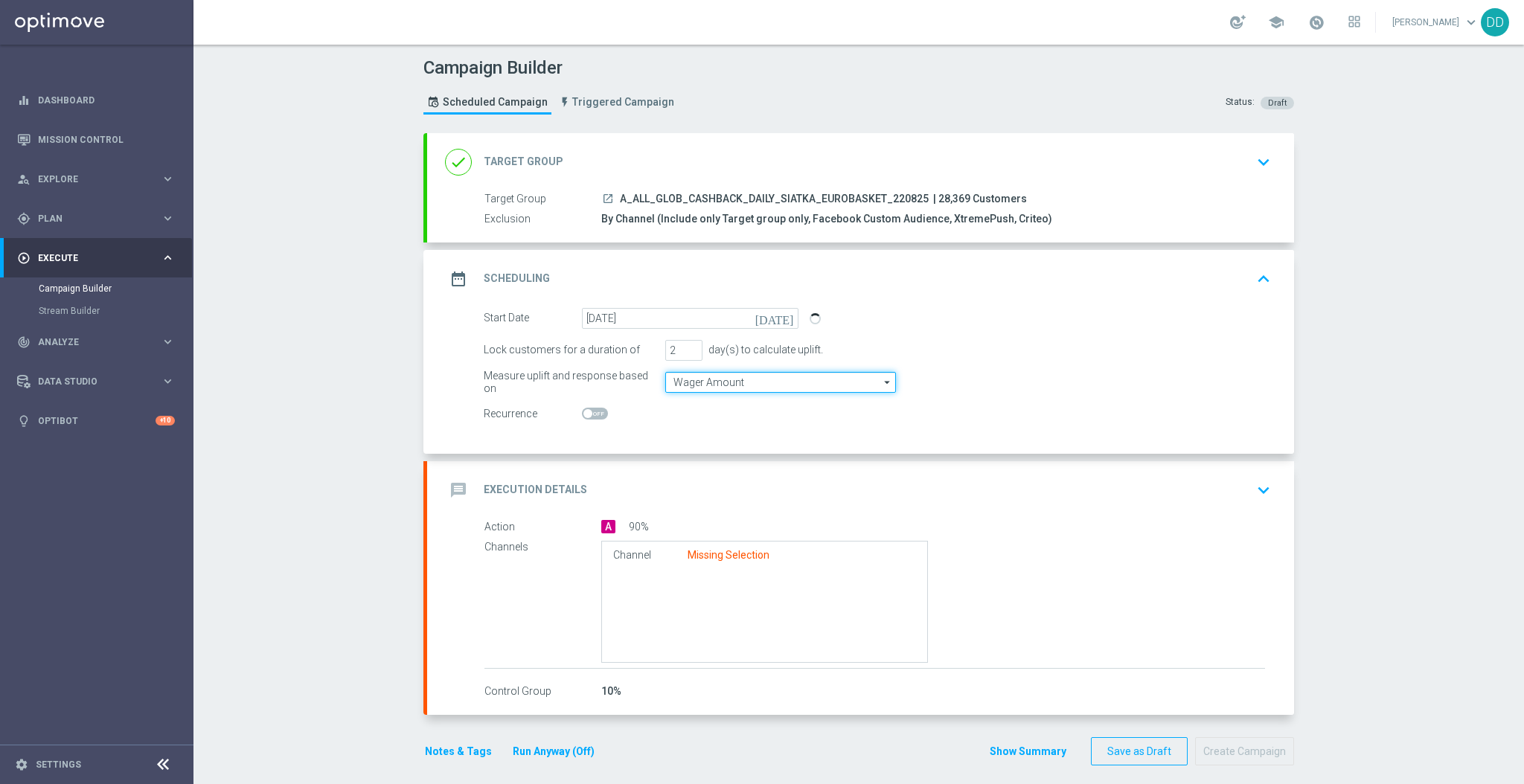
click at [685, 379] on input "Wager Amount" at bounding box center [780, 382] width 231 height 21
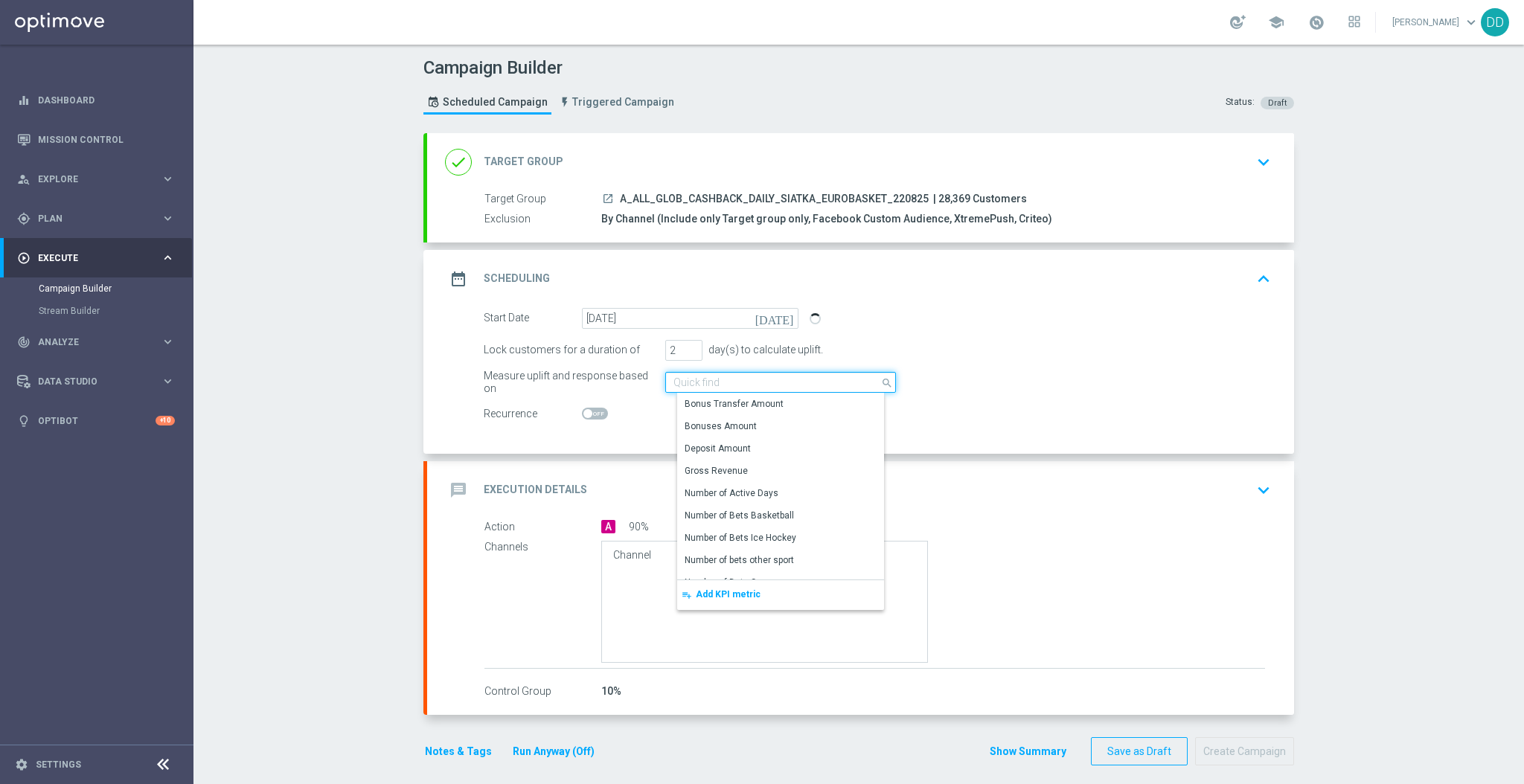
click at [685, 379] on input at bounding box center [780, 382] width 231 height 21
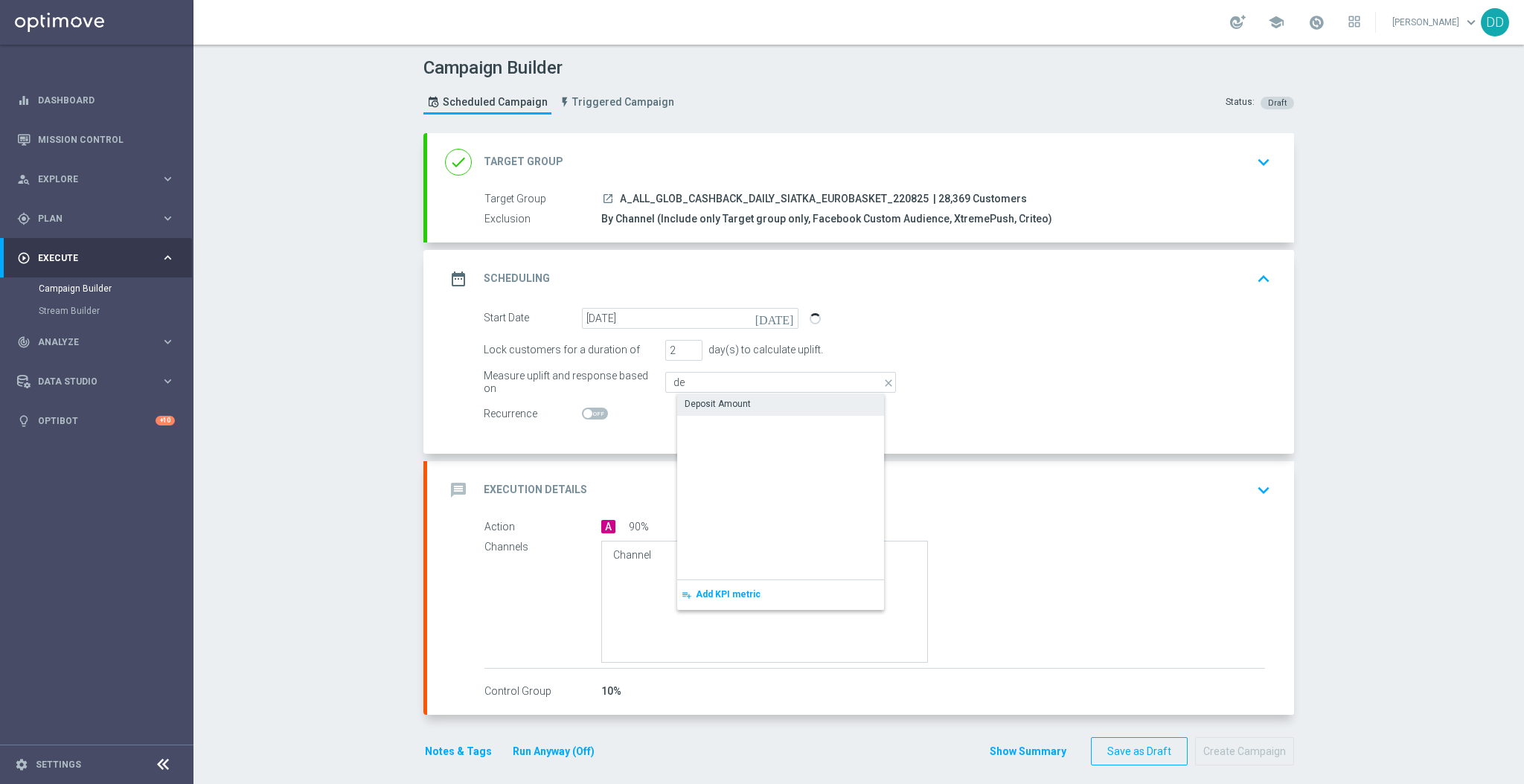
click at [711, 394] on div "Deposit Amount" at bounding box center [793, 404] width 231 height 21
type input "Deposit Amount"
click at [639, 491] on div "message Execution Details keyboard_arrow_down" at bounding box center [861, 490] width 831 height 29
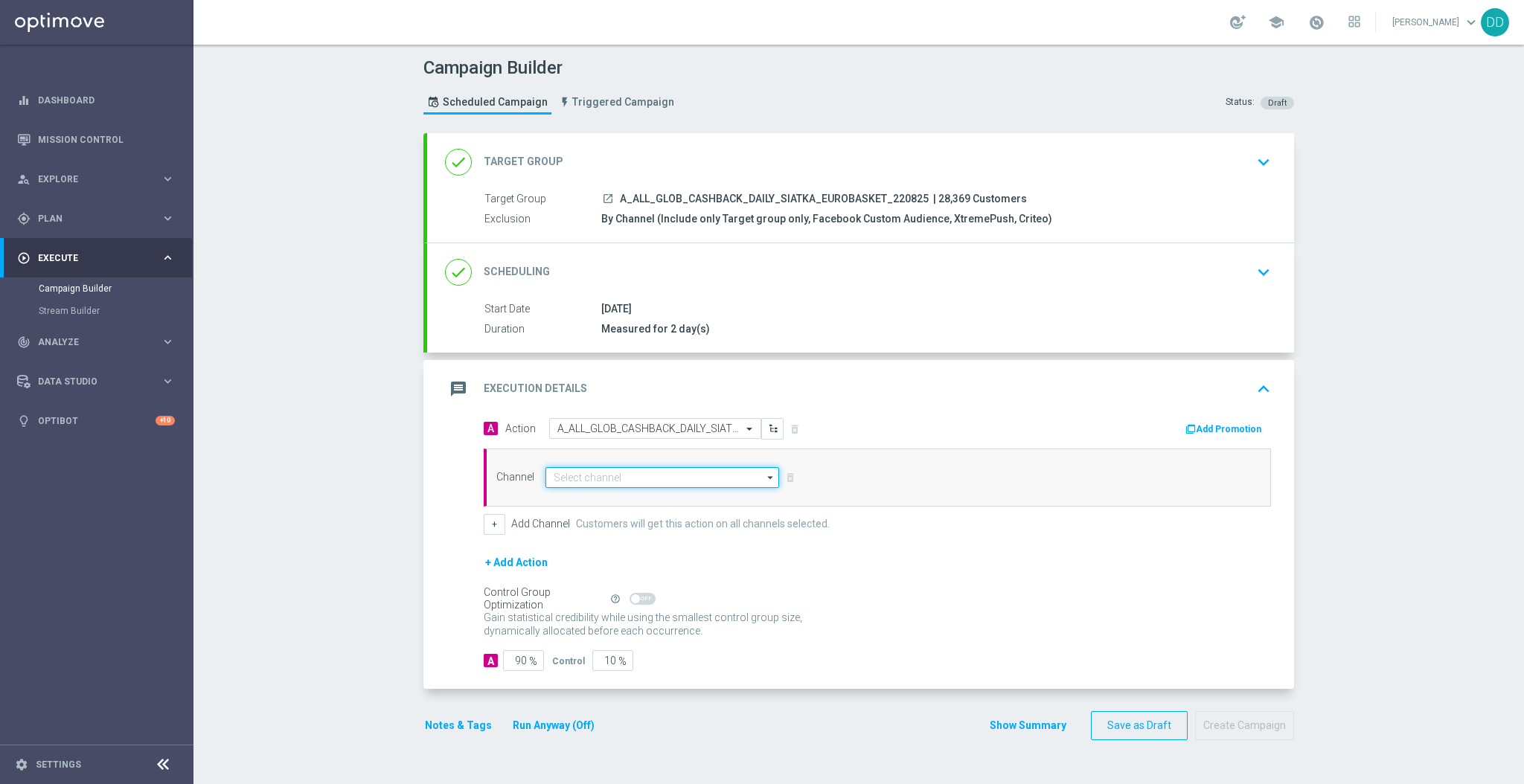
click at [613, 483] on input at bounding box center [662, 478] width 233 height 21
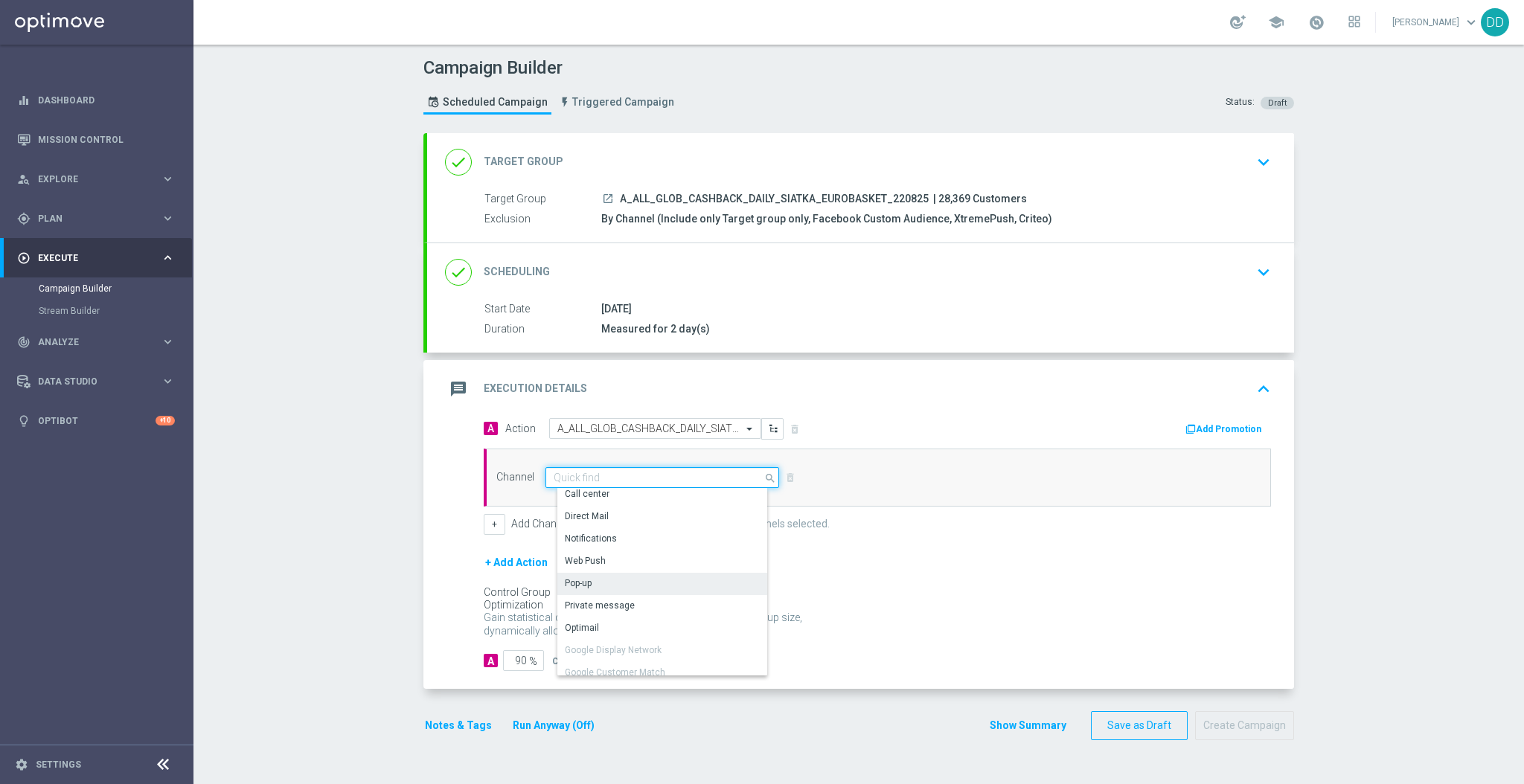
scroll to position [198, 0]
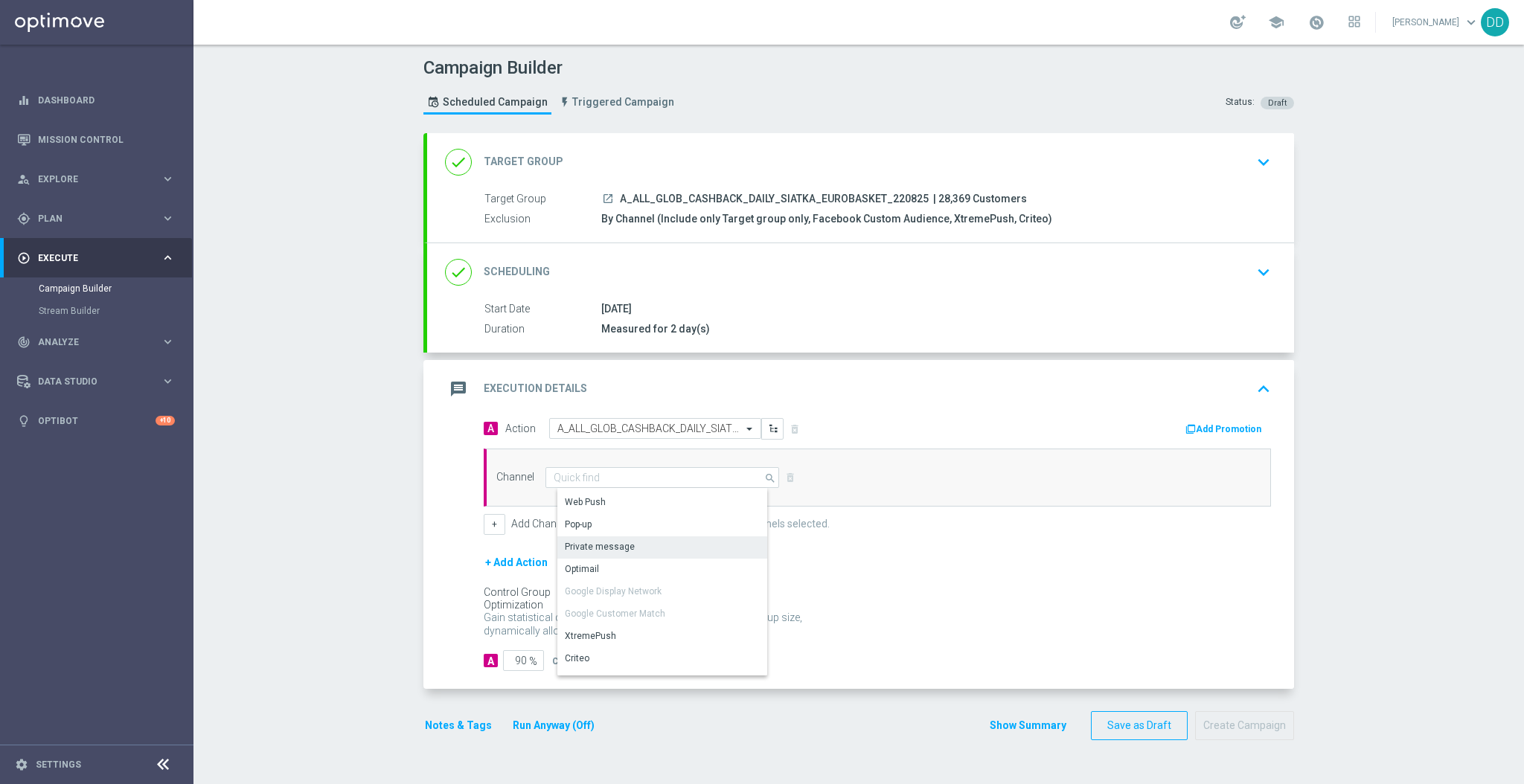
click at [617, 548] on div "Private message" at bounding box center [599, 548] width 70 height 14
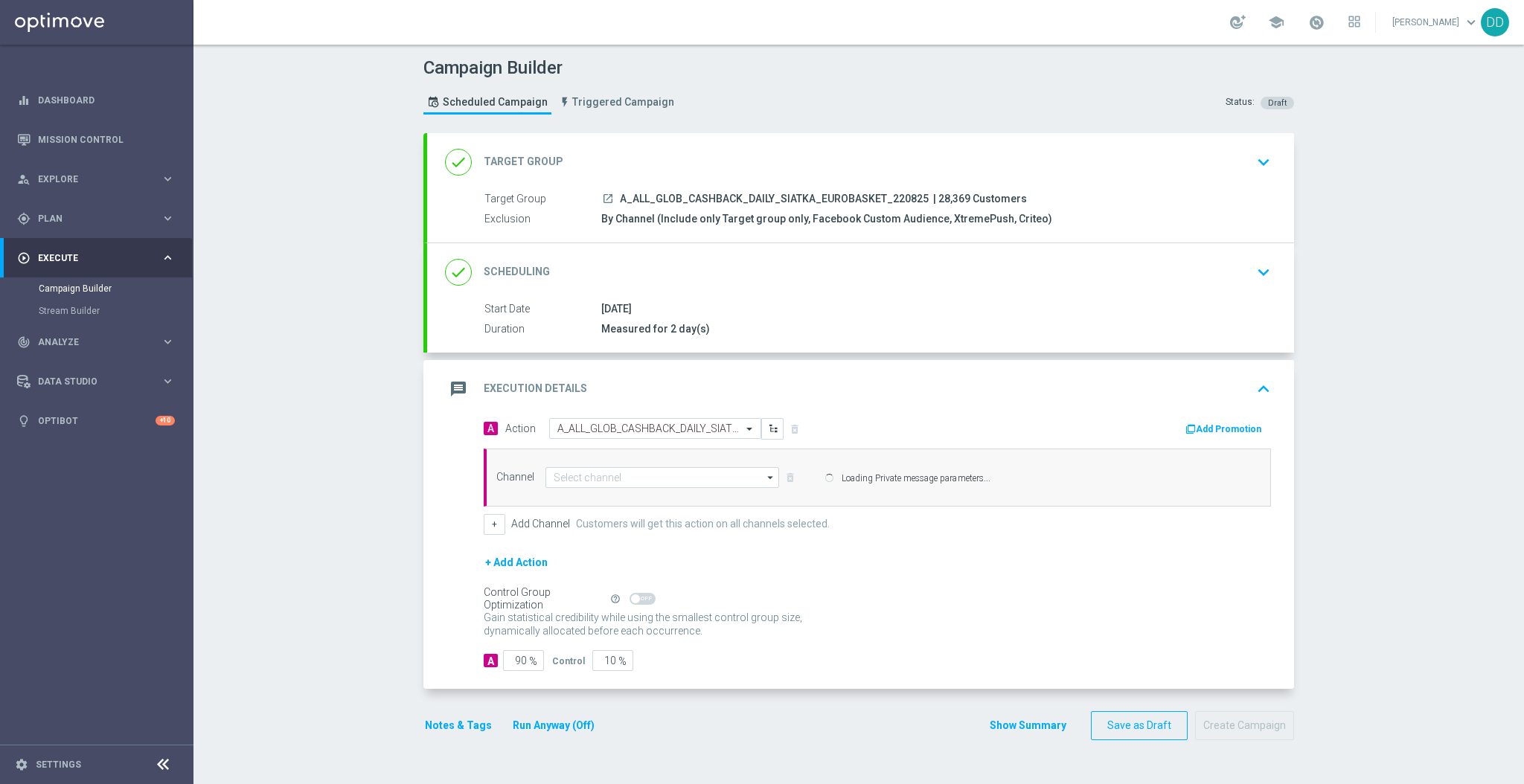
type input "Private message"
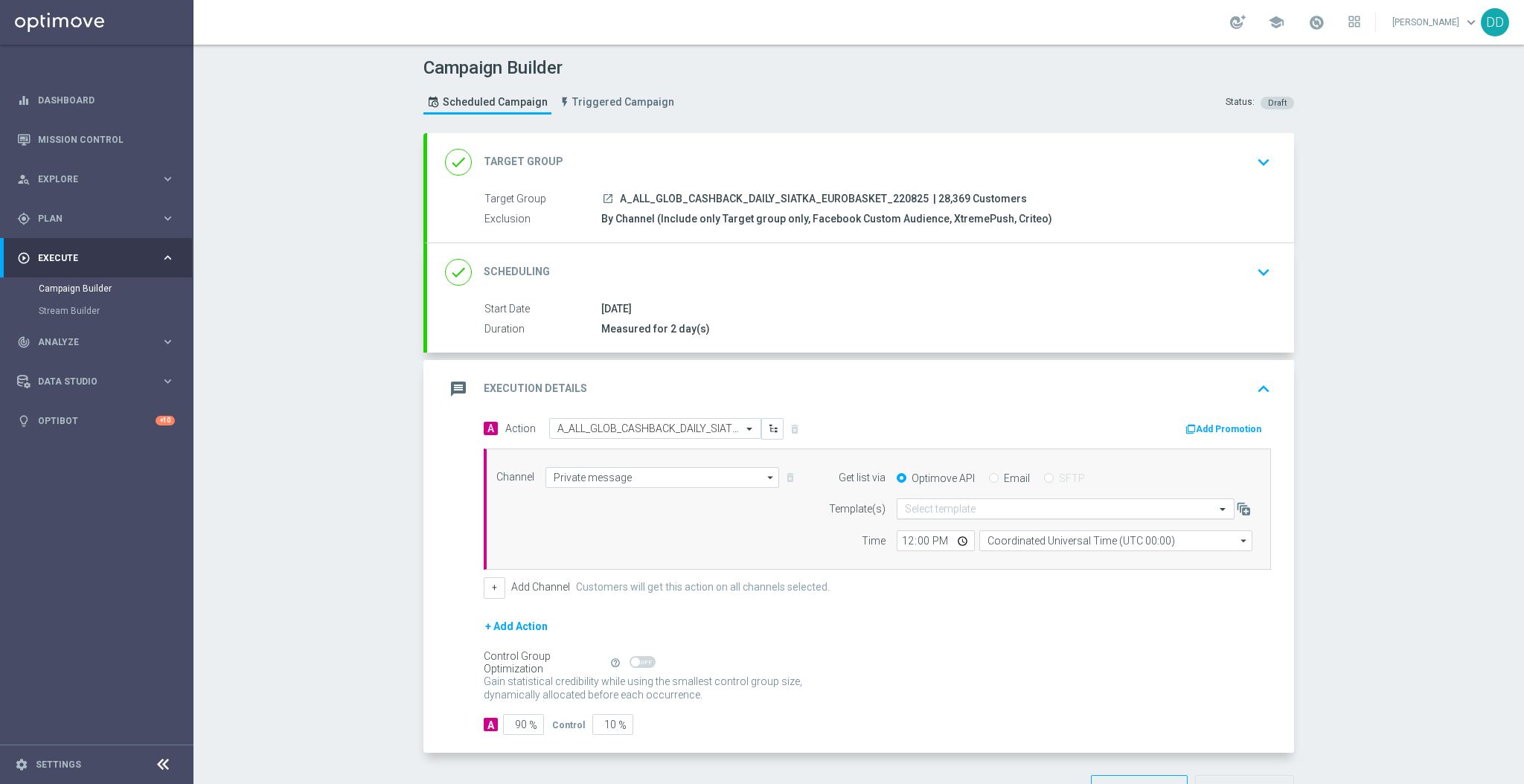
click at [939, 515] on input "text" at bounding box center [1051, 509] width 292 height 13
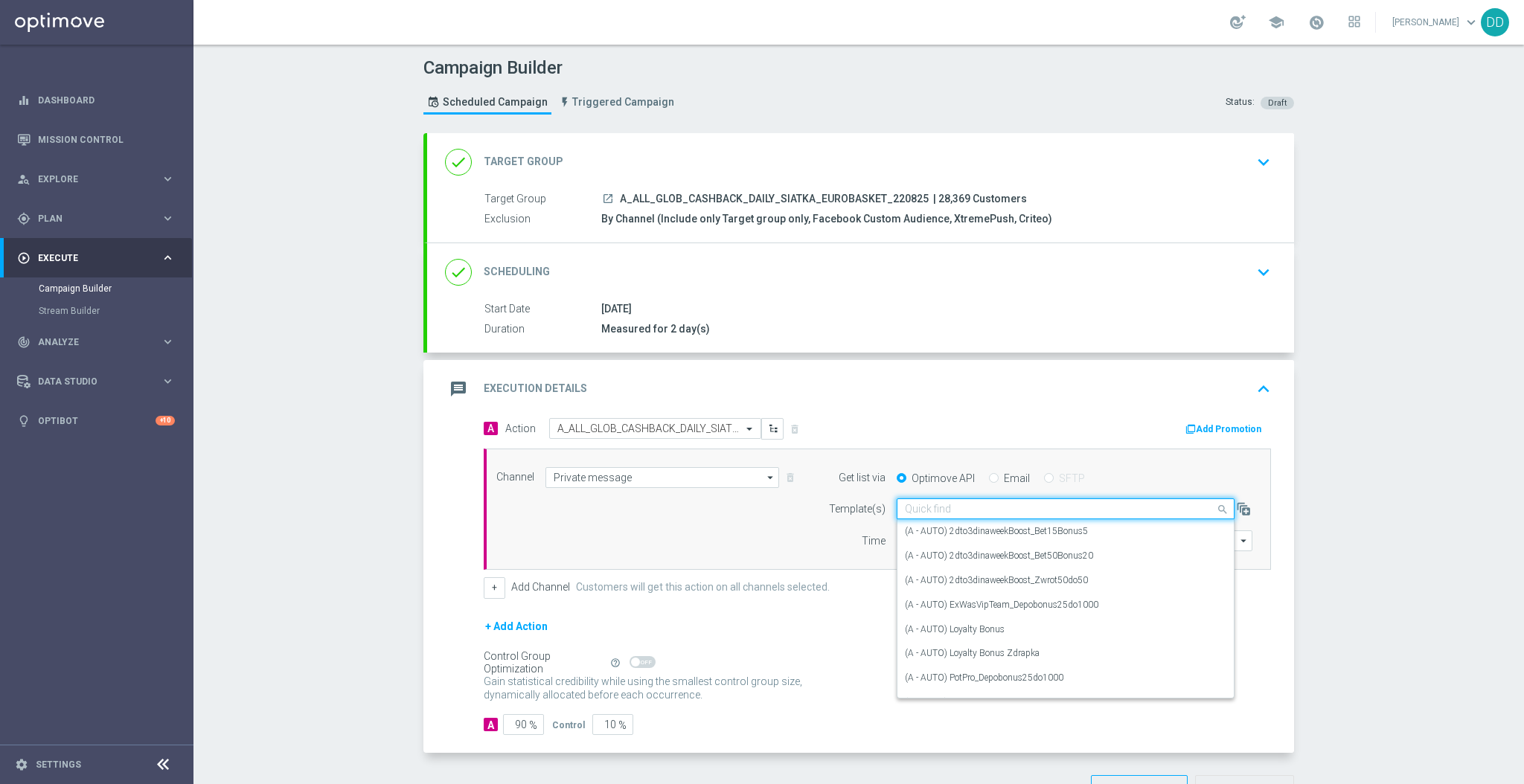
paste input "A_ALL_GLOB_CASHBACK_DAILY_SIATKA_EUROBASKET_220825"
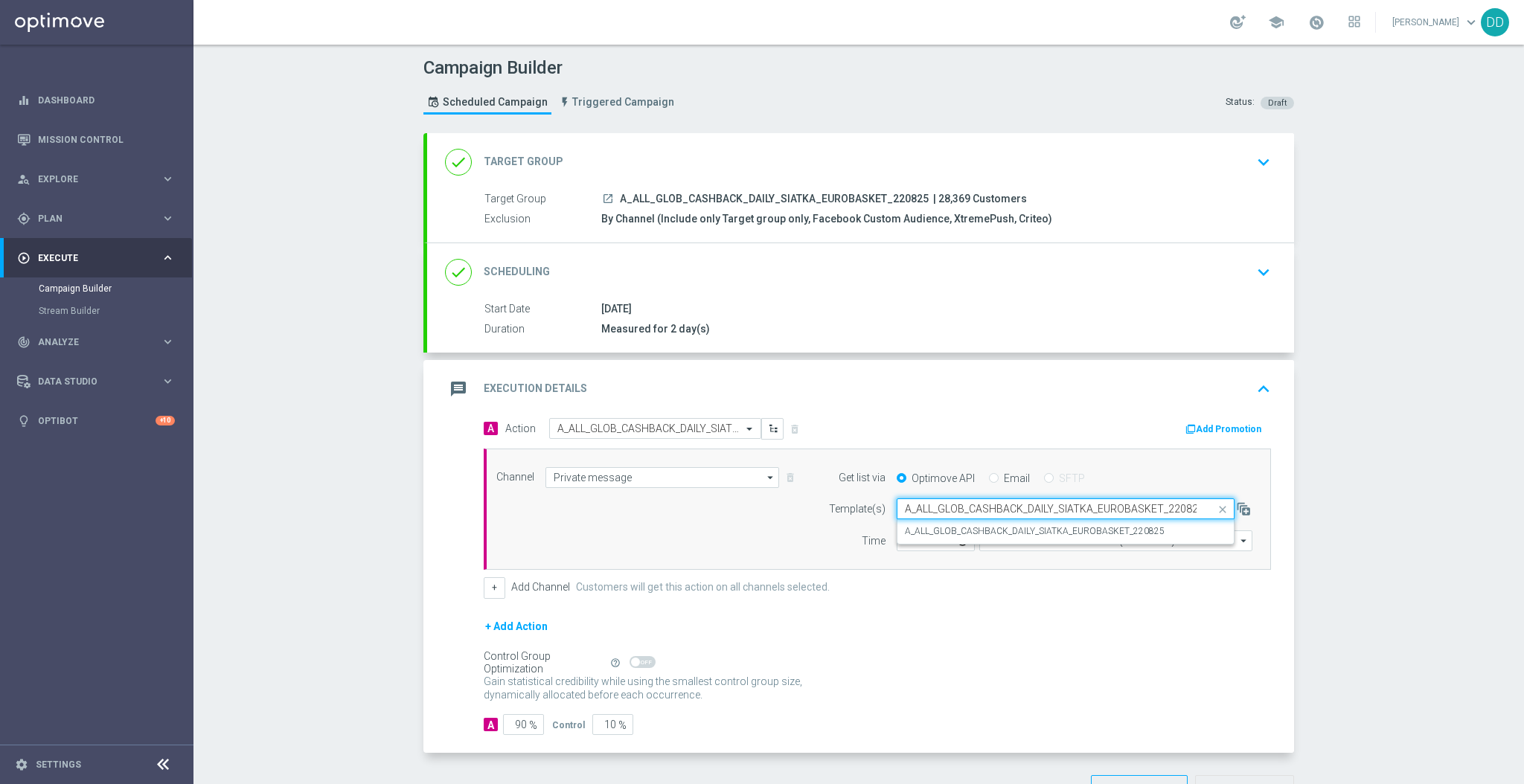
scroll to position [0, 1]
click at [943, 527] on label "A_ALL_GLOB_CASHBACK_DAILY_SIATKA_EUROBASKET_220825" at bounding box center [1035, 531] width 260 height 13
type input "A_ALL_GLOB_CASHBACK_DAILY_SIATKA_EUROBASKET_220825"
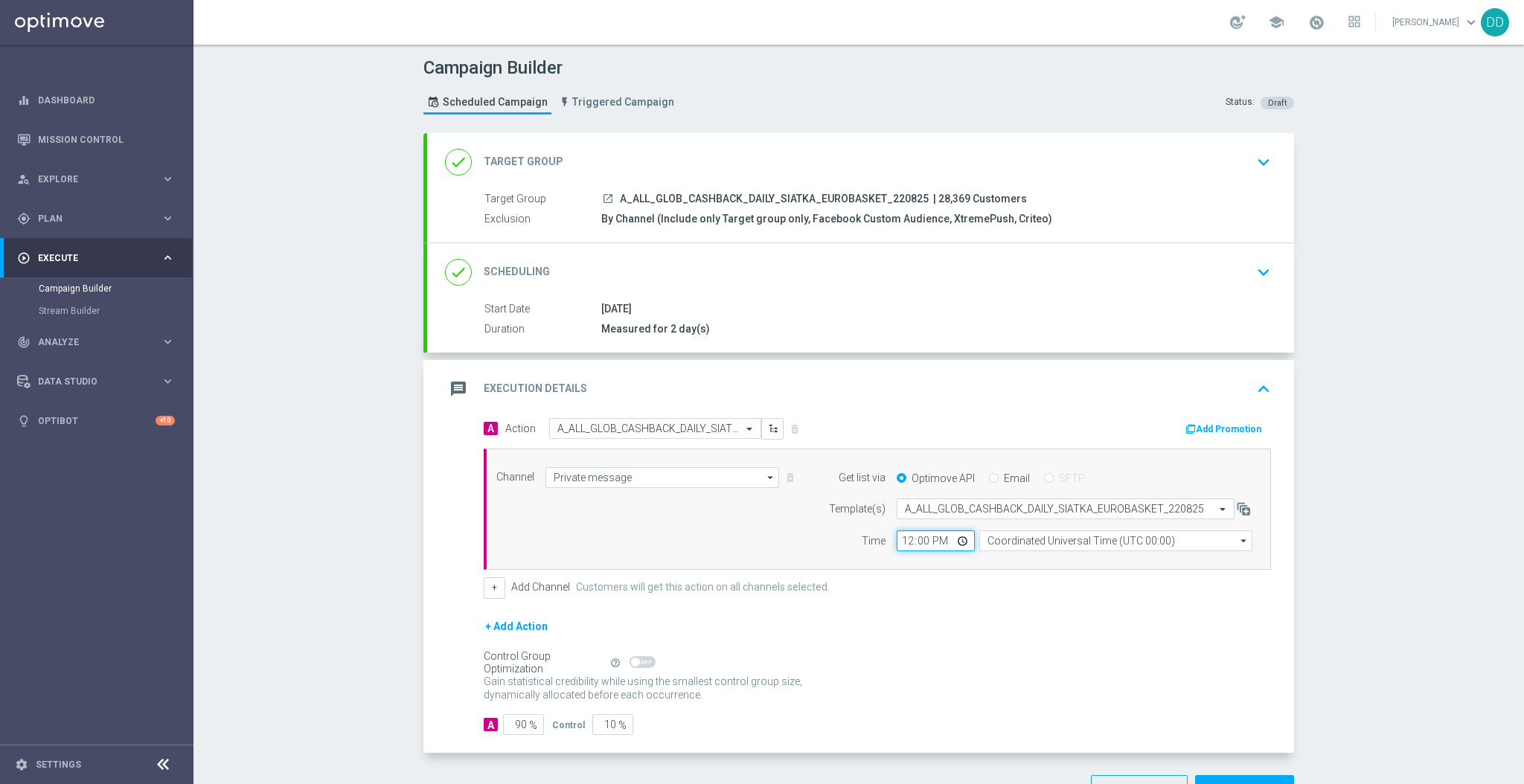
click at [900, 541] on input "12:00" at bounding box center [935, 541] width 78 height 21
type input "15:46"
click at [1023, 547] on input "Coordinated Universal Time (UTC 00:00)" at bounding box center [1115, 541] width 273 height 21
click at [1030, 563] on div "Central European Time (Warsaw) (UTC +02:00)" at bounding box center [1120, 562] width 243 height 14
type input "Central European Time (Warsaw) (UTC +02:00)"
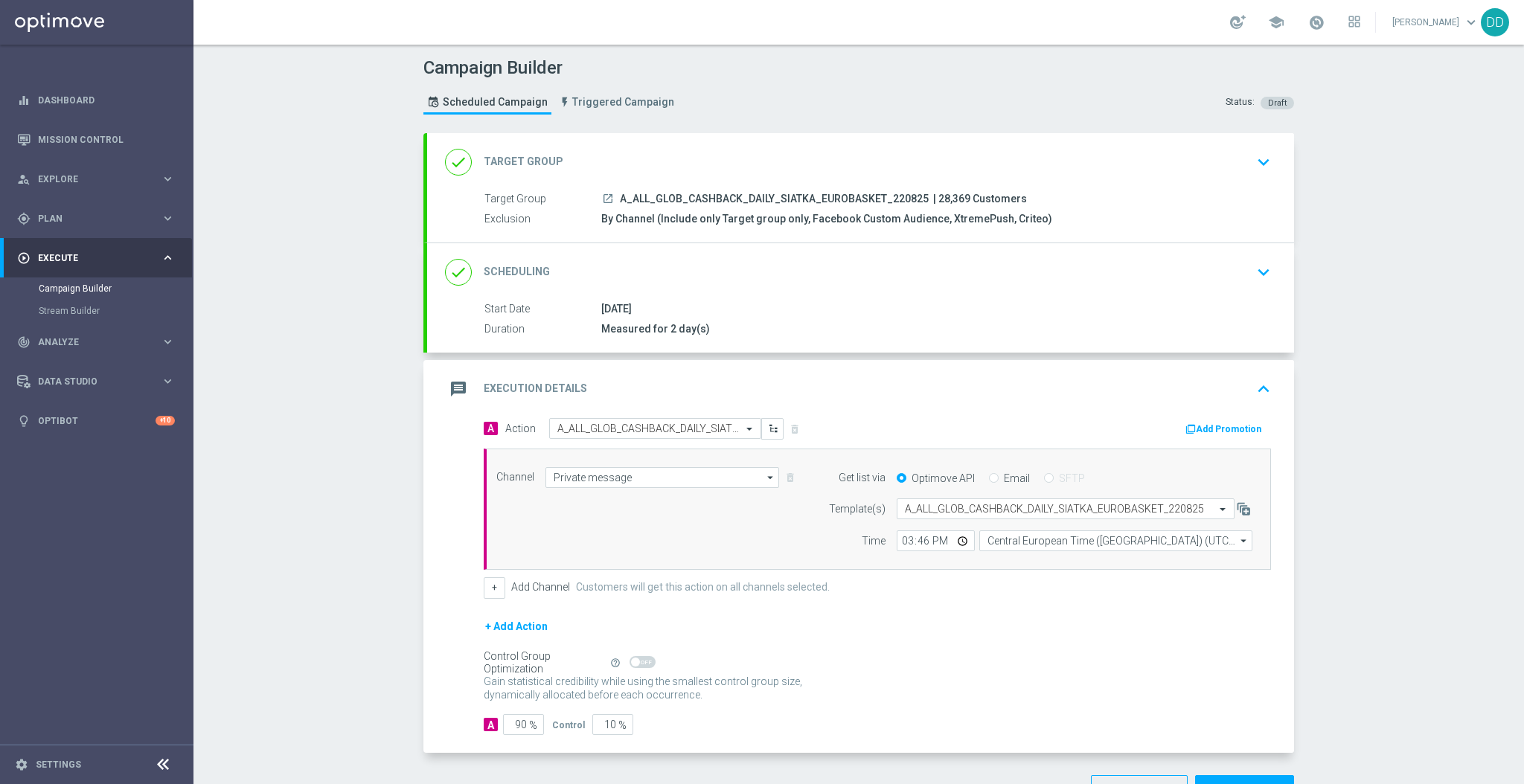
click at [937, 262] on div "done Scheduling keyboard_arrow_down" at bounding box center [861, 272] width 831 height 29
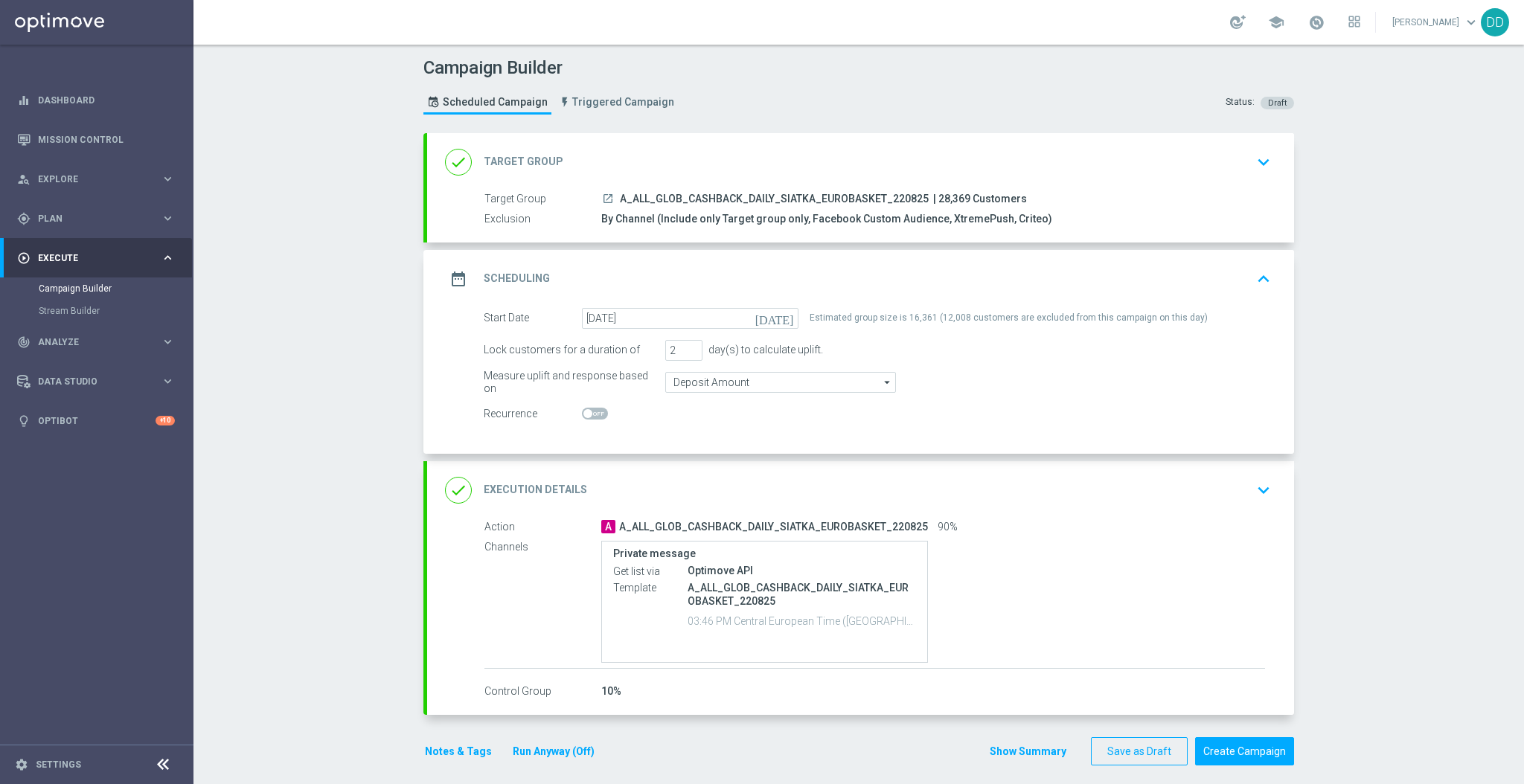
click at [1002, 472] on div "done Execution Details keyboard_arrow_down" at bounding box center [861, 490] width 867 height 58
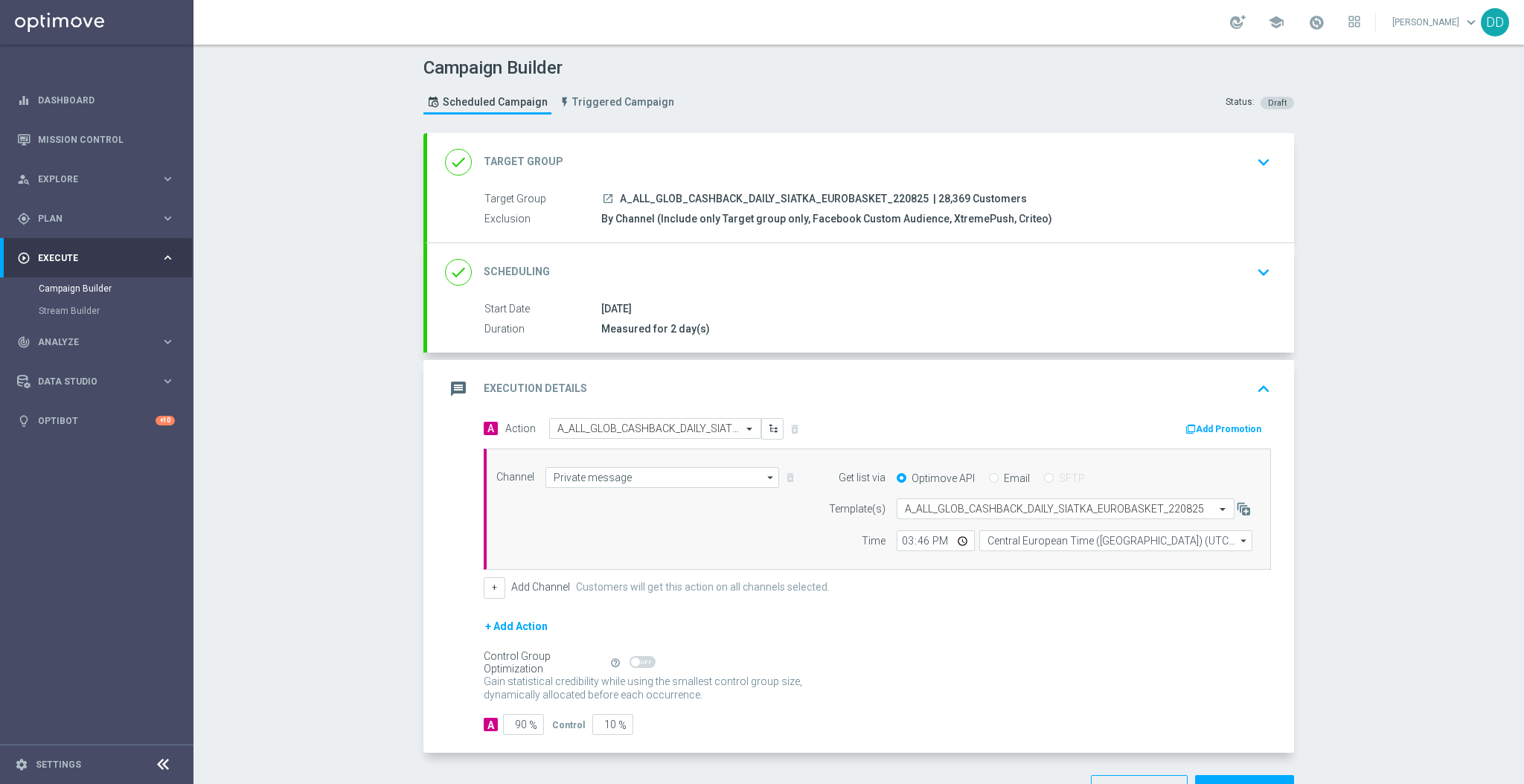
click at [886, 148] on div "done Target Group keyboard_arrow_down" at bounding box center [861, 162] width 831 height 29
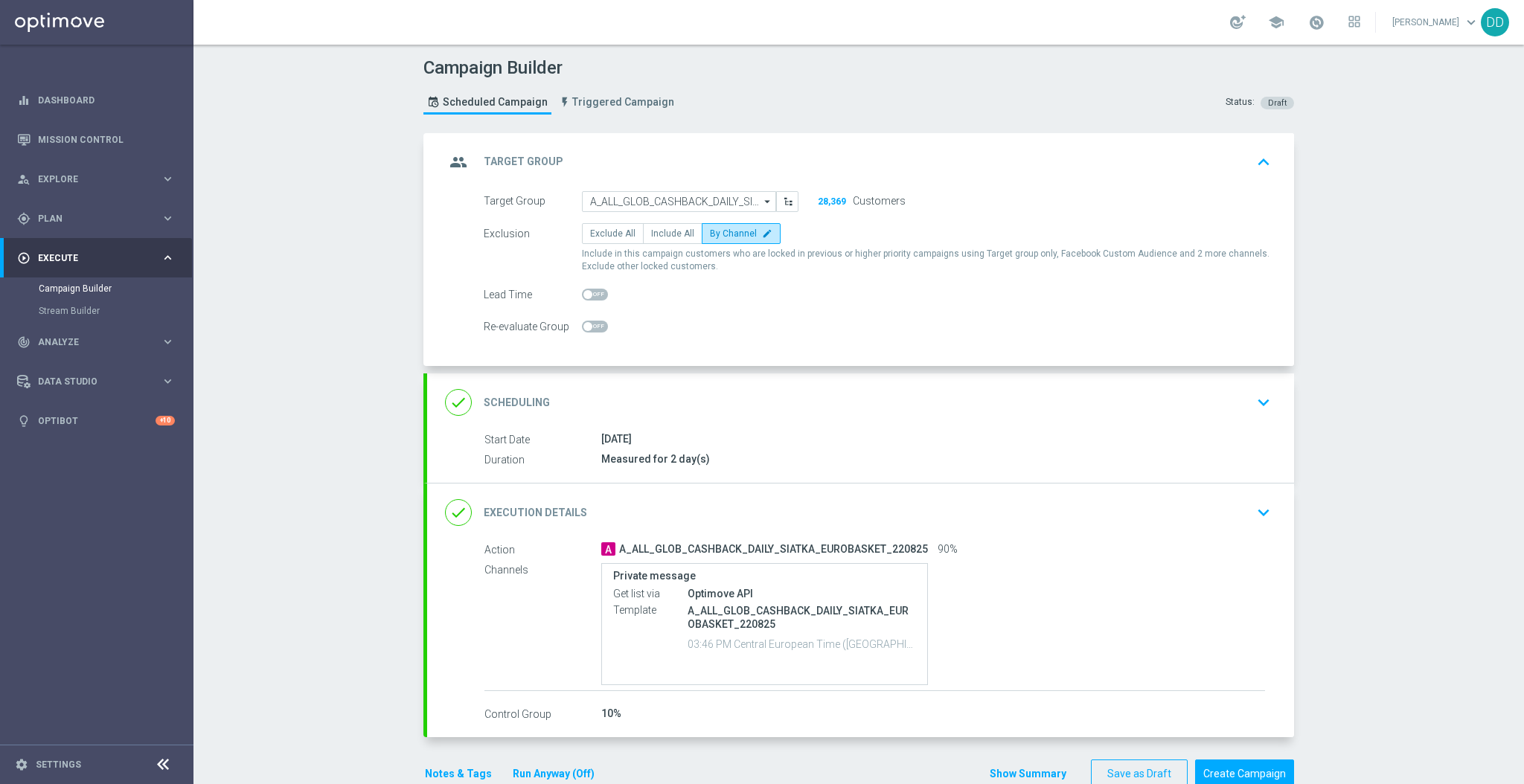
click at [784, 382] on div "done Scheduling keyboard_arrow_down" at bounding box center [861, 402] width 867 height 58
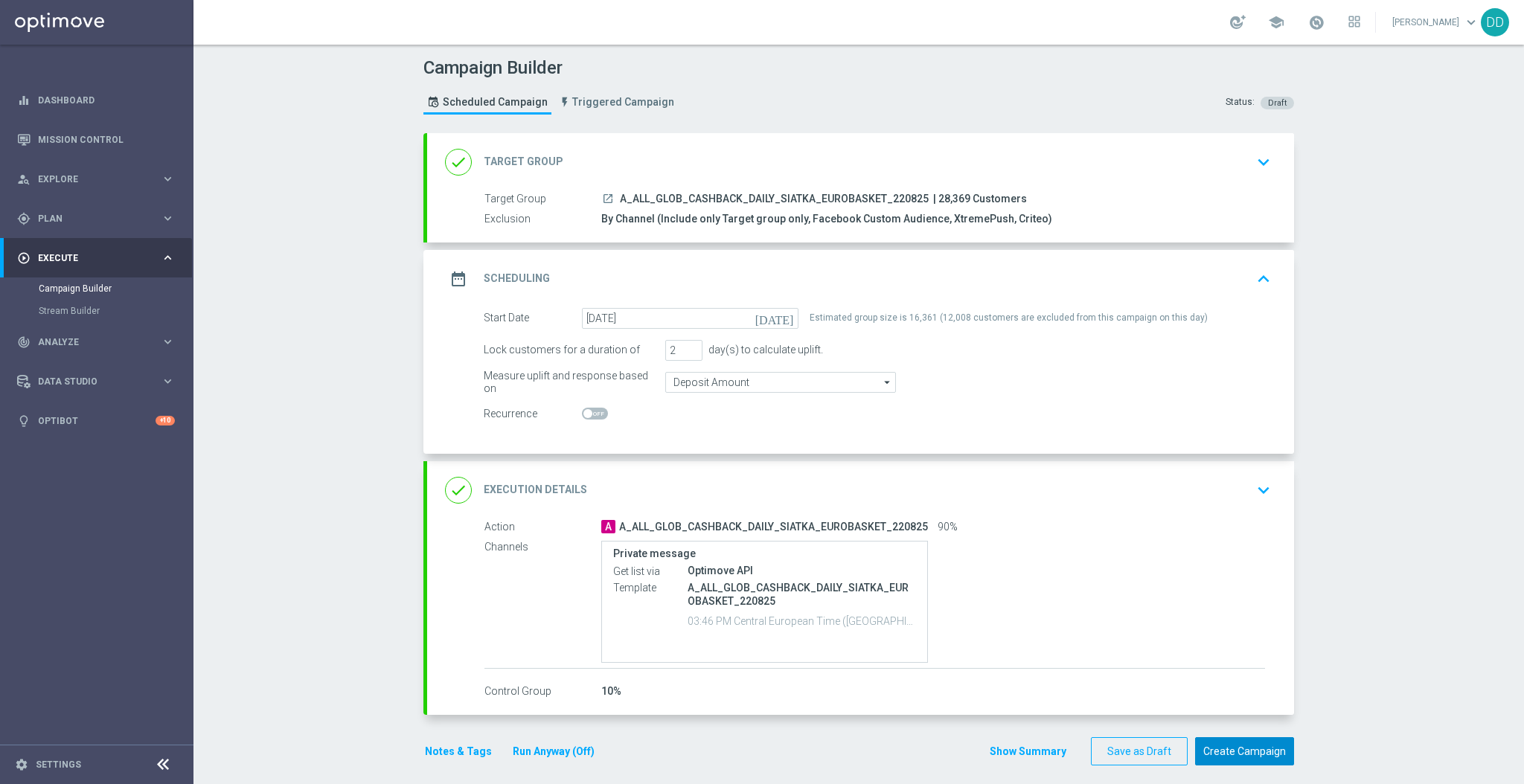
click at [1248, 761] on button "Create Campaign" at bounding box center [1244, 751] width 99 height 29
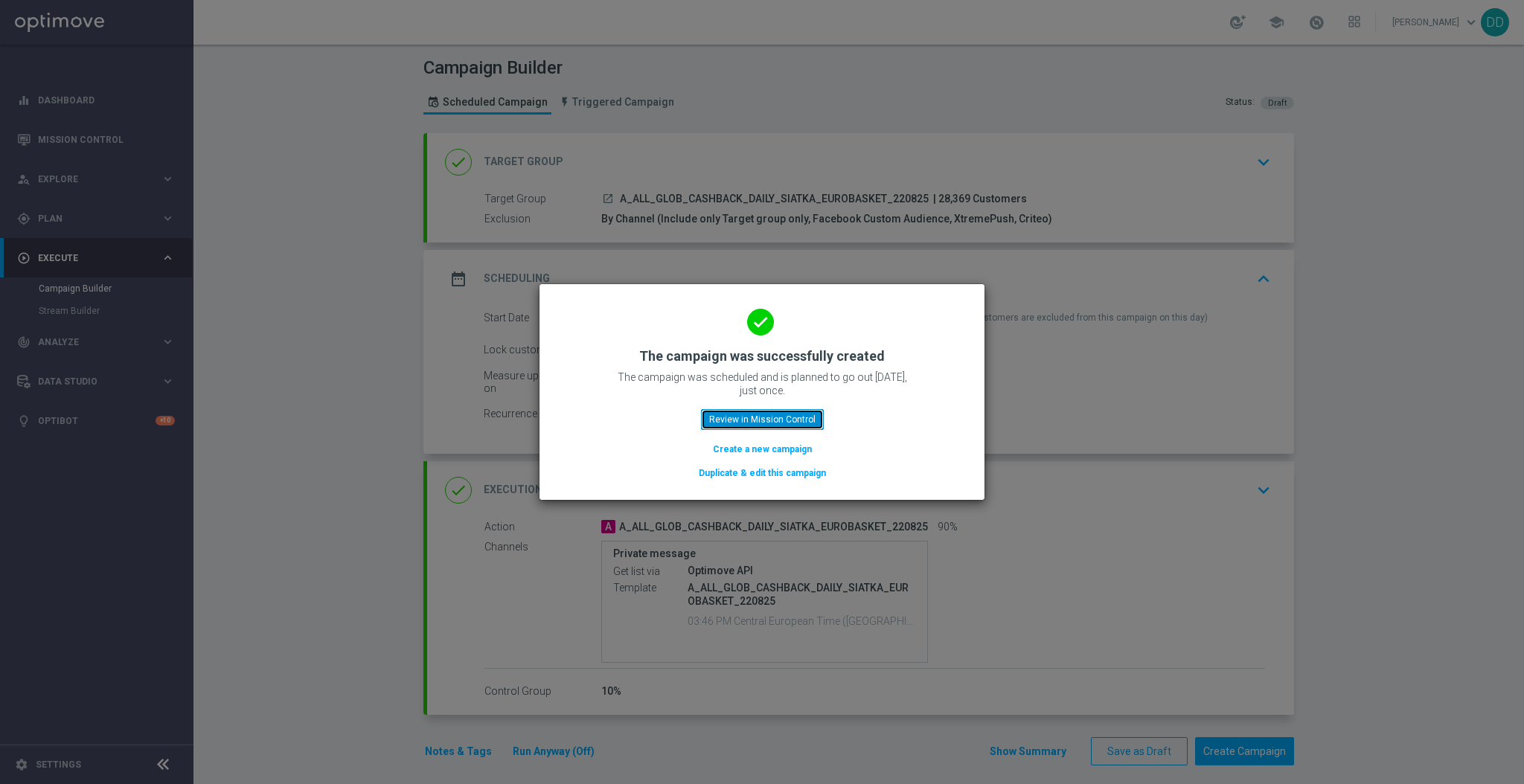
click at [766, 425] on button "Review in Mission Control" at bounding box center [762, 420] width 123 height 21
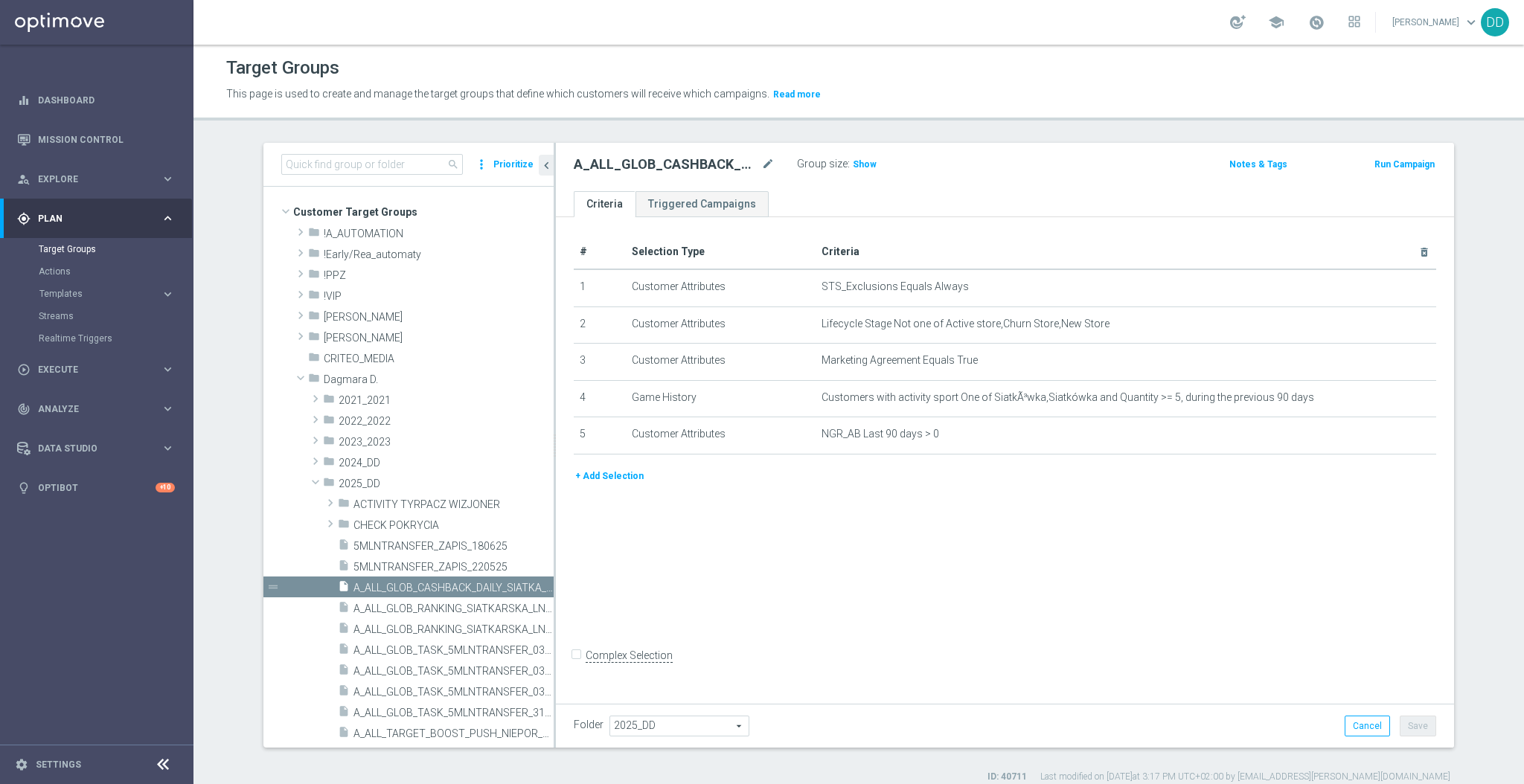
click at [767, 169] on div "A_ALL_GLOB_CASHBACK_DAILY_SIATKA_EUROBASKET_220825 mode_edit" at bounding box center [686, 163] width 224 height 21
click at [762, 164] on icon "mode_edit" at bounding box center [768, 164] width 14 height 18
